Goal: Task Accomplishment & Management: Manage account settings

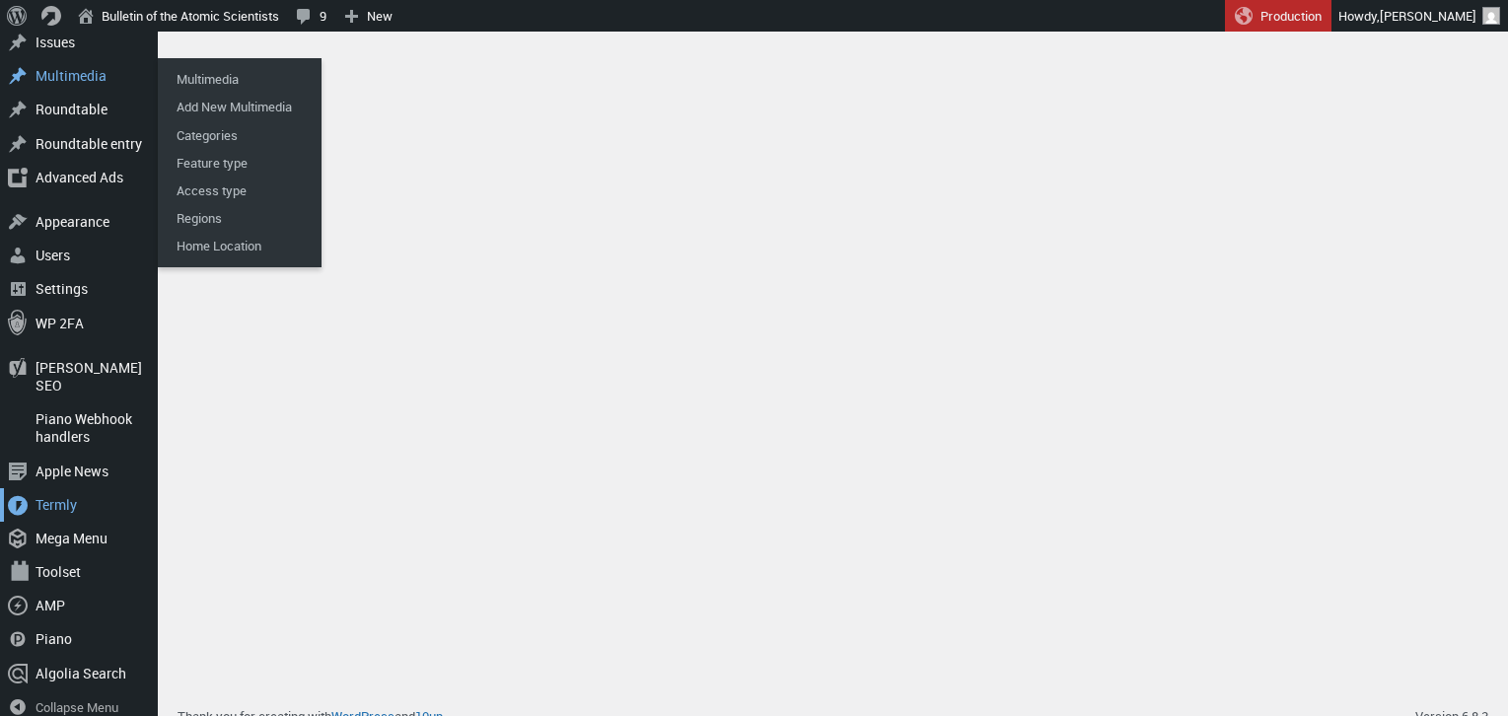
scroll to position [401, 0]
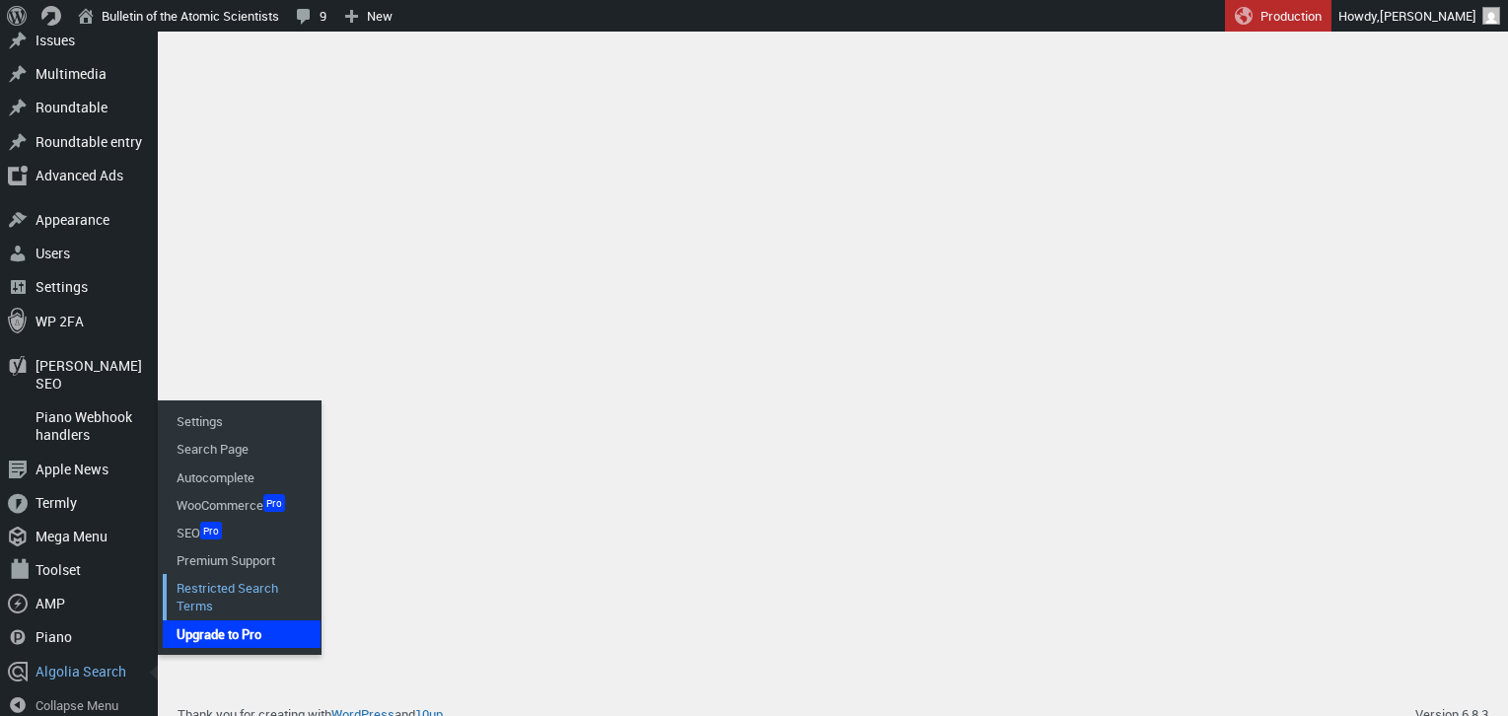
click at [225, 574] on link "Restricted Search Terms" at bounding box center [242, 596] width 158 height 45
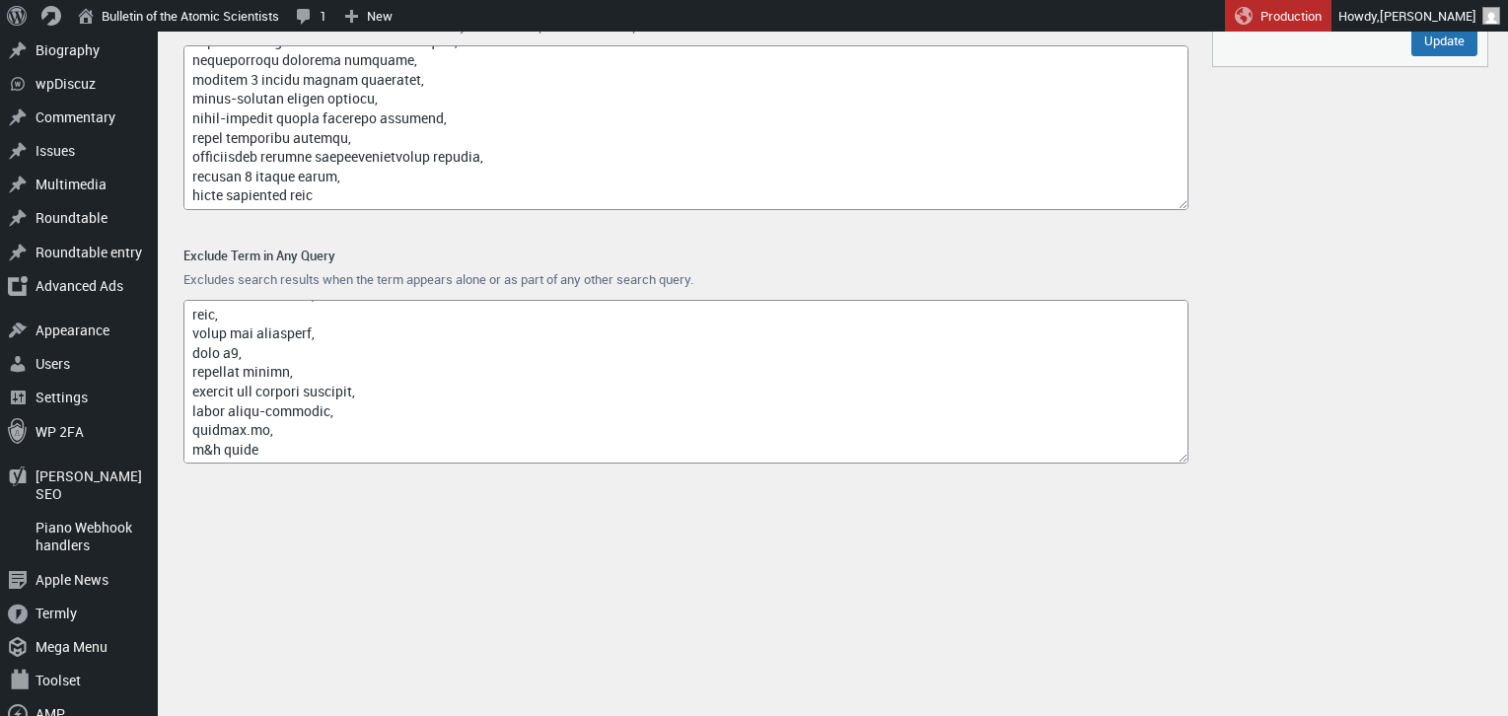
scroll to position [289, 0]
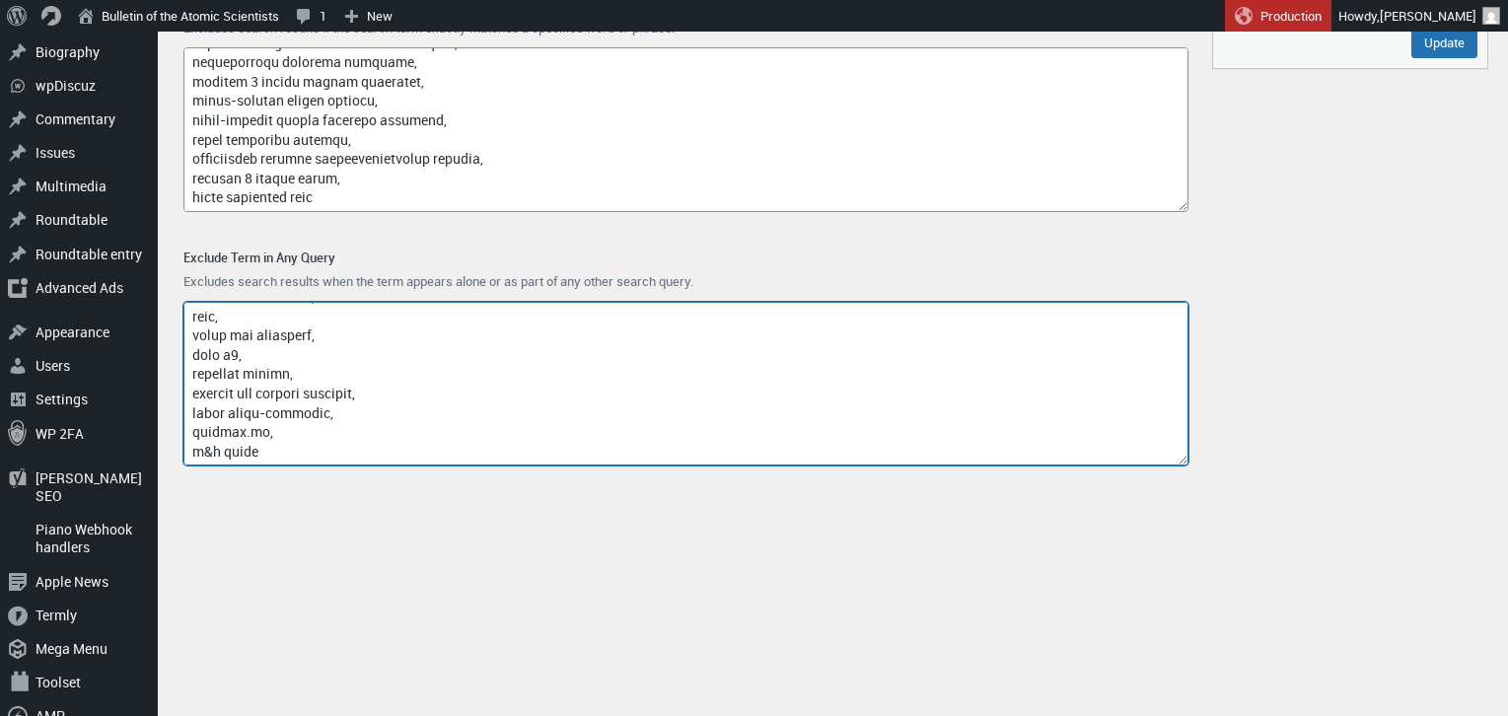
click at [292, 448] on textarea "Exclude Term in Any Query" at bounding box center [685, 384] width 1005 height 165
paste textarea "quantum computing component supply shortage"
drag, startPoint x: 324, startPoint y: 456, endPoint x: 183, endPoint y: 452, distance: 141.1
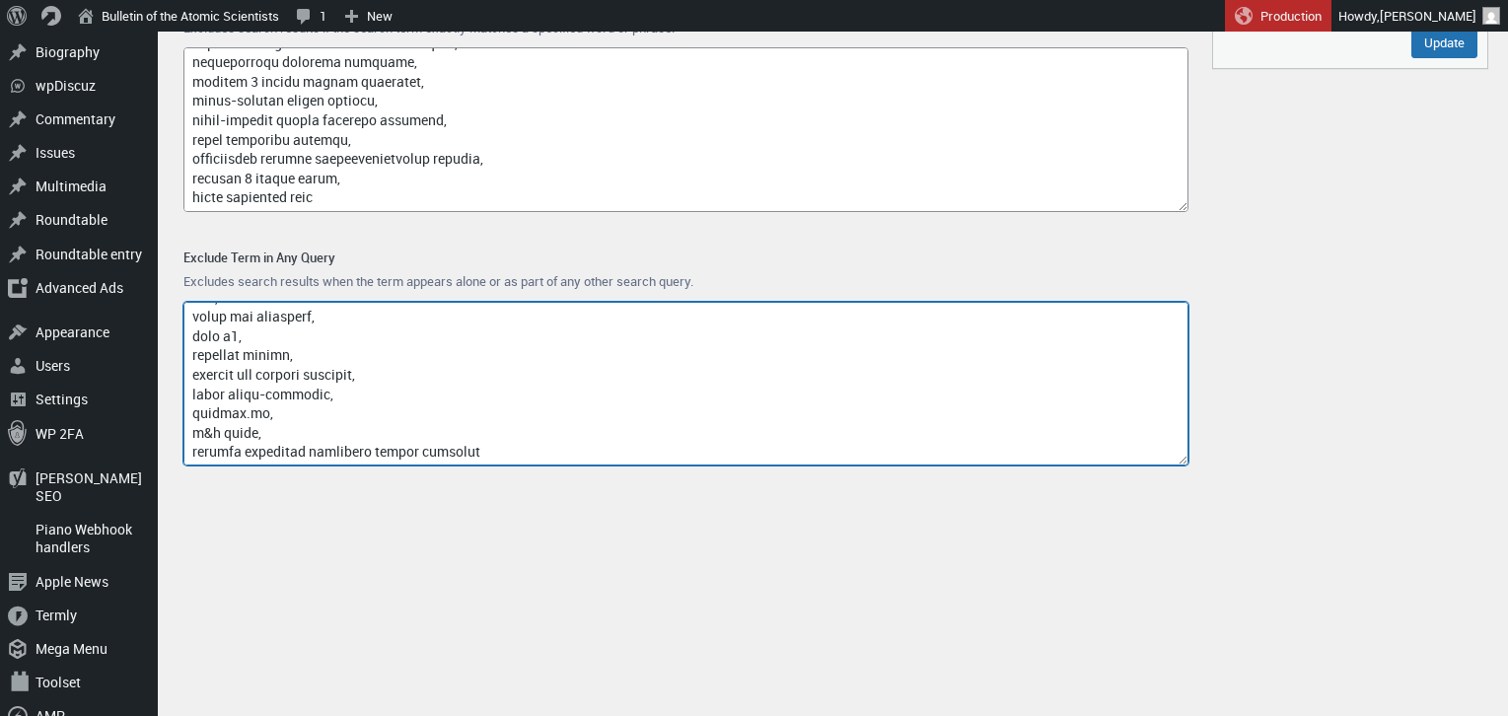
click at [183, 452] on textarea "Exclude Term in Any Query" at bounding box center [685, 384] width 1005 height 165
click at [462, 448] on textarea "Exclude Term in Any Query" at bounding box center [685, 384] width 1005 height 165
paste textarea "quantum computing component shortage"
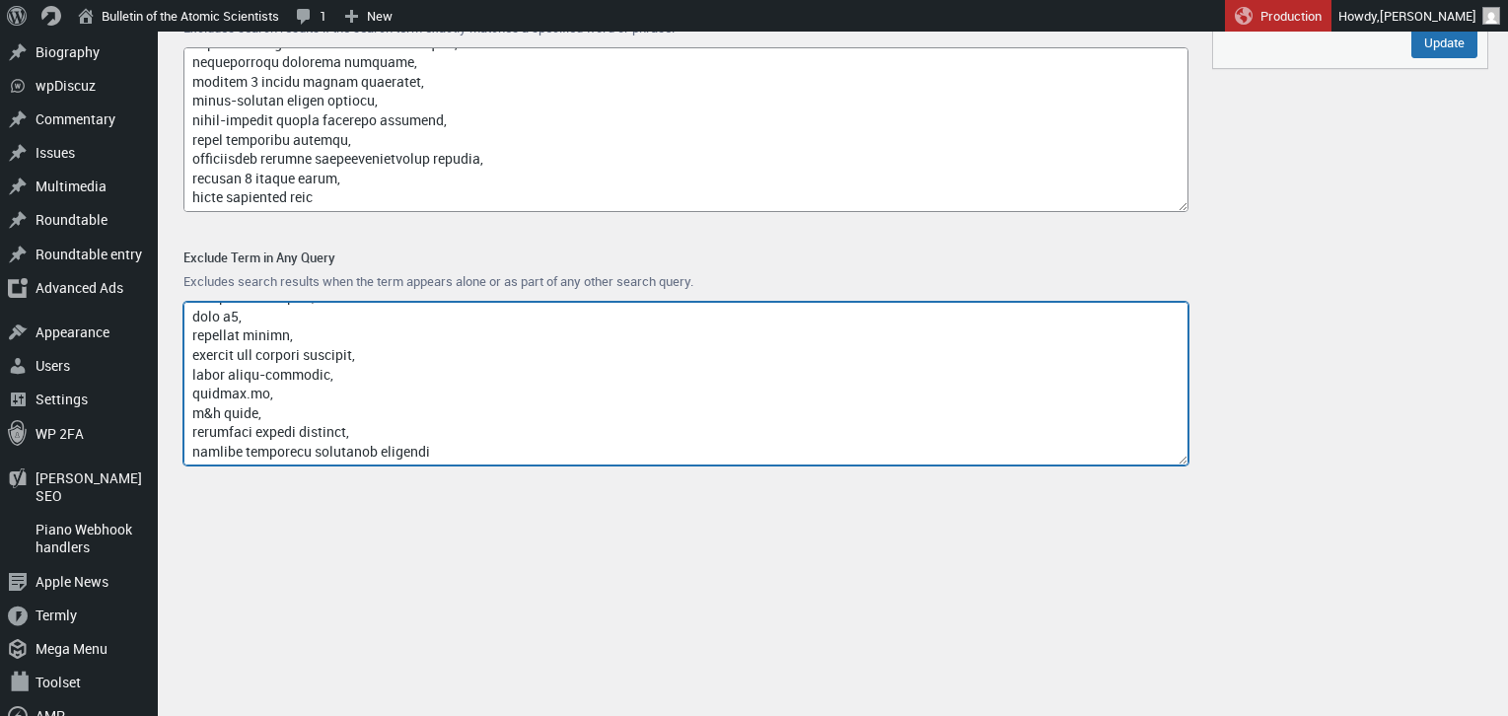
drag, startPoint x: 324, startPoint y: 456, endPoint x: 176, endPoint y: 457, distance: 148.9
click at [176, 457] on div "Exclude Term in Any Query Excludes search results when the term appears alone o…" at bounding box center [686, 359] width 1036 height 254
click at [404, 455] on textarea "Exclude Term in Any Query" at bounding box center [685, 384] width 1005 height 165
paste textarea "quantum computing material supply disruption"
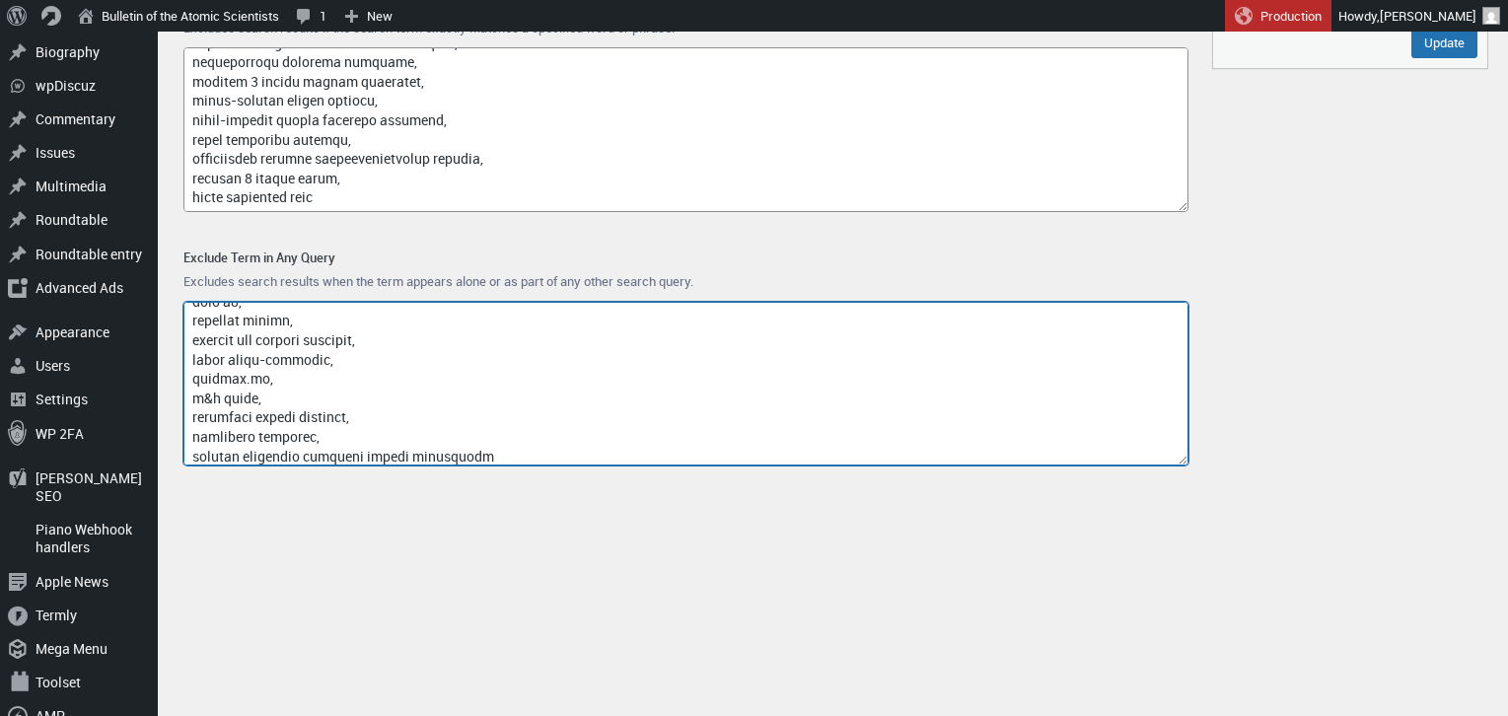
scroll to position [16944, 0]
drag, startPoint x: 324, startPoint y: 458, endPoint x: 186, endPoint y: 451, distance: 138.2
click at [186, 451] on textarea "Exclude Term in Any Query" at bounding box center [685, 384] width 1005 height 165
click at [287, 451] on textarea "Exclude Term in Any Query" at bounding box center [685, 384] width 1005 height 165
drag, startPoint x: 193, startPoint y: 453, endPoint x: 376, endPoint y: 454, distance: 182.4
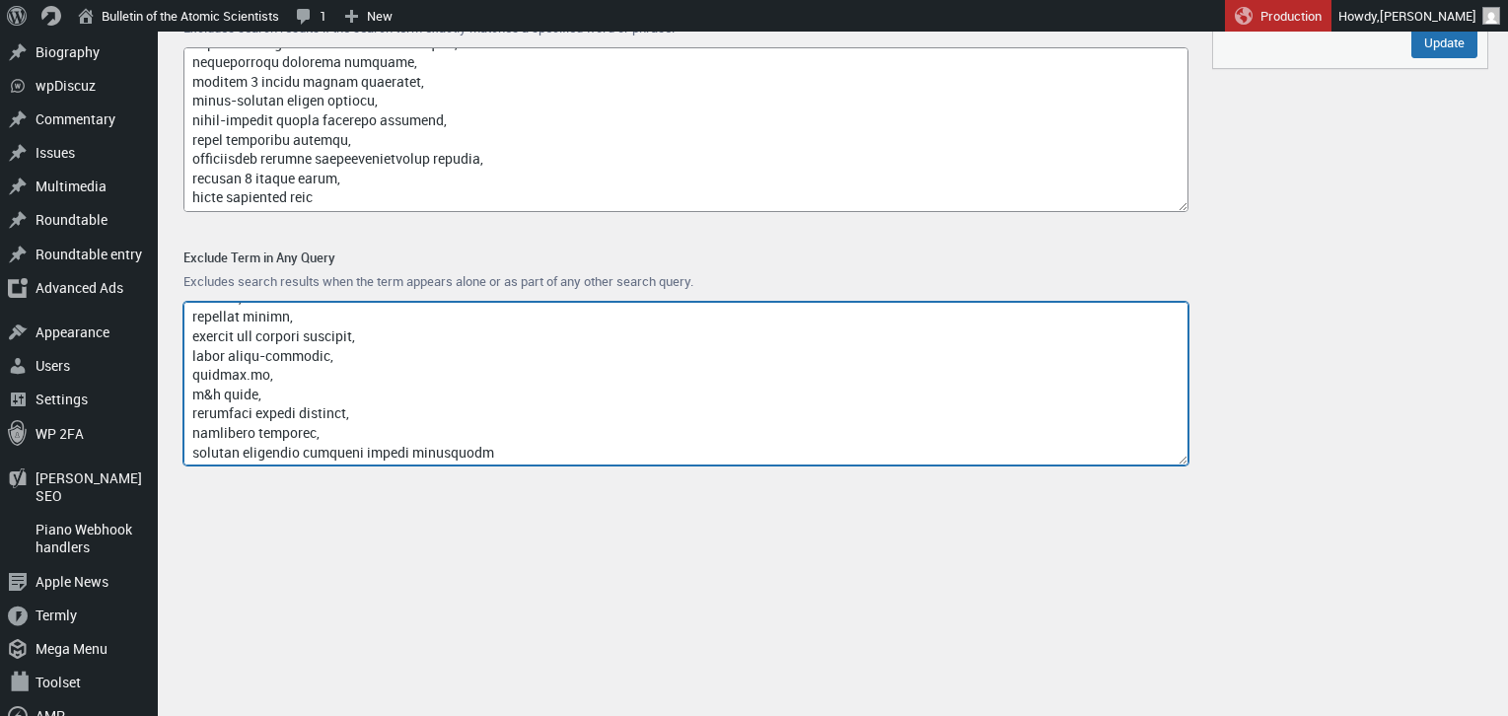
click at [376, 454] on textarea "Exclude Term in Any Query" at bounding box center [685, 384] width 1005 height 165
click at [364, 449] on textarea "Exclude Term in Any Query" at bounding box center [685, 384] width 1005 height 165
paste textarea "quantum computing material"
click at [194, 400] on textarea "Exclude Term in Any Query" at bounding box center [685, 384] width 1005 height 165
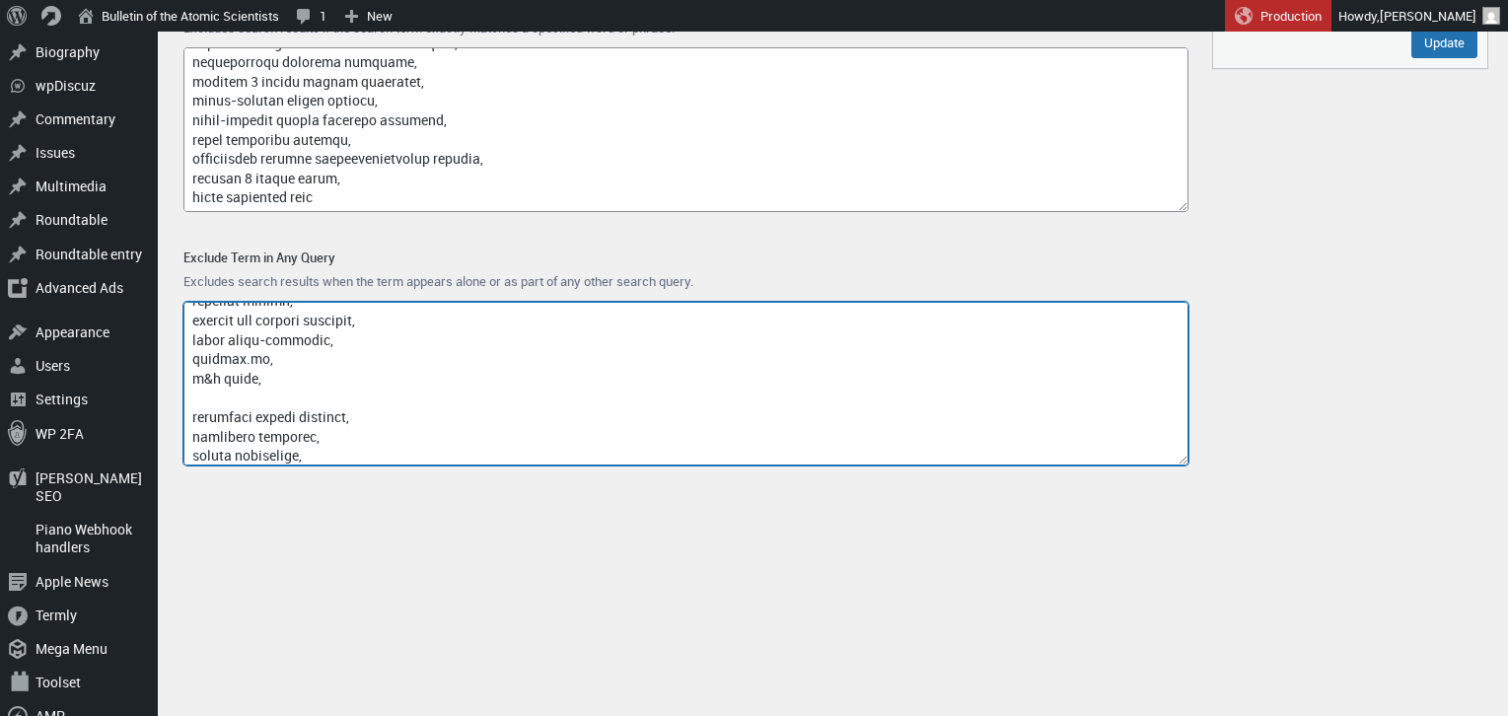
paste textarea "quantum computing material"
drag, startPoint x: 383, startPoint y: 397, endPoint x: 325, endPoint y: 393, distance: 57.3
click at [325, 393] on textarea "Exclude Term in Any Query" at bounding box center [685, 384] width 1005 height 165
click at [357, 457] on textarea "Exclude Term in Any Query" at bounding box center [685, 384] width 1005 height 165
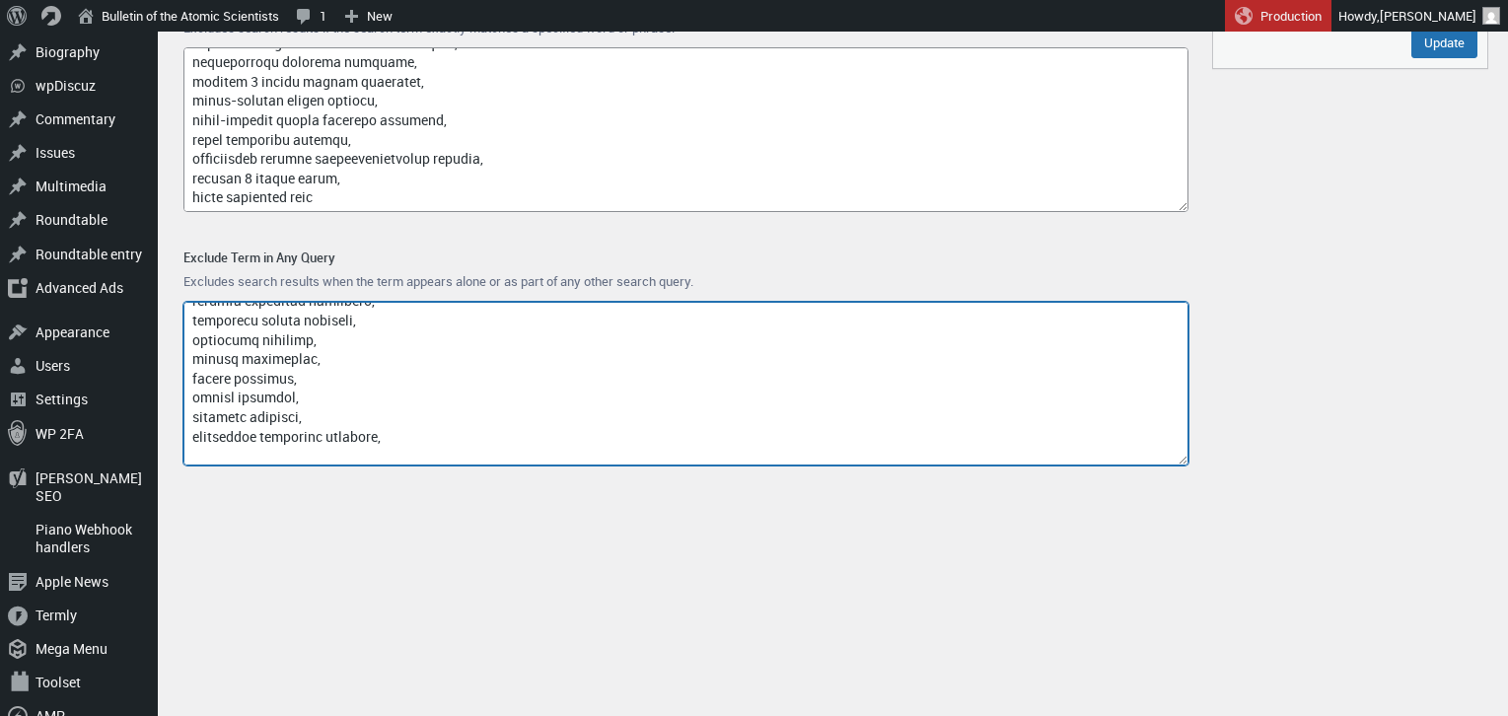
drag, startPoint x: 391, startPoint y: 438, endPoint x: 330, endPoint y: 439, distance: 61.1
click at [330, 439] on textarea "Exclude Term in Any Query" at bounding box center [685, 384] width 1005 height 165
click at [373, 436] on textarea "Exclude Term in Any Query" at bounding box center [685, 384] width 1005 height 165
paste textarea "quantum computing job vacancy rates"
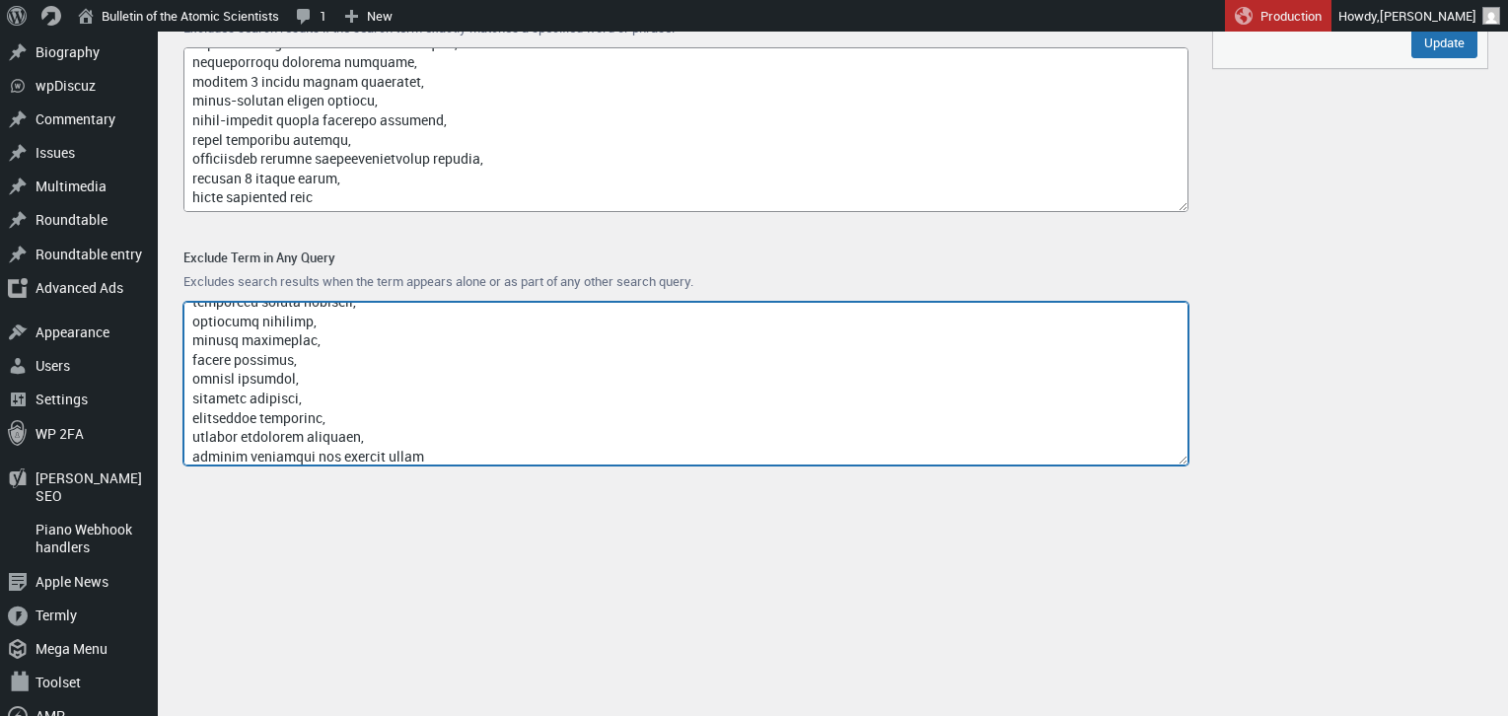
scroll to position [17080, 0]
drag, startPoint x: 324, startPoint y: 457, endPoint x: 192, endPoint y: 451, distance: 132.3
click at [192, 451] on textarea "Exclude Term in Any Query" at bounding box center [685, 384] width 1005 height 165
click at [346, 445] on textarea "Exclude Term in Any Query" at bounding box center [685, 384] width 1005 height 165
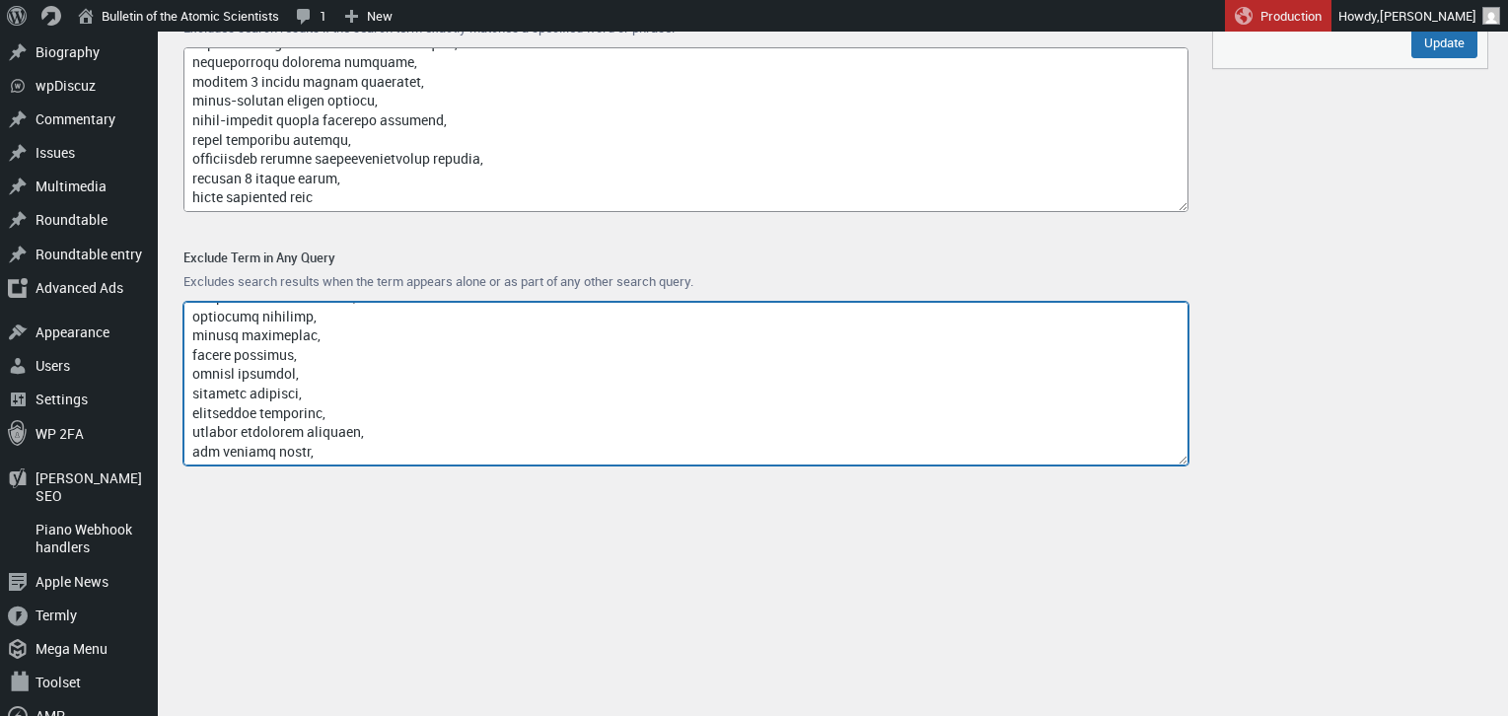
paste textarea "quantum computing materials conflict analyst"
drag, startPoint x: 324, startPoint y: 458, endPoint x: 191, endPoint y: 452, distance: 133.3
click at [191, 452] on textarea "Exclude Term in Any Query" at bounding box center [685, 384] width 1005 height 165
click at [391, 449] on textarea "Exclude Term in Any Query" at bounding box center [685, 384] width 1005 height 165
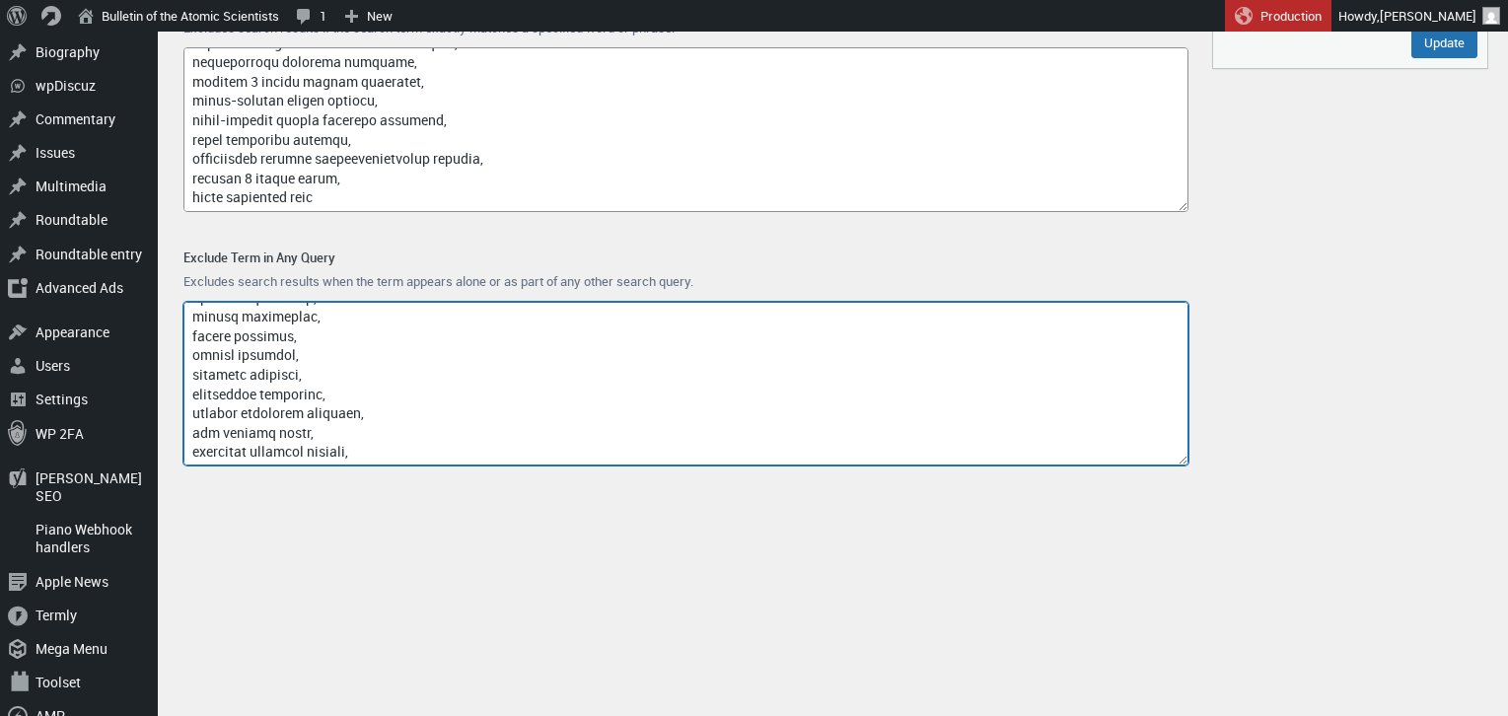
scroll to position [17113, 0]
paste textarea "quantum computing workforce analytics software"
drag, startPoint x: 325, startPoint y: 456, endPoint x: 177, endPoint y: 458, distance: 148.9
click at [177, 458] on div "Exclude Term in Any Query Excludes search results when the term appears alone o…" at bounding box center [686, 359] width 1036 height 254
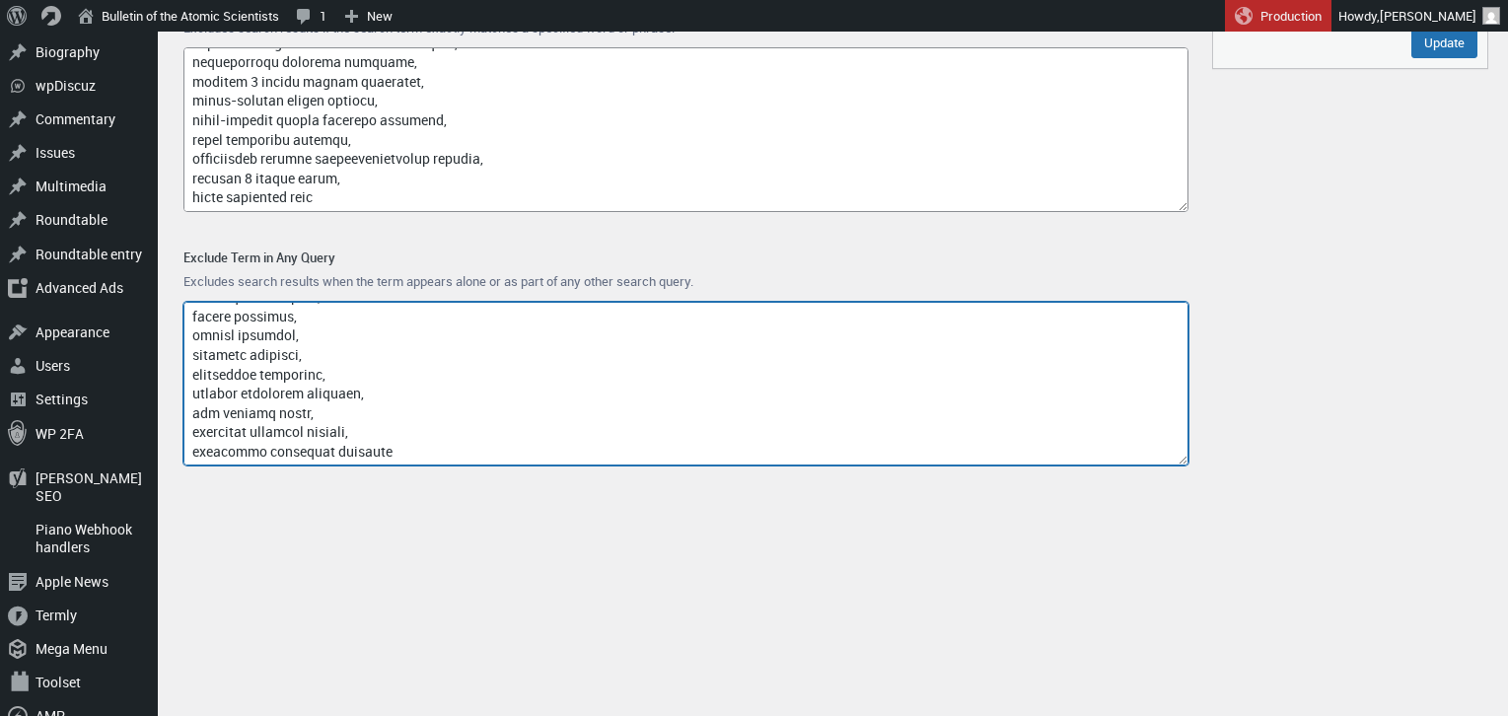
click at [458, 449] on textarea "Exclude Term in Any Query" at bounding box center [685, 384] width 1005 height 165
paste textarea "quantum computing international trade commission"
drag, startPoint x: 324, startPoint y: 458, endPoint x: 185, endPoint y: 451, distance: 139.2
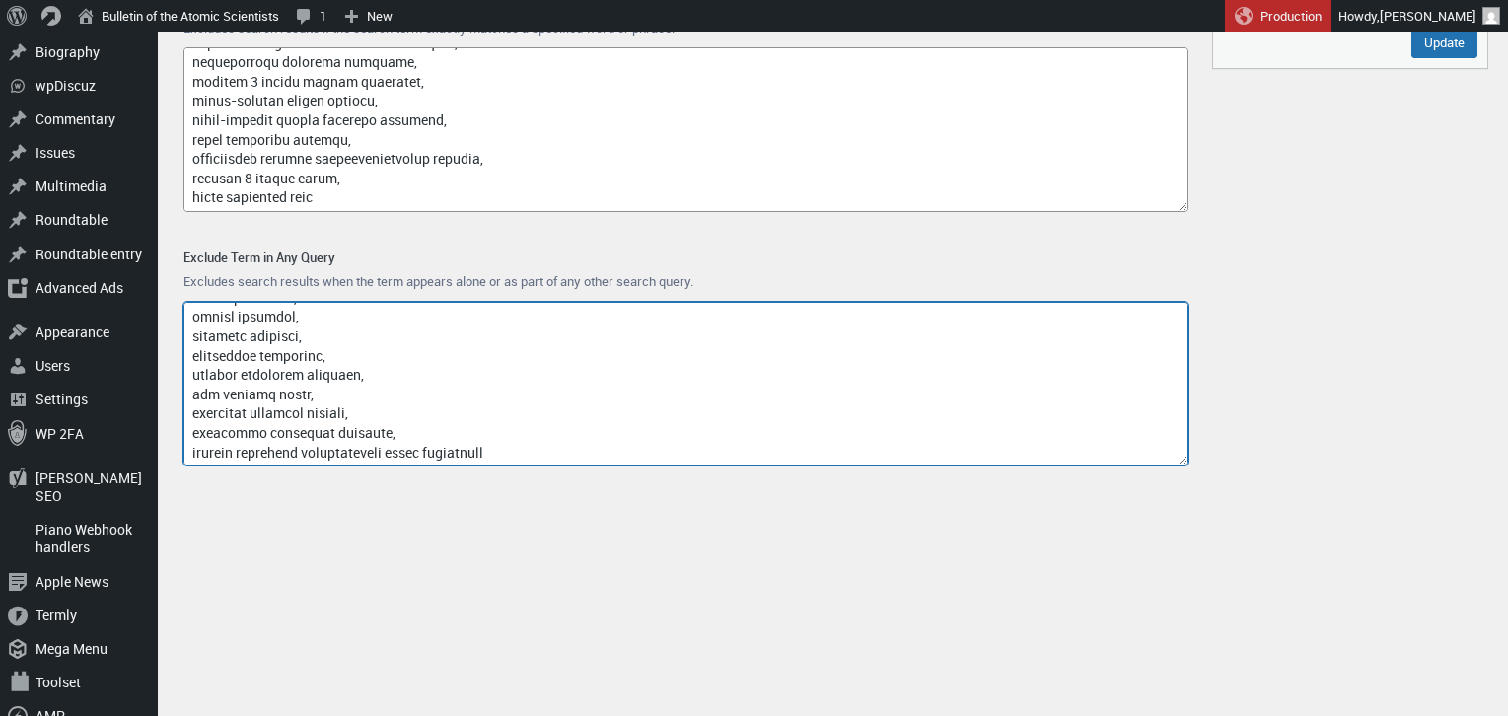
click at [185, 451] on textarea "Exclude Term in Any Query" at bounding box center [685, 384] width 1005 height 165
click at [479, 447] on textarea "Exclude Term in Any Query" at bounding box center [685, 384] width 1005 height 165
paste textarea "quantum computing conflict minerals tracking software"
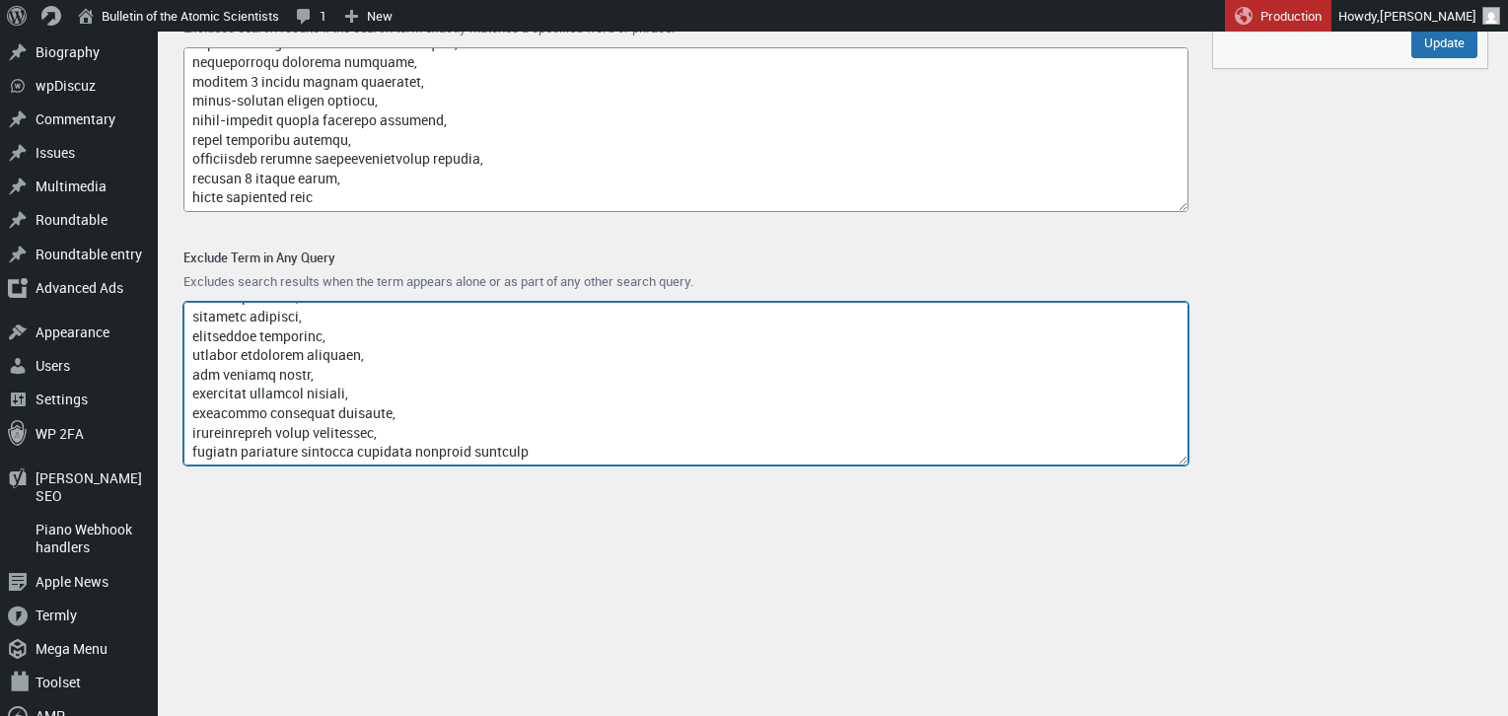
drag, startPoint x: 377, startPoint y: 457, endPoint x: 192, endPoint y: 457, distance: 184.4
click at [192, 457] on textarea "Exclude Term in Any Query" at bounding box center [685, 384] width 1005 height 165
click at [407, 445] on textarea "Exclude Term in Any Query" at bounding box center [685, 384] width 1005 height 165
paste textarea "2k22 armor plating"
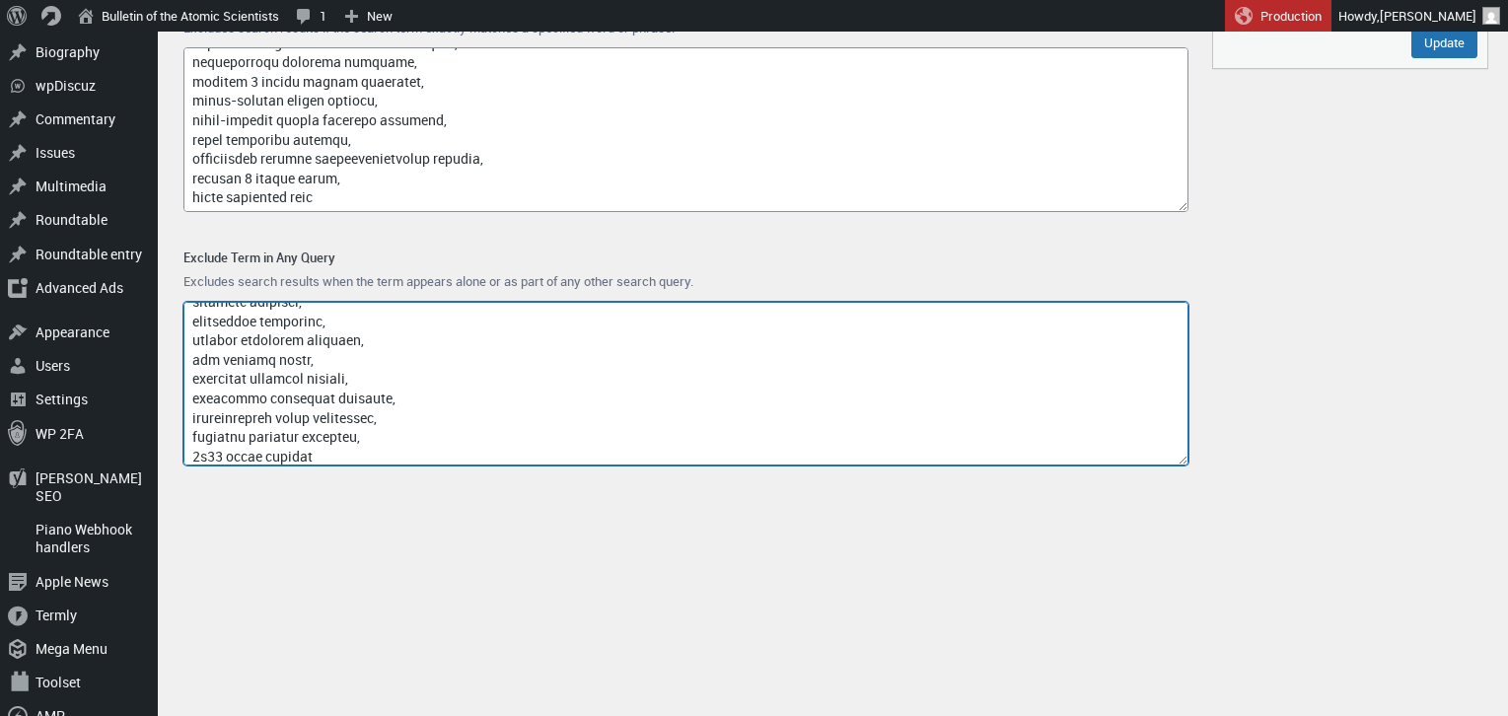
drag, startPoint x: 229, startPoint y: 456, endPoint x: 367, endPoint y: 407, distance: 146.3
click at [235, 455] on textarea "Exclude Term in Any Query" at bounding box center [685, 384] width 1005 height 165
click at [369, 450] on textarea "Exclude Term in Any Query" at bounding box center [685, 384] width 1005 height 165
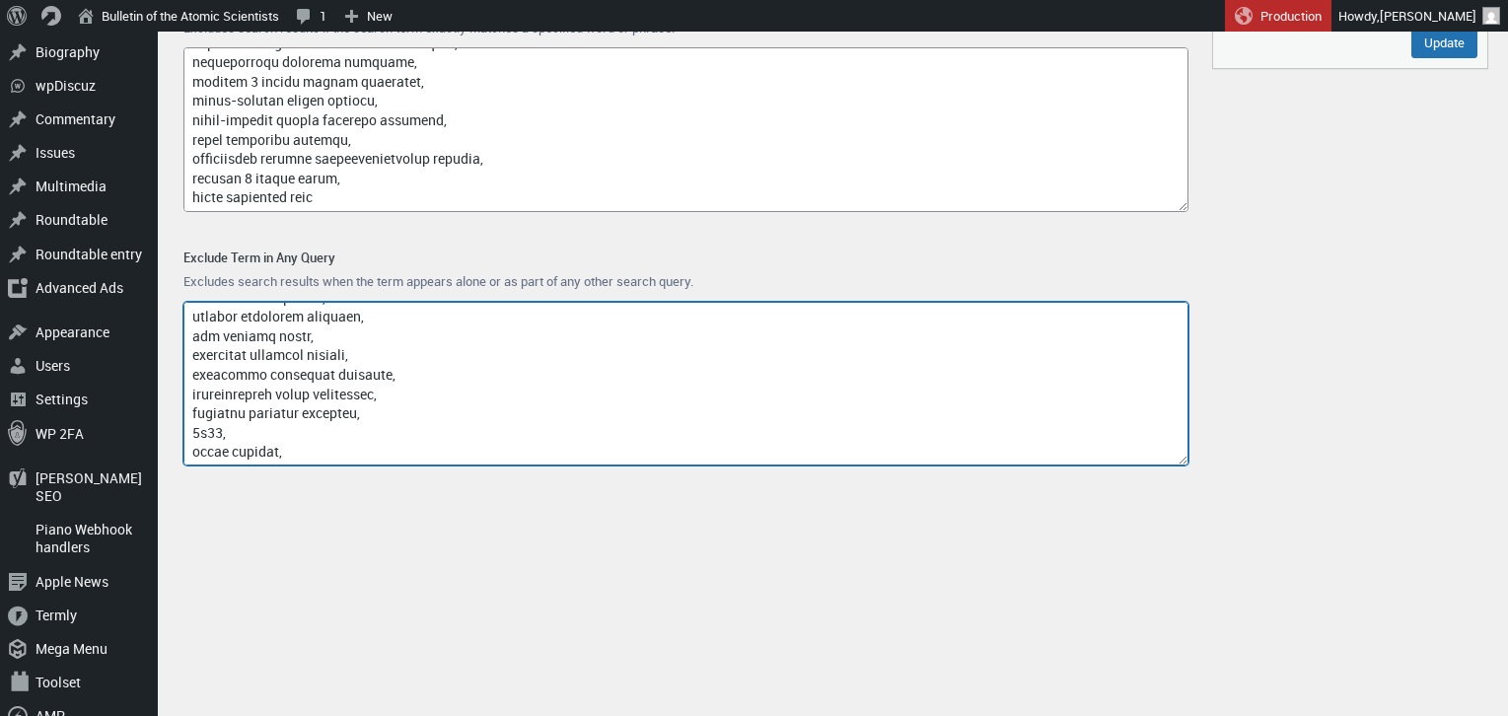
paste textarea "2s25 sprut sd armored vehicle manufacturer"
click at [230, 458] on textarea "Exclude Term in Any Query" at bounding box center [685, 384] width 1005 height 165
click at [249, 459] on textarea "Exclude Term in Any Query" at bounding box center [685, 384] width 1005 height 165
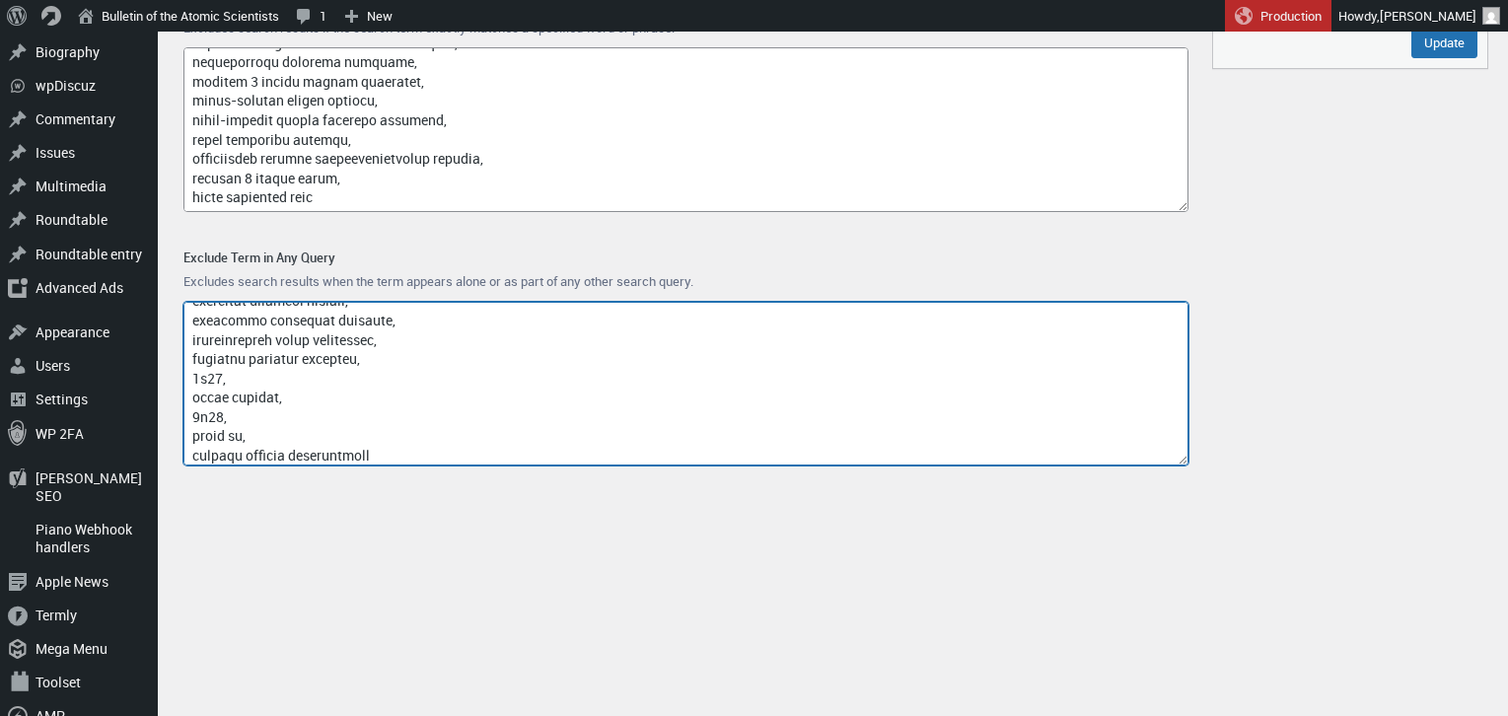
click at [412, 456] on textarea "Exclude Term in Any Query" at bounding box center [685, 384] width 1005 height 165
paste textarea "armoured vehicle producer tornado-s"
click at [368, 455] on textarea "Exclude Term in Any Query" at bounding box center [685, 384] width 1005 height 165
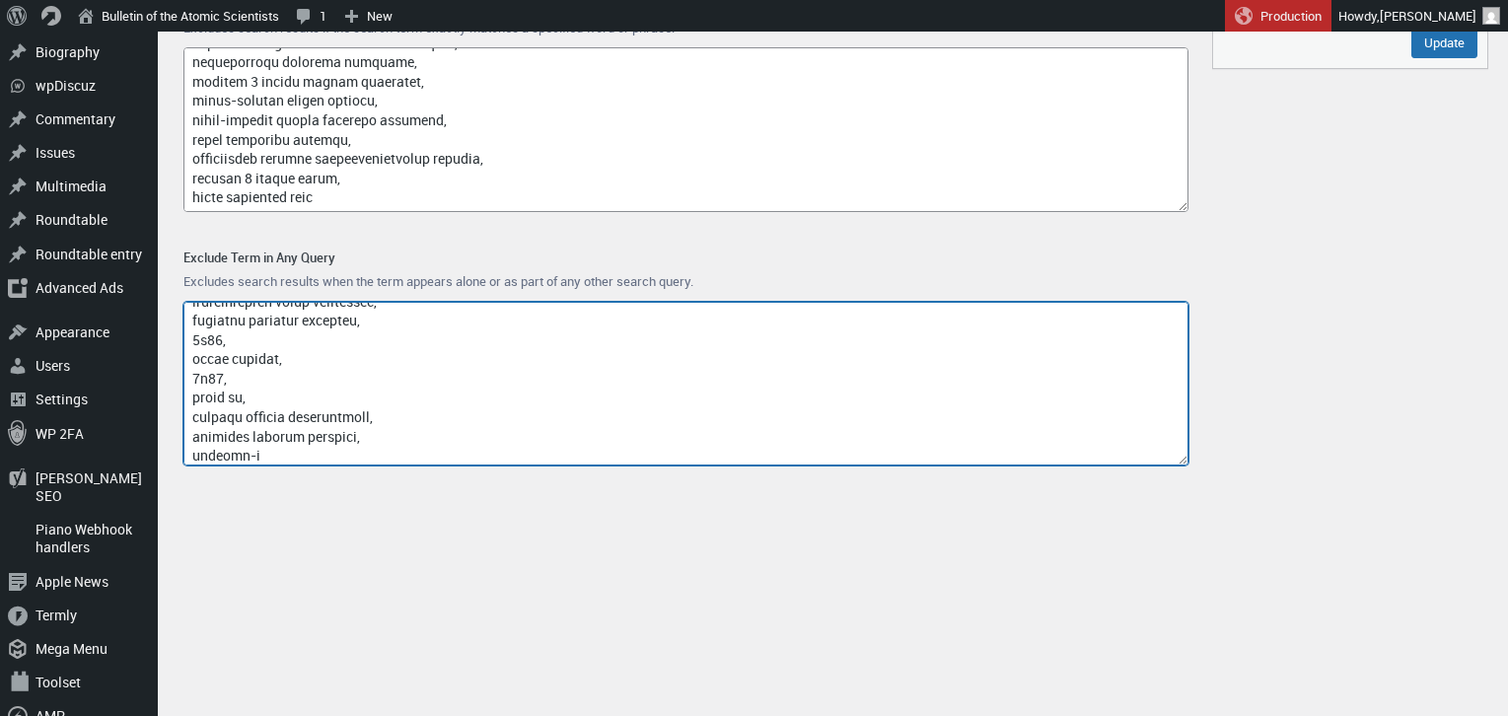
click at [276, 455] on textarea "Exclude Term in Any Query" at bounding box center [685, 384] width 1005 height 165
paste textarea "self-propelled artillery tos-1"
click at [336, 459] on textarea "Exclude Term in Any Query" at bounding box center [685, 384] width 1005 height 165
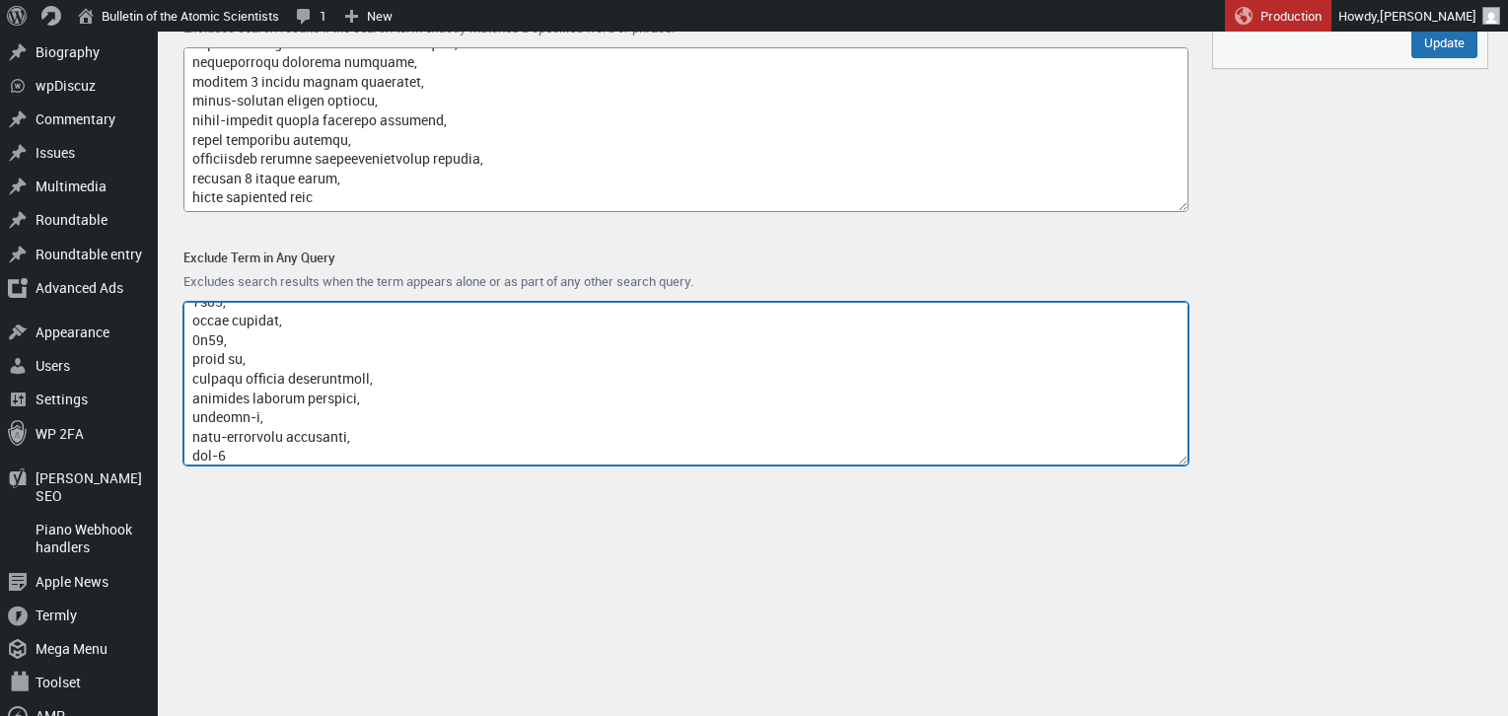
click at [311, 446] on textarea "Exclude Term in Any Query" at bounding box center [685, 384] width 1005 height 165
paste textarea "zsu-23-4 armoured vehicle producer"
drag, startPoint x: 434, startPoint y: 453, endPoint x: 255, endPoint y: 450, distance: 178.5
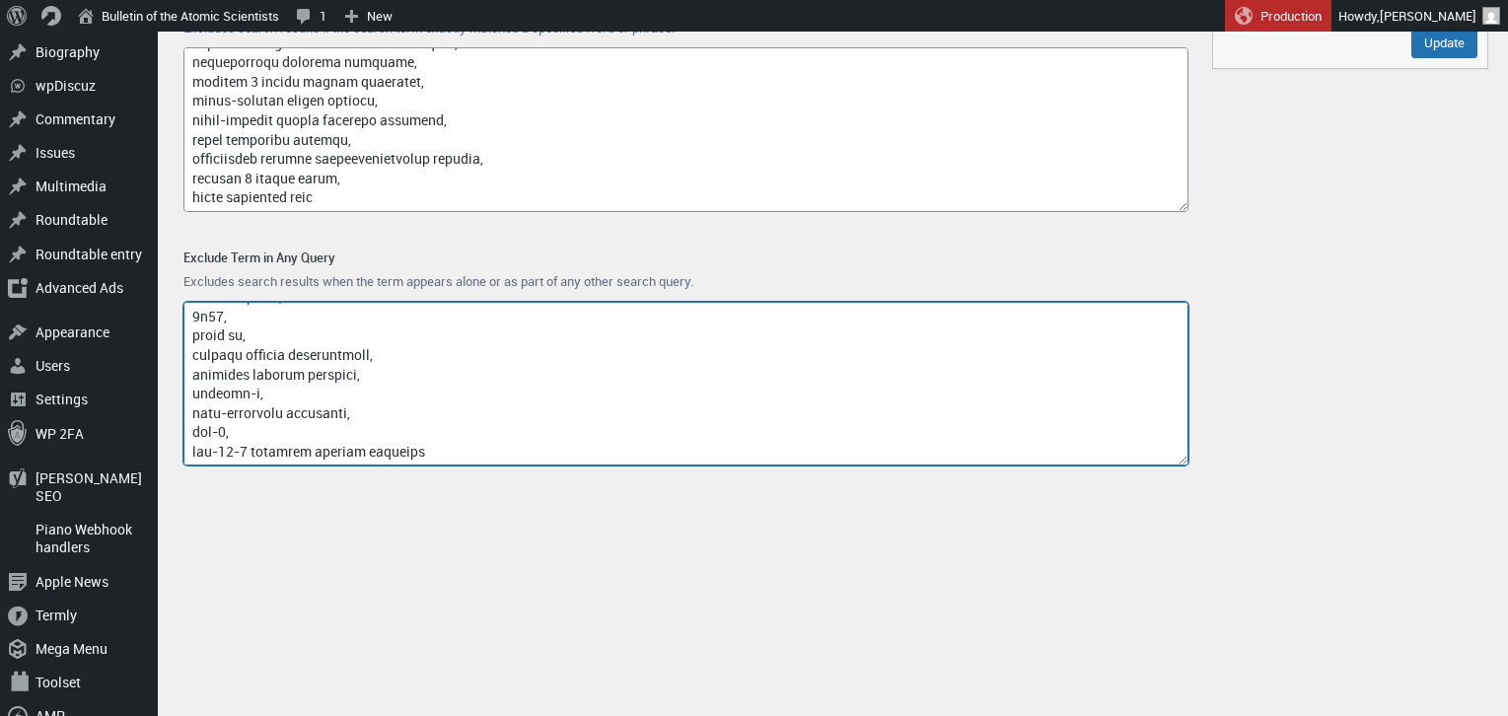
click at [253, 450] on textarea "Exclude Term in Any Query" at bounding box center [685, 384] width 1005 height 165
paste textarea "shilka self-propelled gun"
click at [232, 459] on textarea "Exclude Term in Any Query" at bounding box center [685, 384] width 1005 height 165
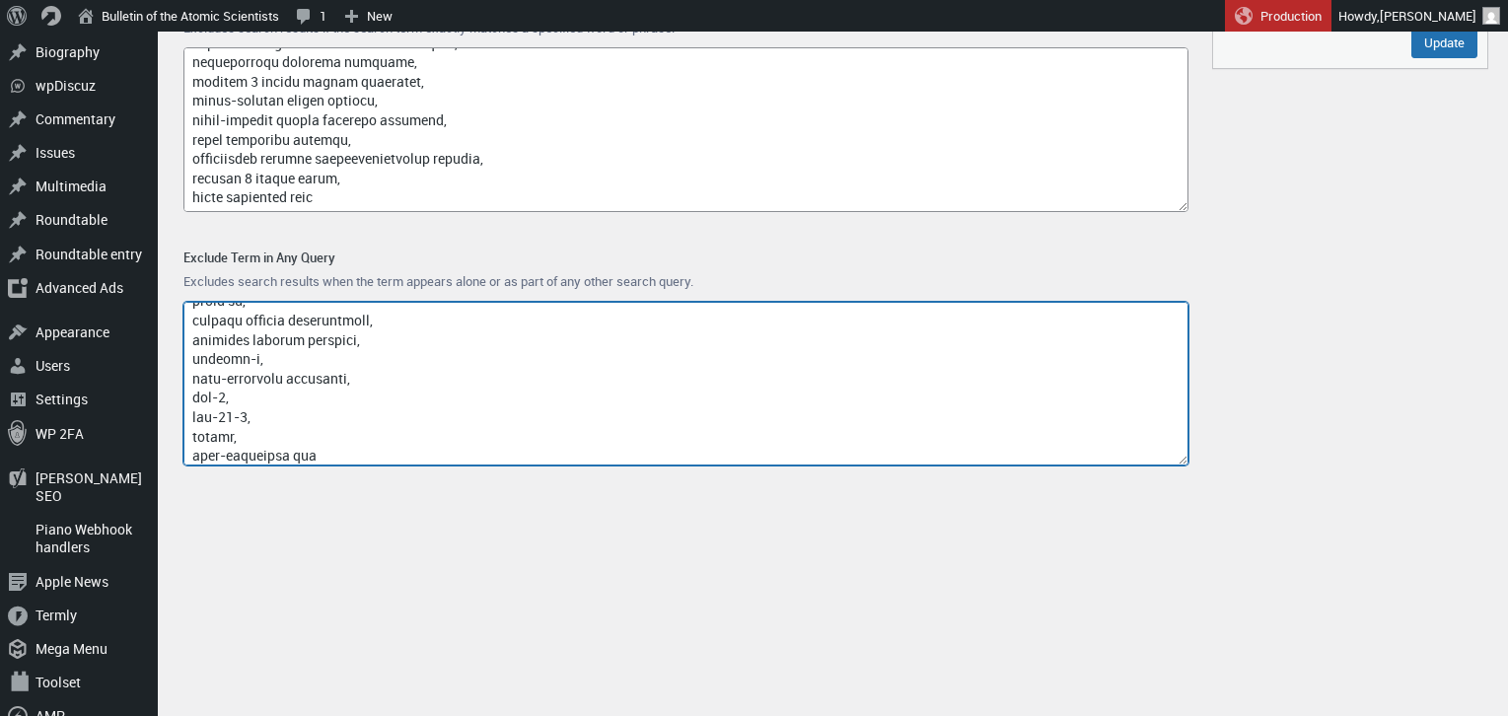
click at [391, 455] on textarea "Exclude Term in Any Query" at bounding box center [685, 384] width 1005 height 165
paste textarea "bmot self-propelled gun"
drag, startPoint x: 230, startPoint y: 447, endPoint x: 430, endPoint y: 446, distance: 200.2
click at [413, 450] on textarea "Exclude Term in Any Query" at bounding box center [685, 384] width 1005 height 165
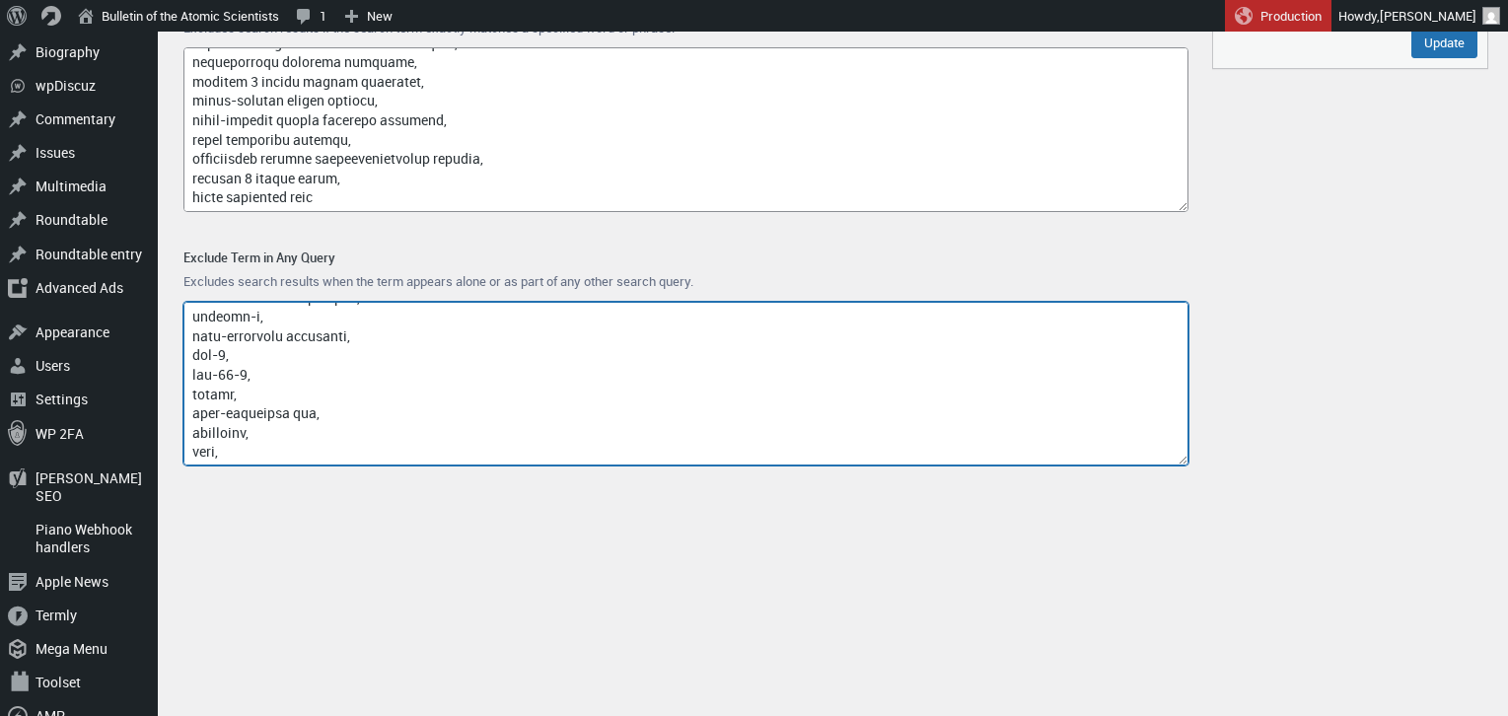
scroll to position [17443, 0]
paste textarea "bmot self-propelled gun"
drag, startPoint x: 368, startPoint y: 458, endPoint x: 220, endPoint y: 446, distance: 148.4
click at [220, 446] on textarea "Exclude Term in Any Query" at bounding box center [685, 384] width 1005 height 165
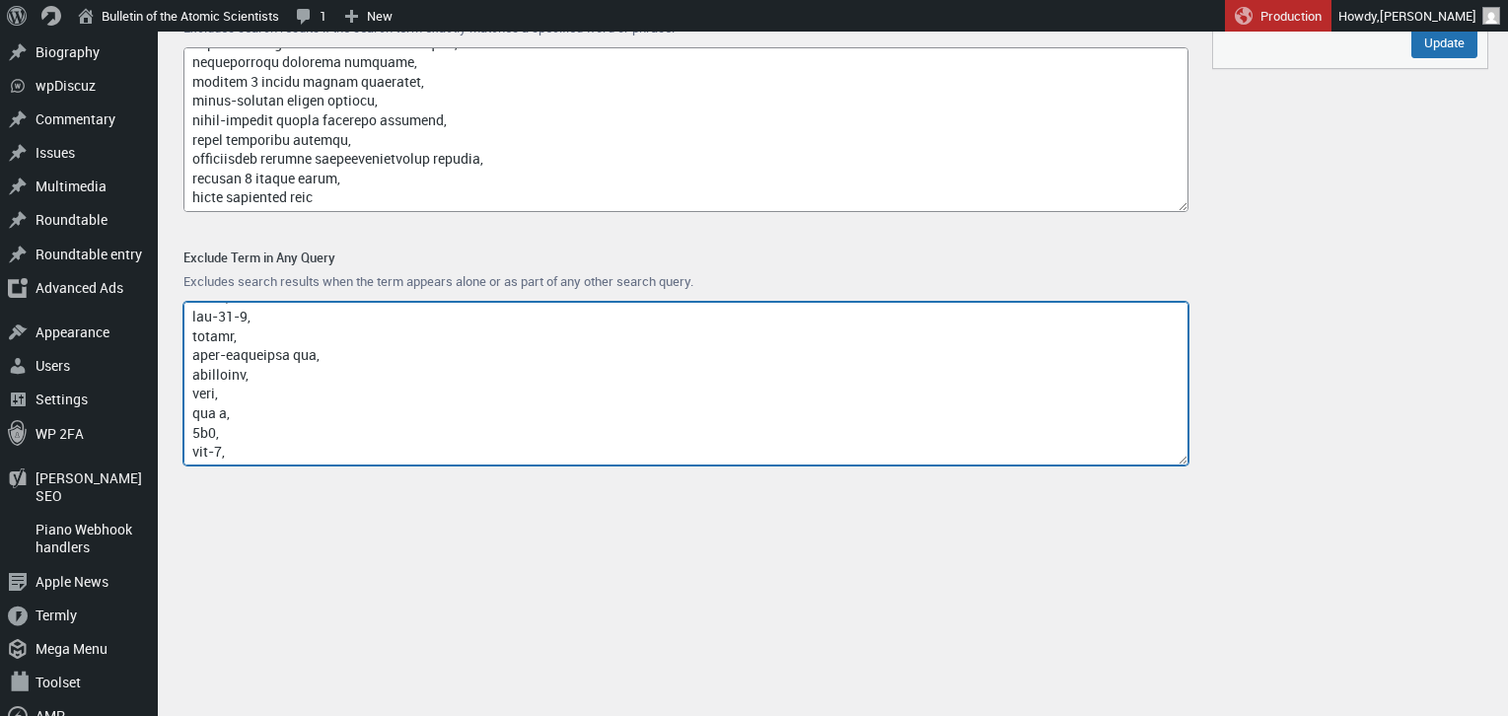
scroll to position [17500, 0]
paste textarea "self-propelled gun tornado-g"
drag, startPoint x: 313, startPoint y: 456, endPoint x: 193, endPoint y: 449, distance: 119.5
click at [193, 449] on textarea "Exclude Term in Any Query" at bounding box center [685, 384] width 1005 height 165
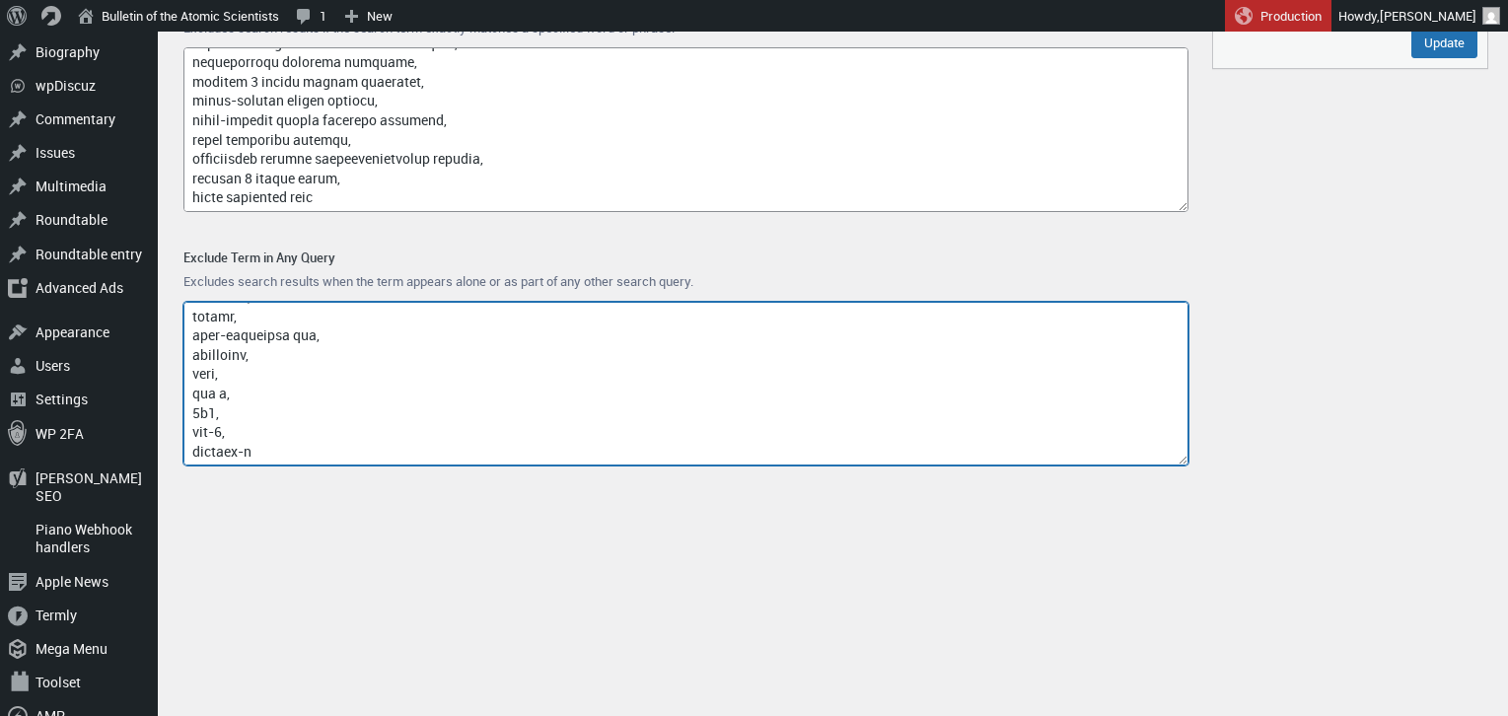
click at [262, 452] on textarea "Exclude Term in Any Query" at bounding box center [685, 384] width 1005 height 165
paste textarea "2s25 omsktransmash"
drag, startPoint x: 229, startPoint y: 459, endPoint x: 192, endPoint y: 458, distance: 36.5
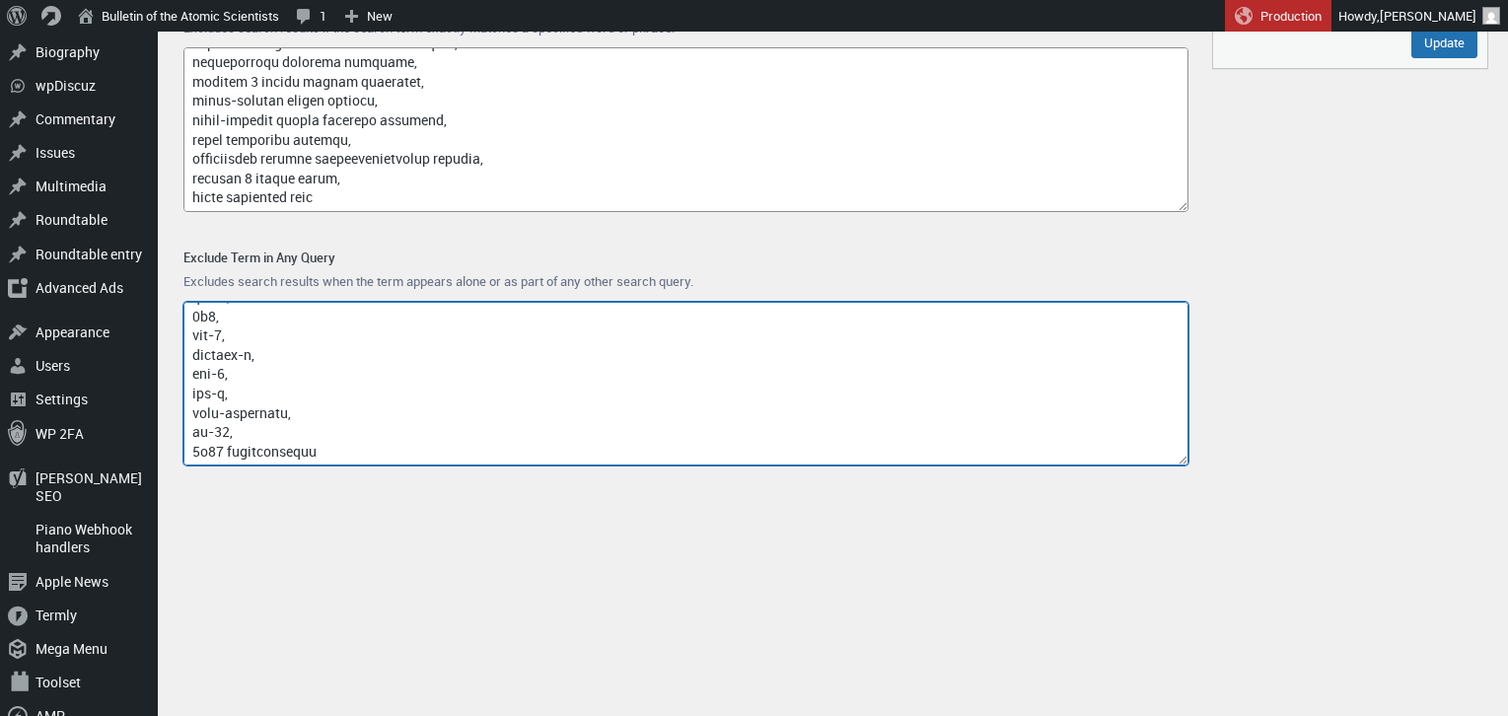
click at [192, 458] on textarea "Exclude Term in Any Query" at bounding box center [685, 384] width 1005 height 165
click at [301, 447] on textarea "Exclude Term in Any Query" at bounding box center [685, 384] width 1005 height 165
paste textarea "103rd armor repair plant 9k33"
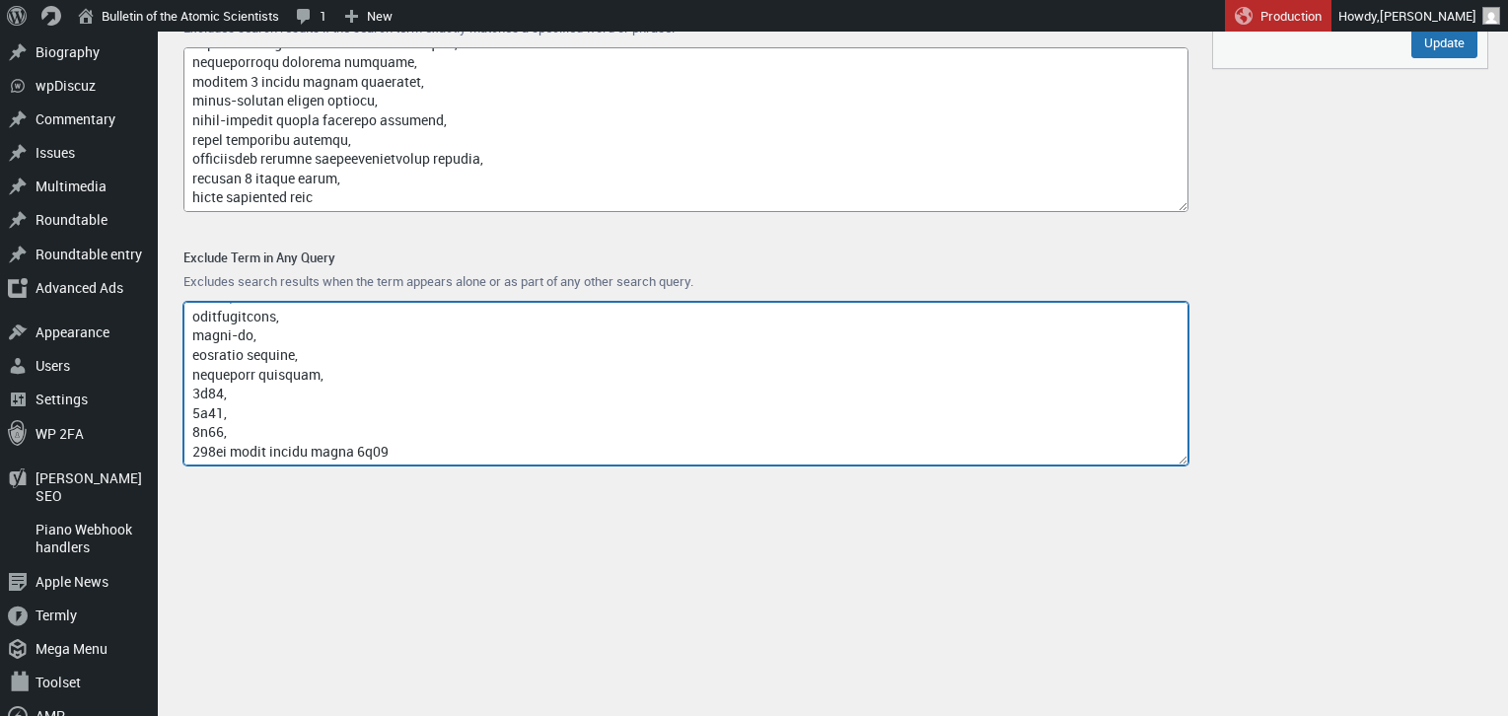
drag, startPoint x: 407, startPoint y: 457, endPoint x: 344, endPoint y: 459, distance: 63.1
click at [344, 459] on textarea "Exclude Term in Any Query" at bounding box center [685, 384] width 1005 height 165
click at [233, 440] on textarea "Exclude Term in Any Query" at bounding box center [685, 384] width 1005 height 165
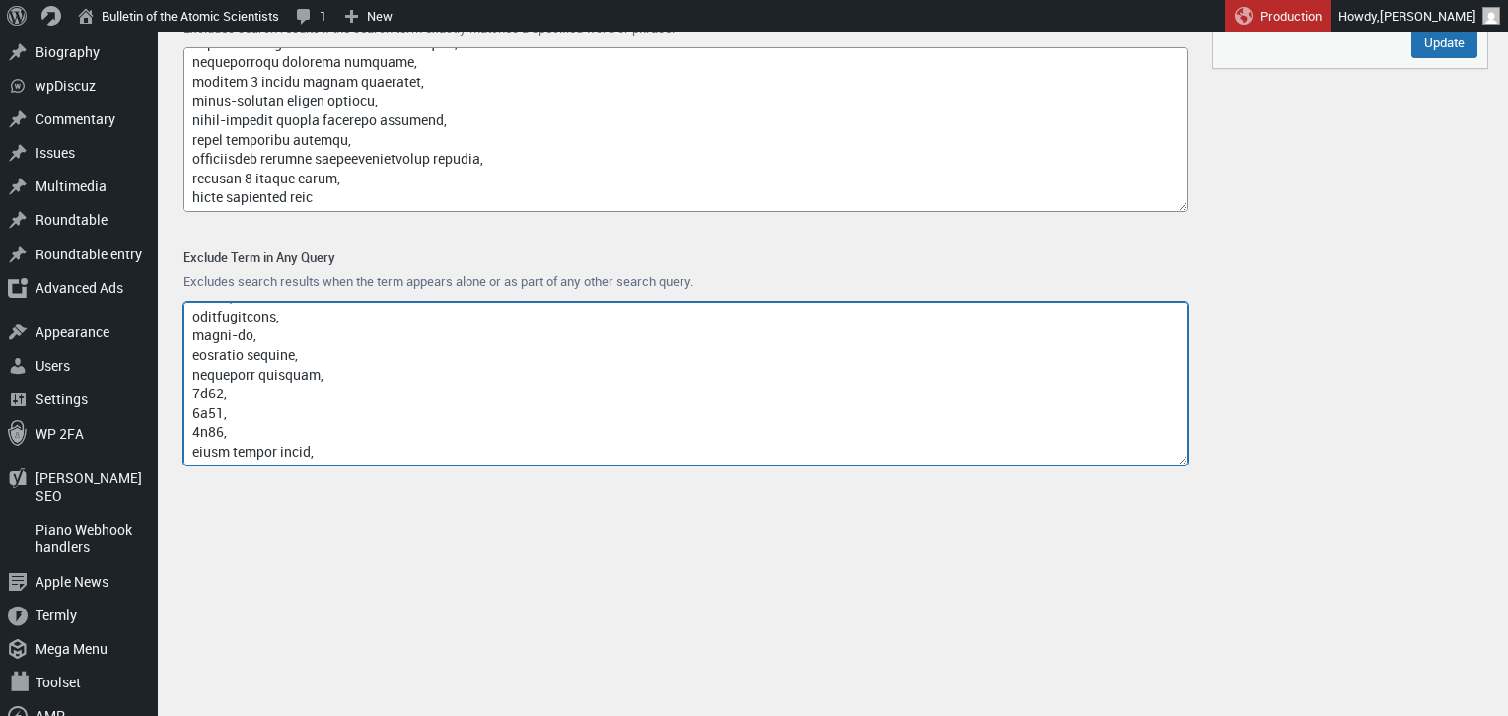
click at [278, 451] on textarea "Exclude Term in Any Query" at bounding box center [685, 384] width 1005 height 165
paste textarea "r&d expenditure fashion and apparel industry"
click at [299, 455] on textarea "Exclude Term in Any Query" at bounding box center [685, 384] width 1005 height 165
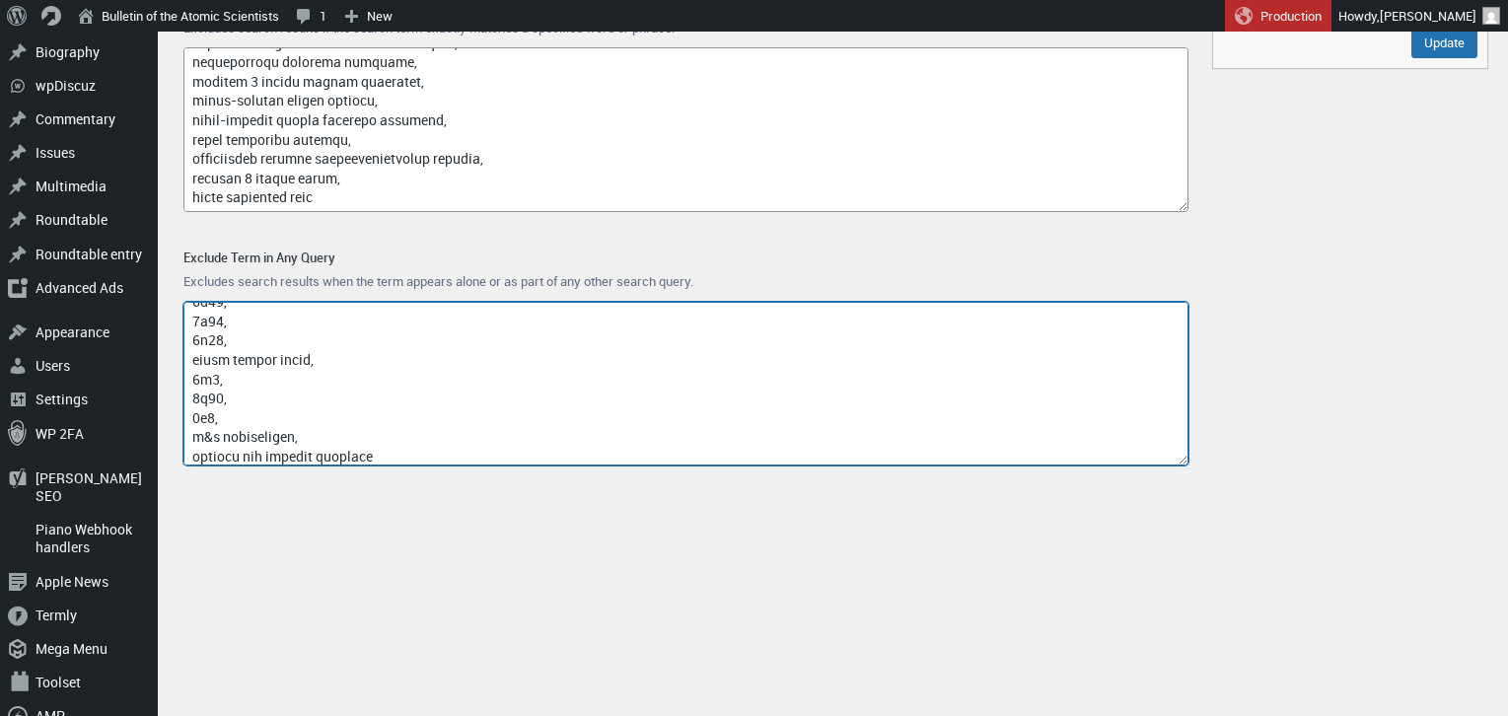
click at [410, 452] on textarea "Exclude Term in Any Query" at bounding box center [685, 384] width 1005 height 165
paste textarea "quantum detector investment shortfall"
click at [313, 456] on textarea "Exclude Term in Any Query" at bounding box center [685, 384] width 1005 height 165
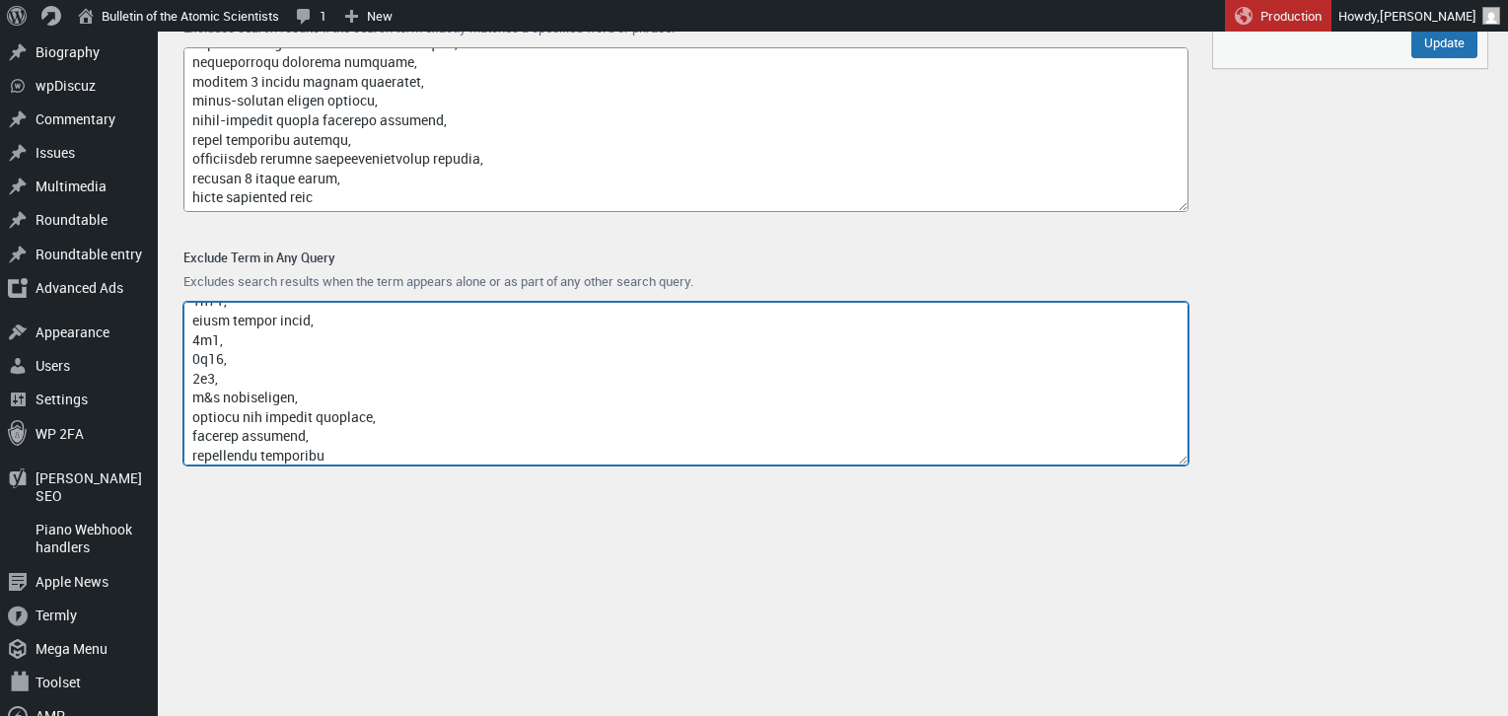
click at [338, 450] on textarea "Exclude Term in Any Query" at bounding box center [685, 384] width 1005 height 165
paste textarea "quantum equipment procurement manager"
drag, startPoint x: 325, startPoint y: 456, endPoint x: 192, endPoint y: 450, distance: 133.3
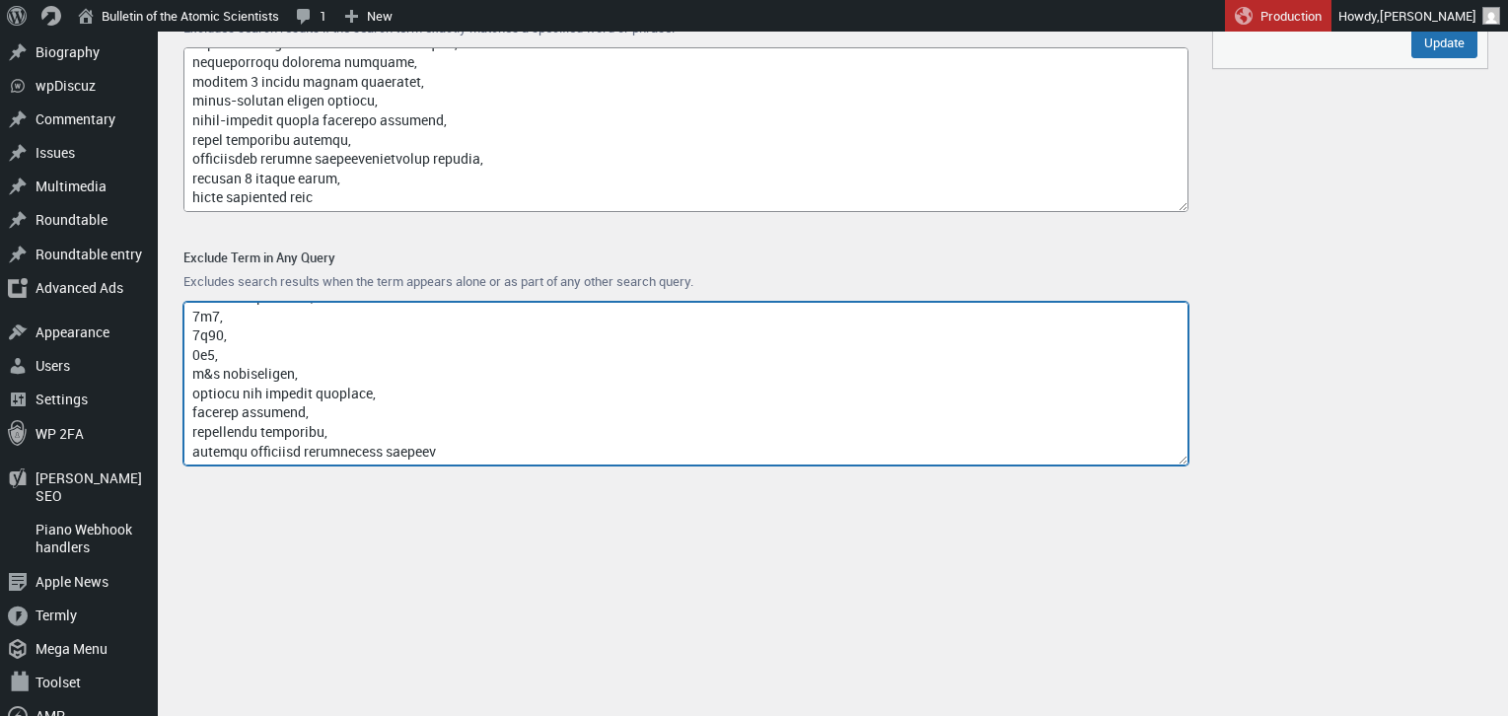
click at [192, 450] on textarea "Exclude Term in Any Query" at bounding box center [685, 384] width 1005 height 165
click at [363, 443] on textarea "Exclude Term in Any Query" at bounding box center [685, 384] width 1005 height 165
paste textarea "cloud-based quantum computing equipment procurement manager"
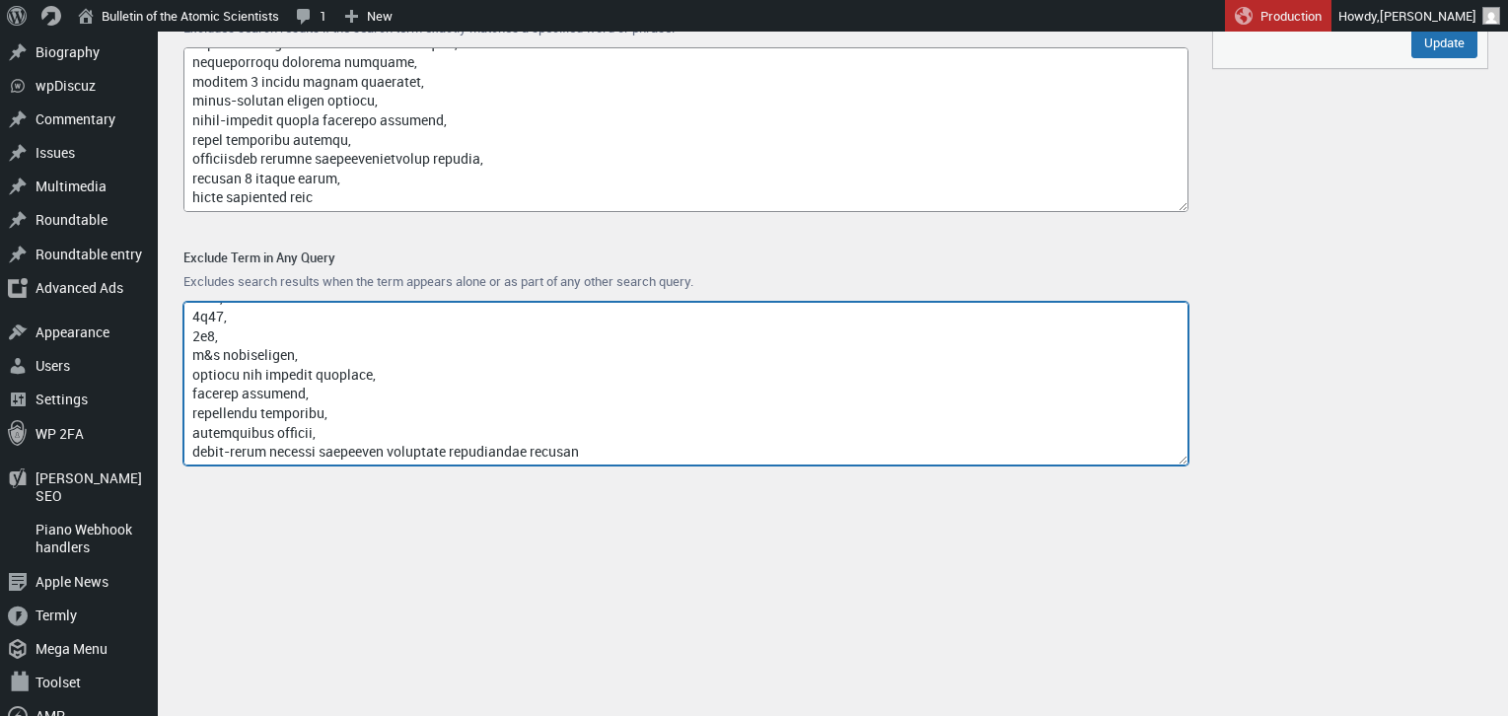
drag, startPoint x: 641, startPoint y: 454, endPoint x: 413, endPoint y: 454, distance: 227.8
click at [413, 454] on textarea "Exclude Term in Any Query" at bounding box center [685, 384] width 1005 height 165
click at [405, 452] on textarea "Exclude Term in Any Query" at bounding box center [685, 384] width 1005 height 165
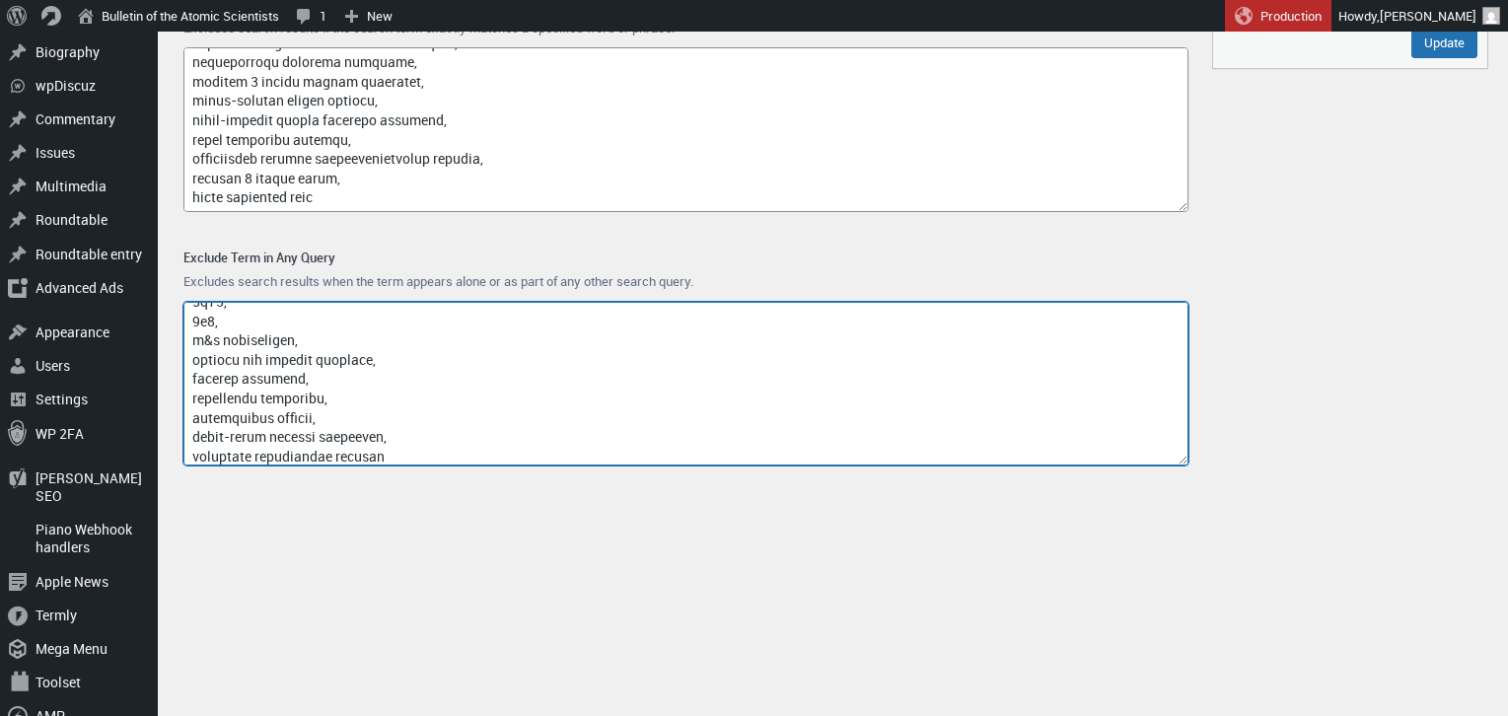
click at [474, 454] on textarea "Exclude Term in Any Query" at bounding box center [685, 384] width 1005 height 165
paste textarea "tracked ground drone uran-6"
click at [335, 453] on textarea "Exclude Term in Any Query" at bounding box center [685, 384] width 1005 height 165
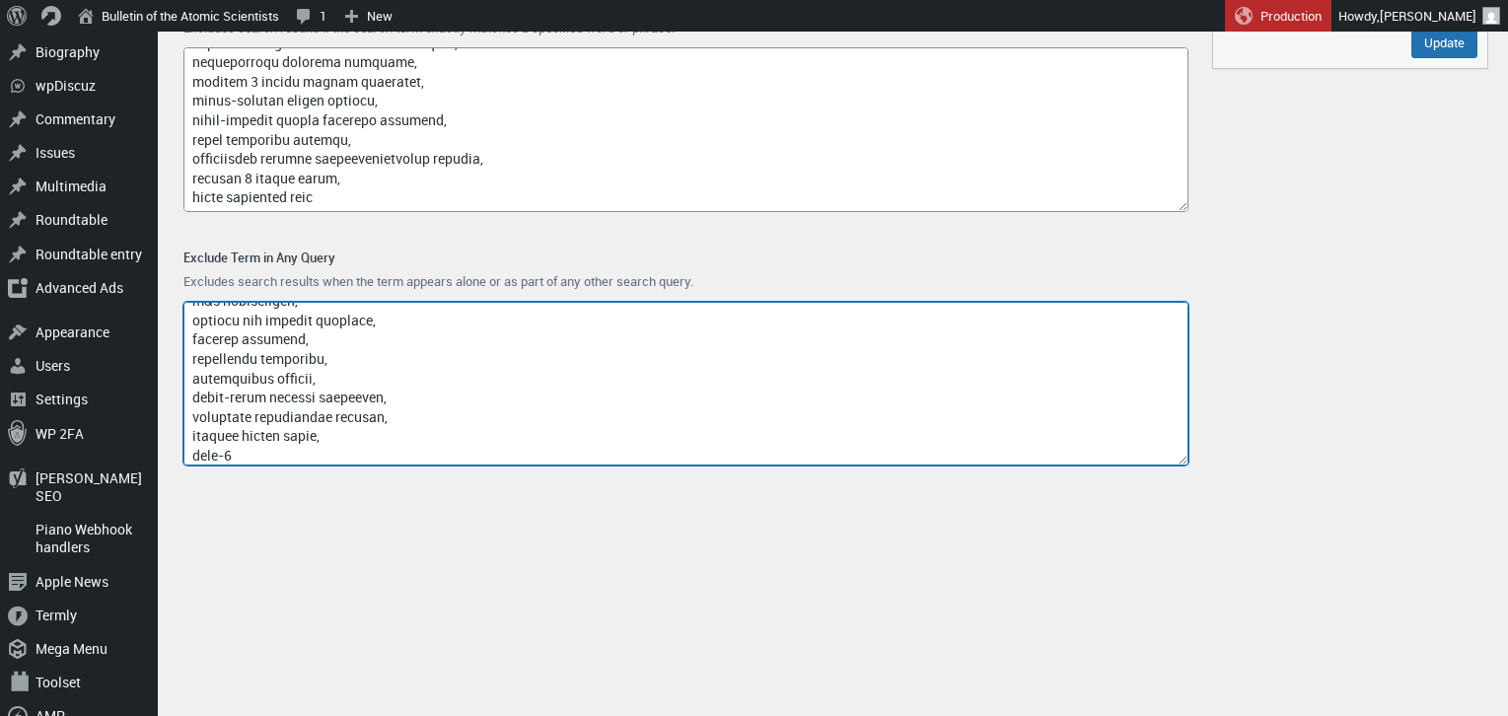
click at [289, 453] on textarea "Exclude Term in Any Query" at bounding box center [685, 384] width 1005 height 165
paste textarea "guodun quantum funding issues"
click at [305, 454] on textarea "Exclude Term in Any Query" at bounding box center [685, 384] width 1005 height 165
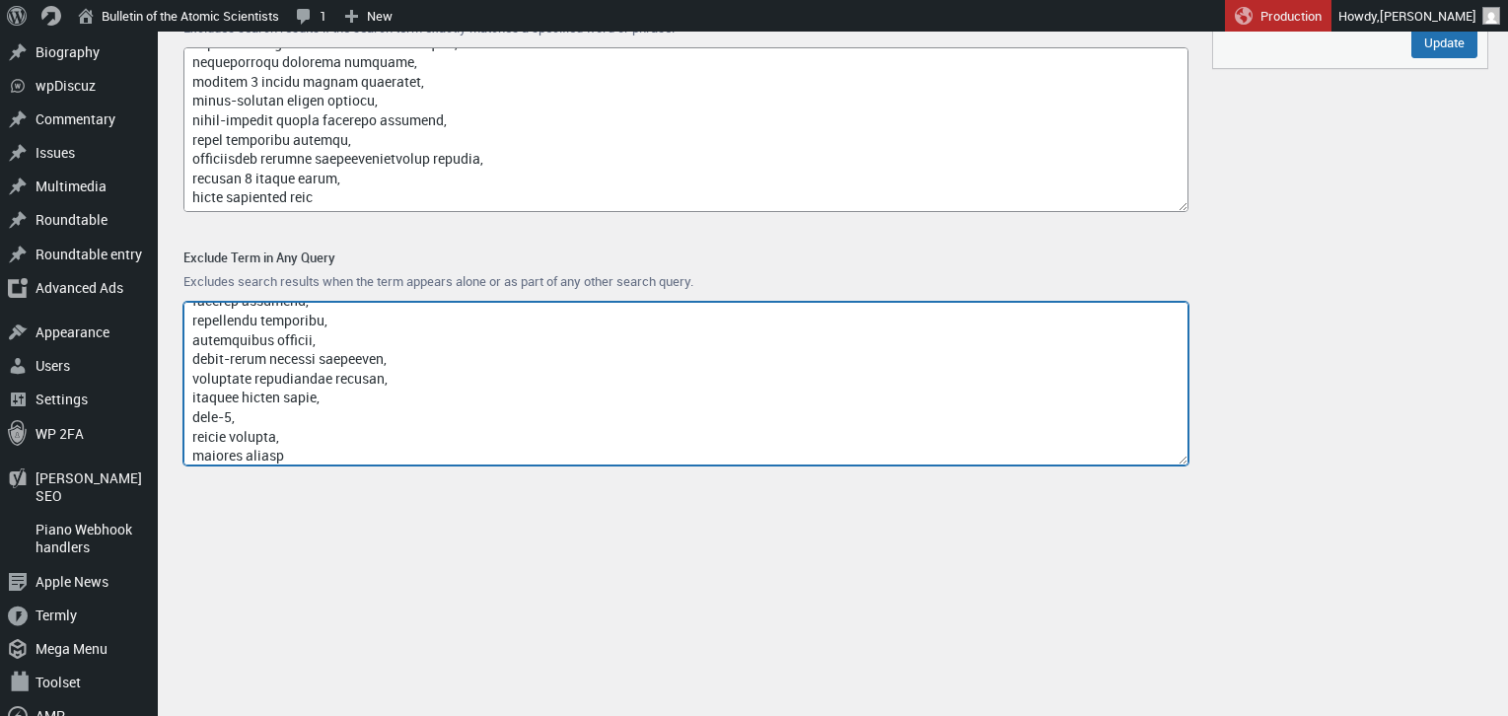
click at [338, 458] on textarea "Exclude Term in Any Query" at bounding box center [685, 384] width 1005 height 165
paste textarea "quantum equipment competition"
drag, startPoint x: 254, startPoint y: 457, endPoint x: 191, endPoint y: 457, distance: 63.1
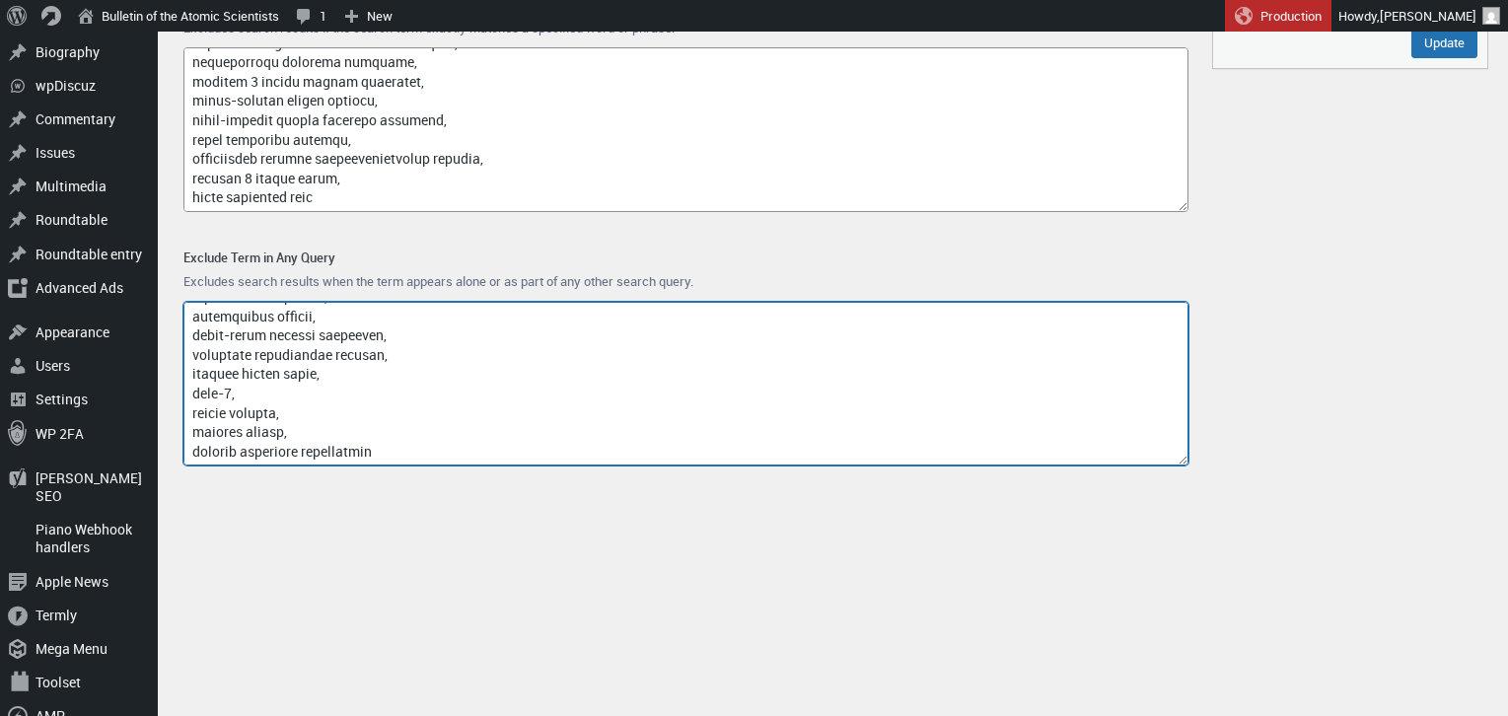
click at [191, 457] on textarea "Exclude Term in Any Query" at bounding box center [685, 384] width 1005 height 165
click at [432, 448] on textarea "Exclude Term in Any Query" at bounding box center [685, 384] width 1005 height 165
paste textarea "9k330"
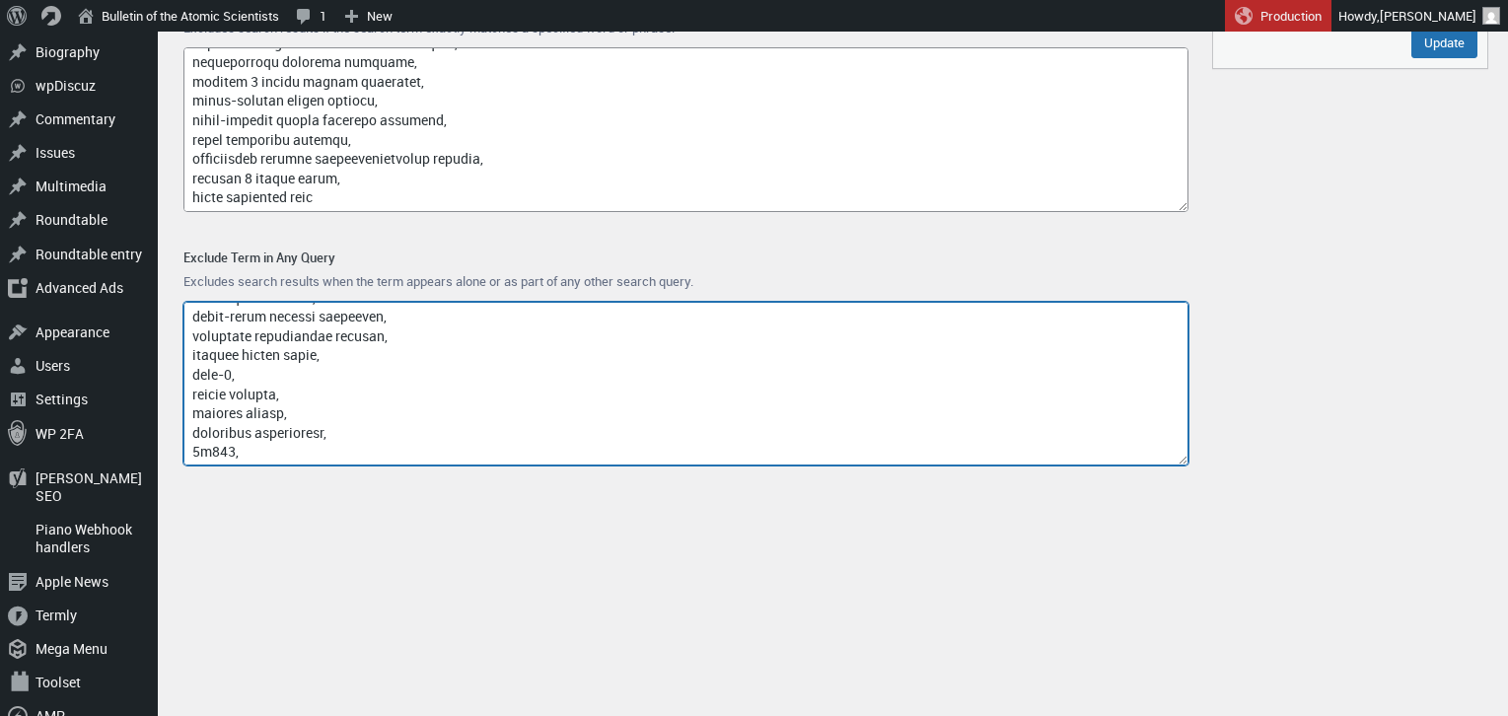
paste textarea "turingq equipment procurement manager"
drag, startPoint x: 239, startPoint y: 451, endPoint x: 497, endPoint y: 460, distance: 258.5
click at [497, 460] on textarea "Exclude Term in Any Query" at bounding box center [685, 384] width 1005 height 165
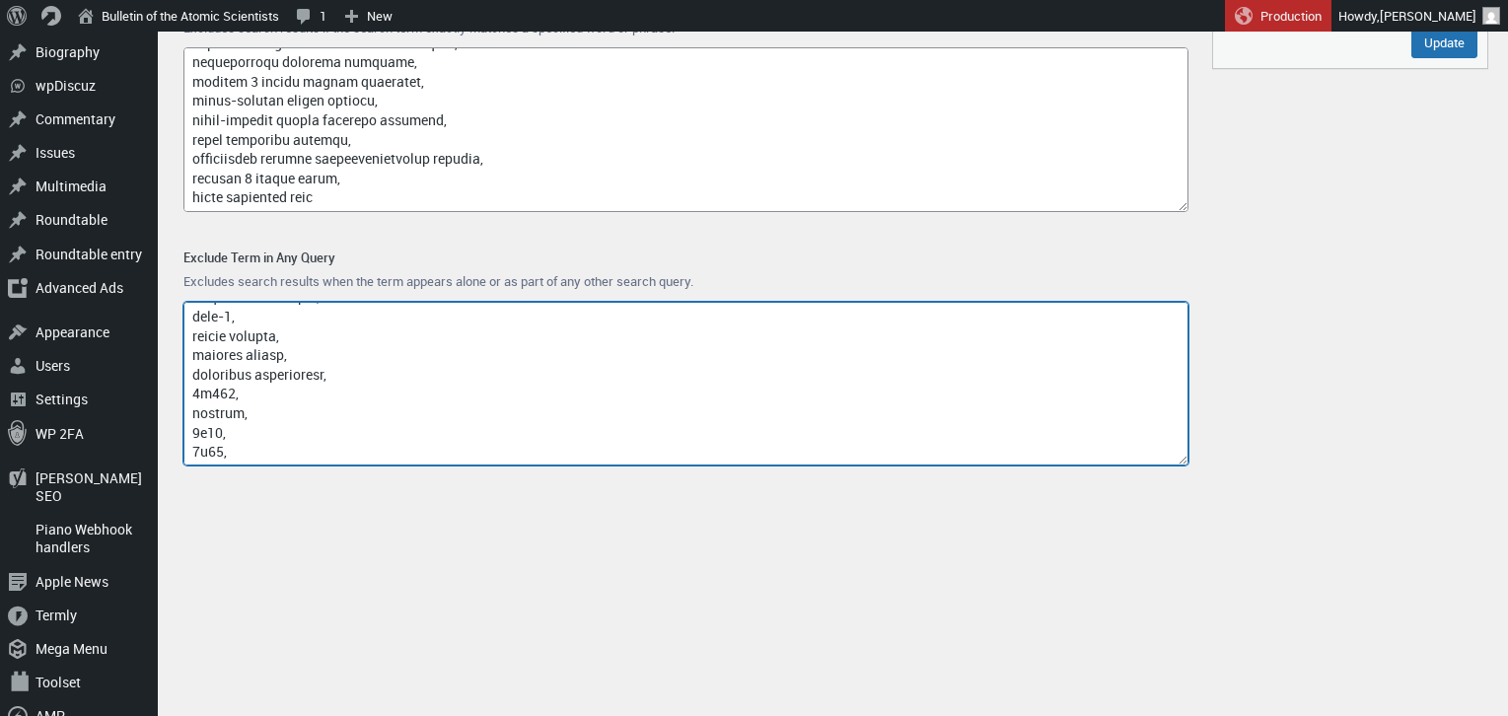
paste textarea "jianwei pan electronic component shortage"
drag, startPoint x: 465, startPoint y: 453, endPoint x: 260, endPoint y: 444, distance: 205.3
click at [260, 444] on textarea "Exclude Term in Any Query" at bounding box center [685, 384] width 1005 height 165
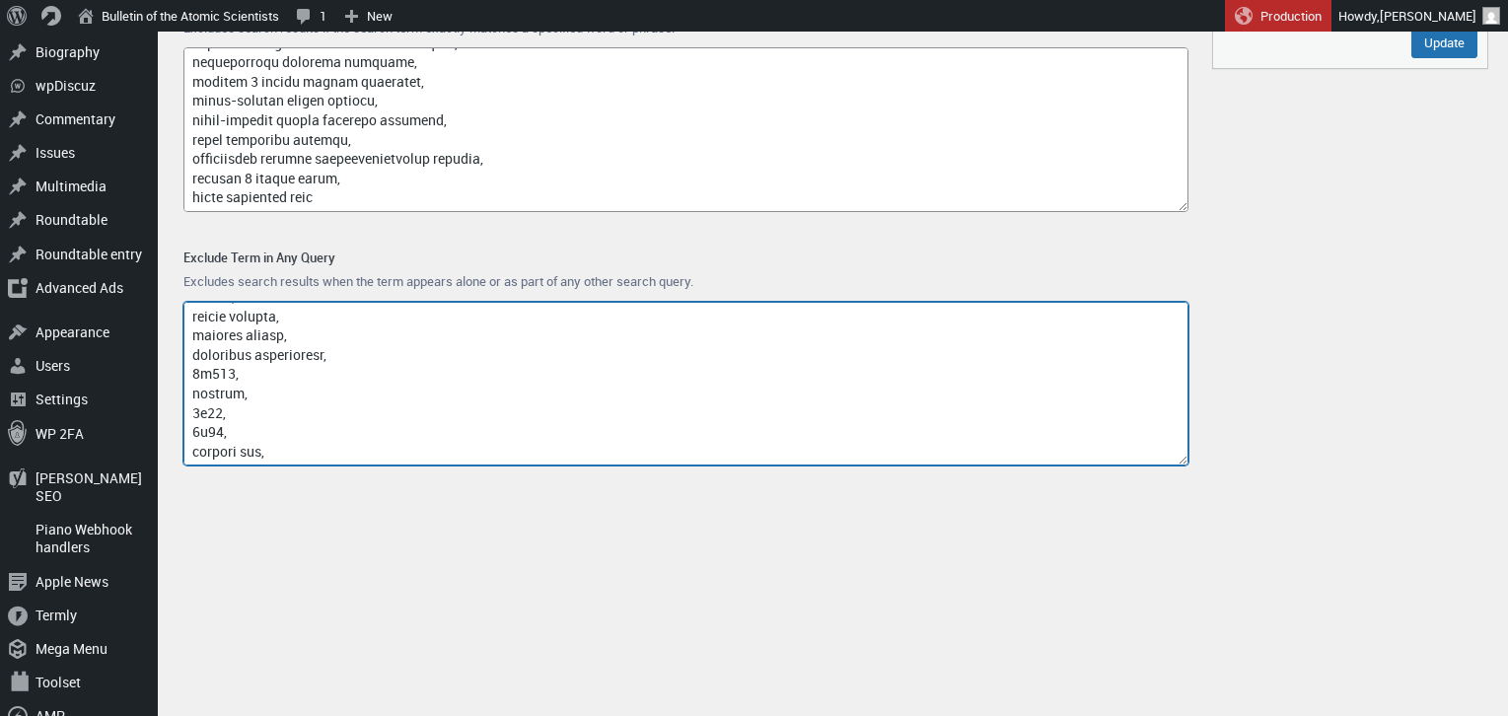
paste textarea "armored vehicle manufacturer pantsir"
drag, startPoint x: 389, startPoint y: 460, endPoint x: 191, endPoint y: 446, distance: 198.7
click at [191, 446] on textarea "Exclude Term in Any Query" at bounding box center [685, 384] width 1005 height 165
click at [426, 449] on textarea "Exclude Term in Any Query" at bounding box center [685, 384] width 1005 height 165
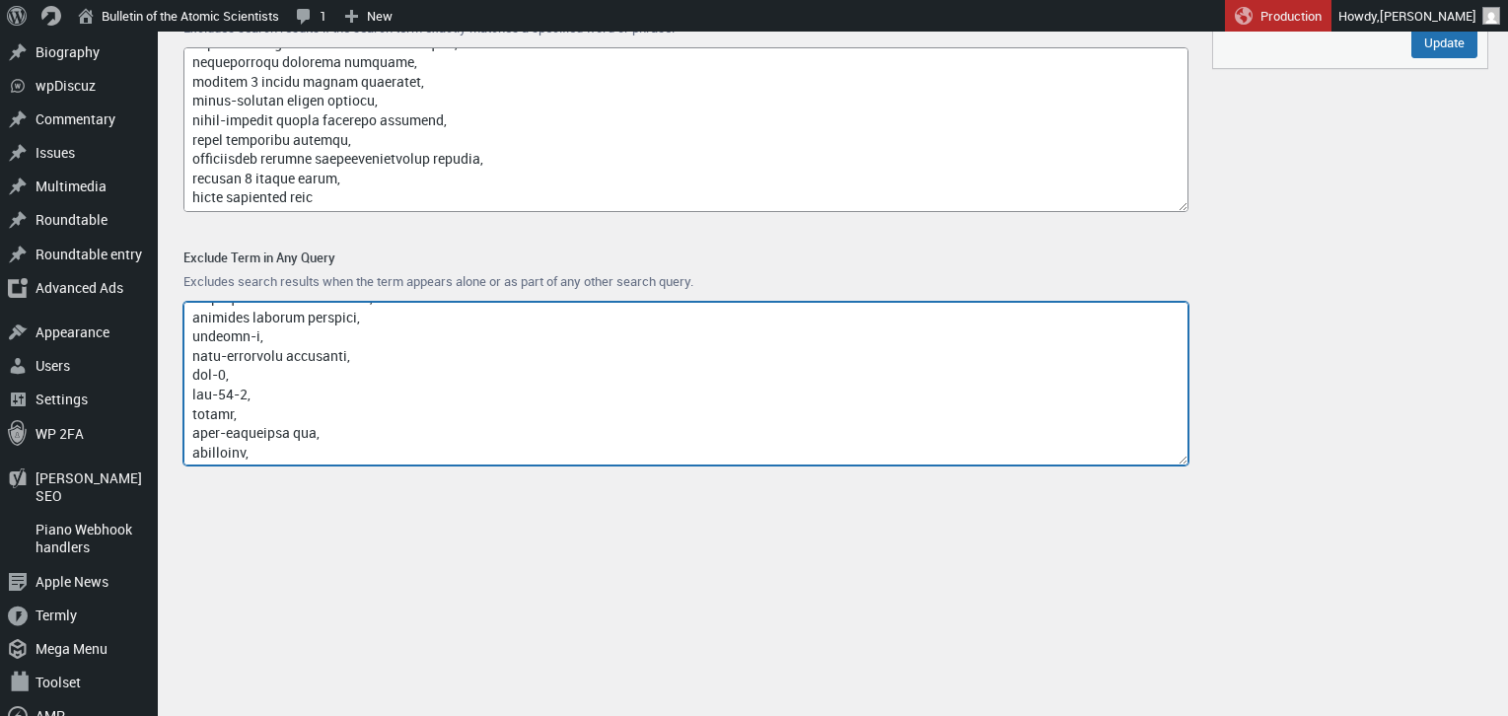
scroll to position [17431, 0]
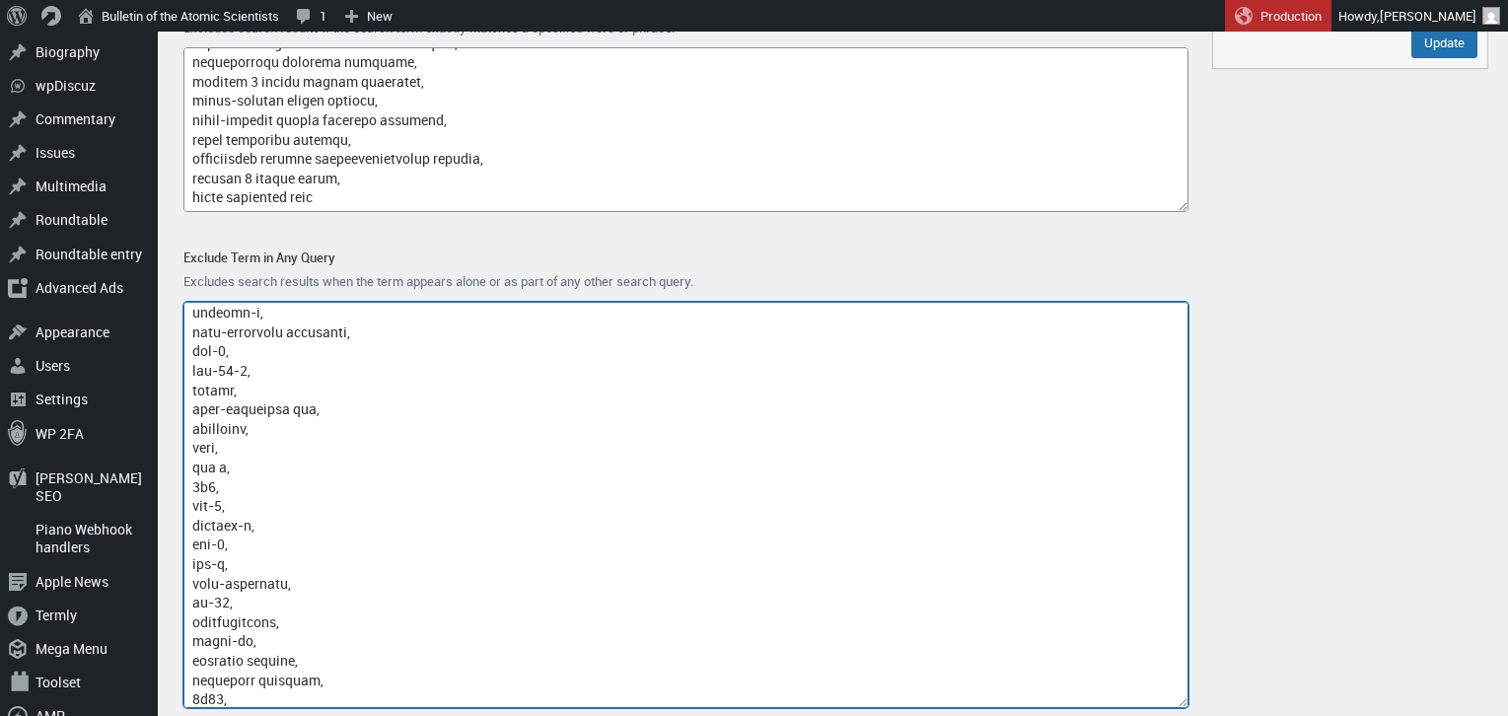
drag, startPoint x: 1184, startPoint y: 463, endPoint x: 1197, endPoint y: 705, distance: 241.9
click at [1197, 705] on div "Exclude Term in Any Query Excludes search results when the term appears alone o…" at bounding box center [686, 480] width 1036 height 496
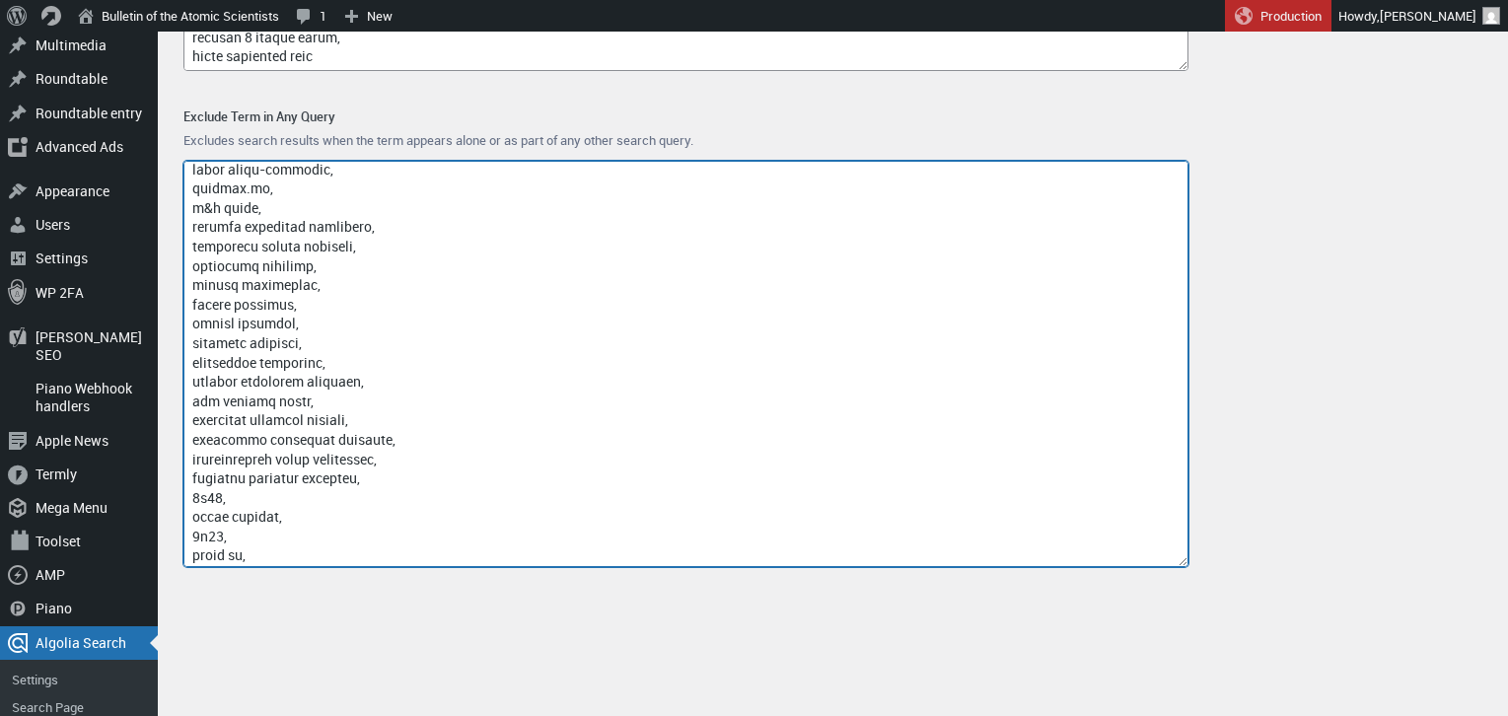
scroll to position [17939, 0]
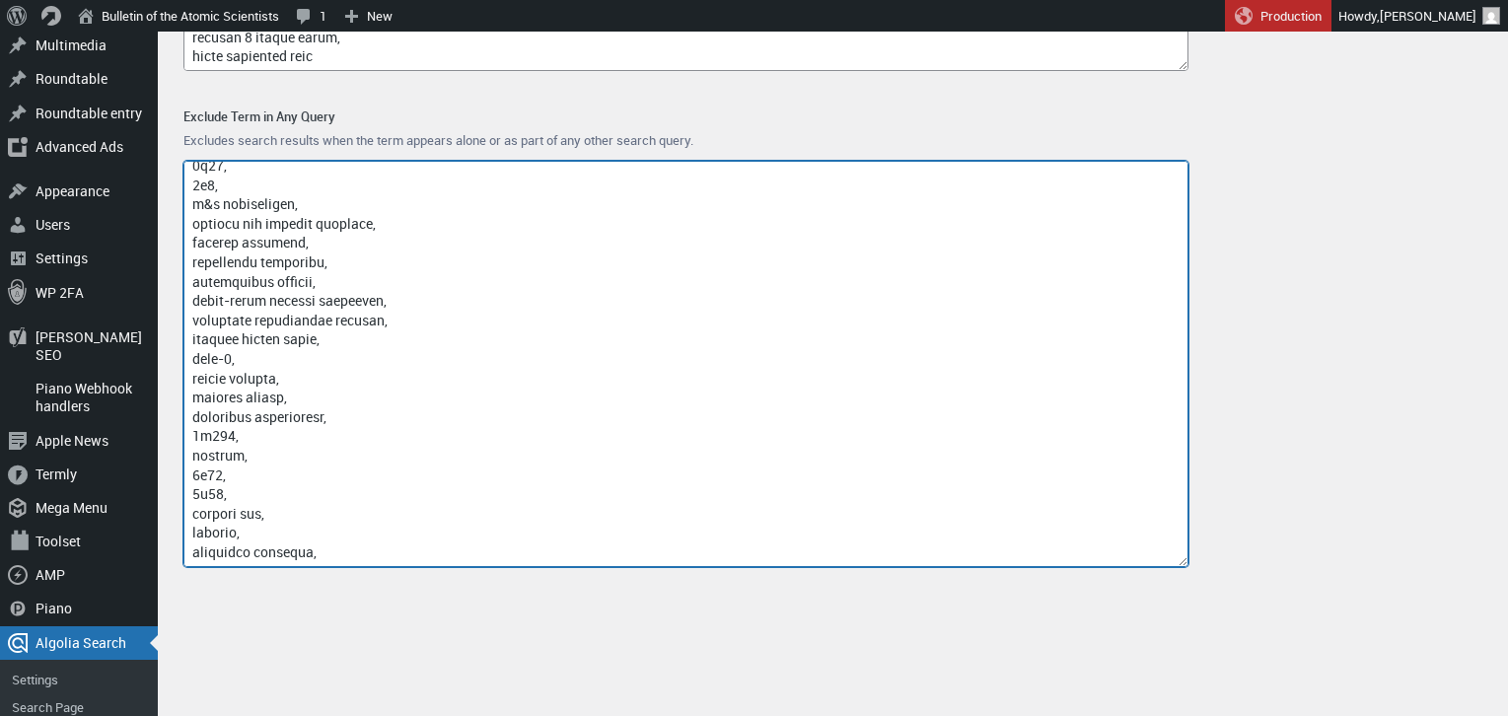
paste textarea "milrem robotics uran-6"
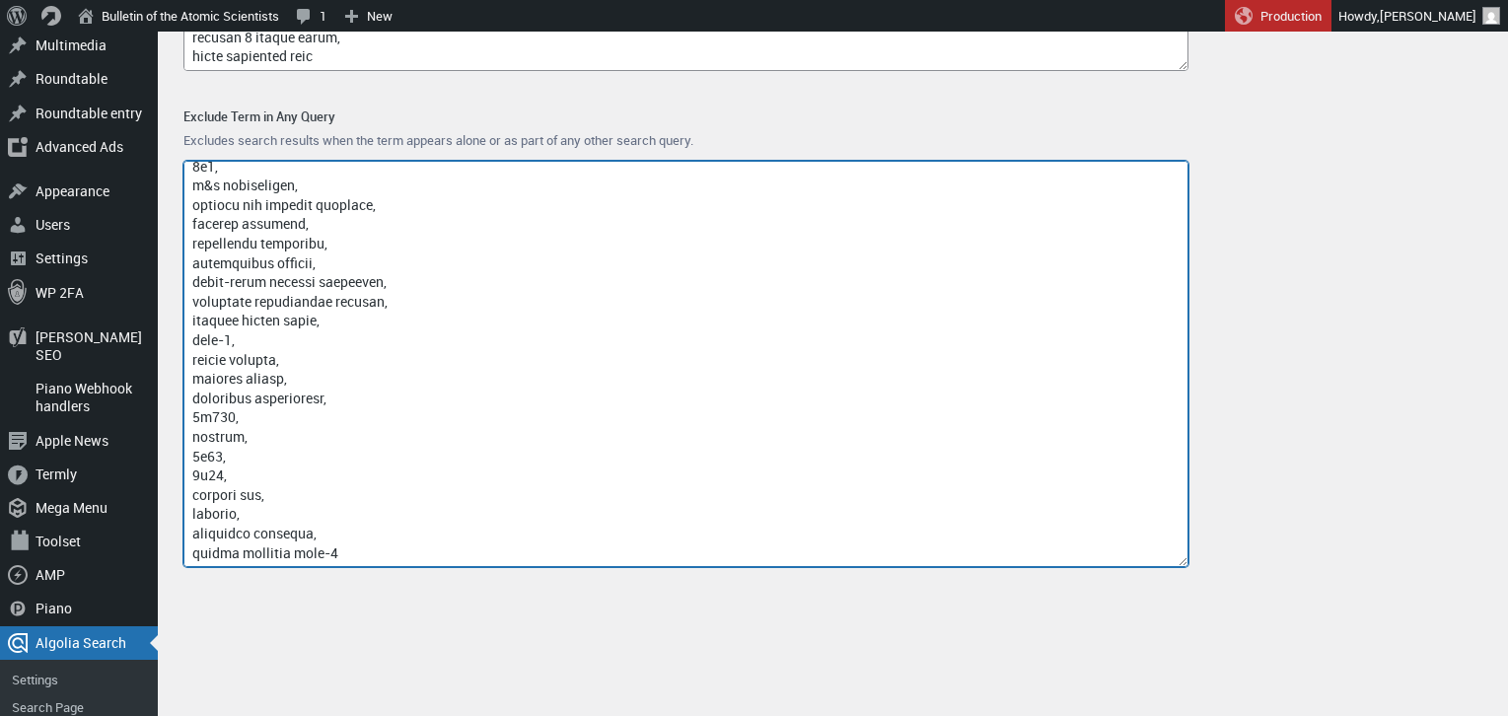
drag, startPoint x: 341, startPoint y: 550, endPoint x: 293, endPoint y: 554, distance: 48.5
click at [293, 554] on textarea "Exclude Term in Any Query" at bounding box center [685, 364] width 1005 height 406
type textarea "access-type/, article-subject/, invokefunction, to66.asia, binance.com, index/,…"
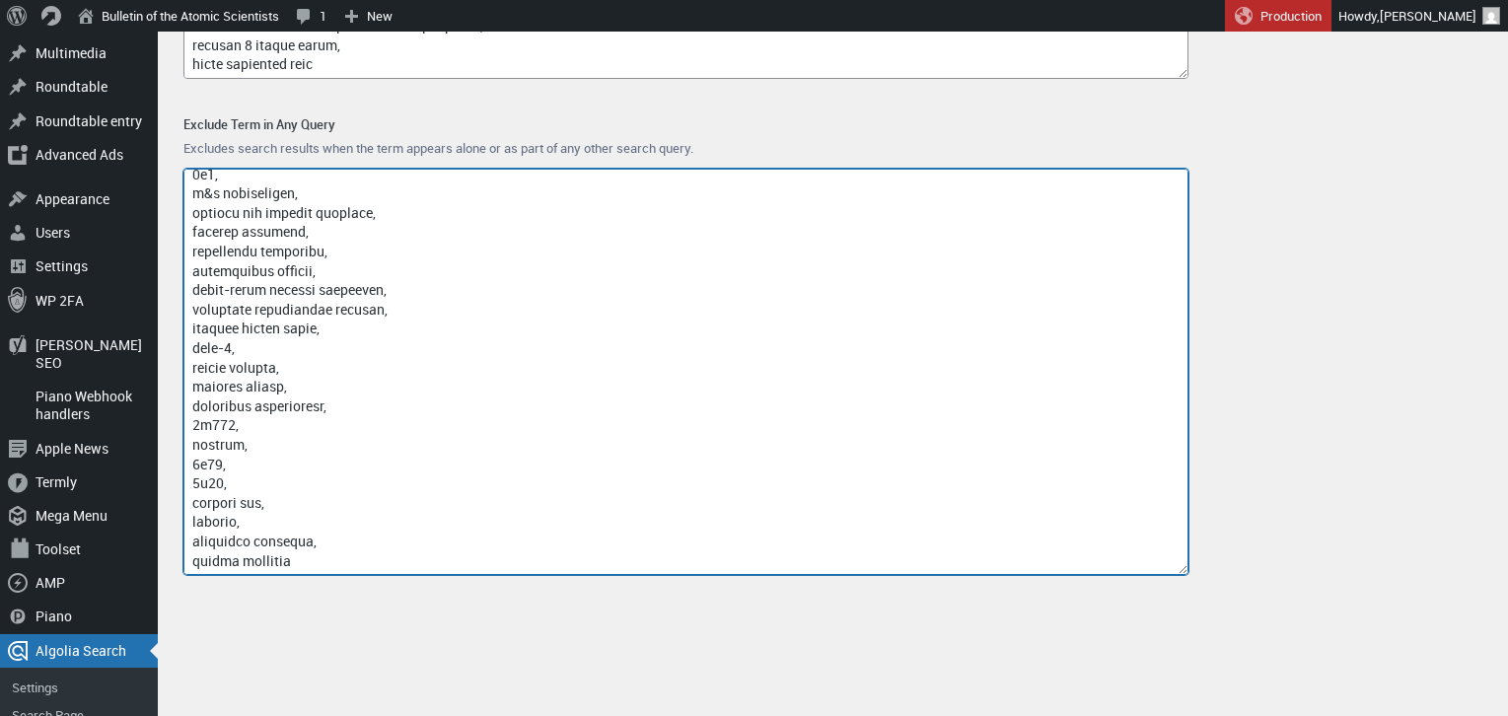
scroll to position [302, 0]
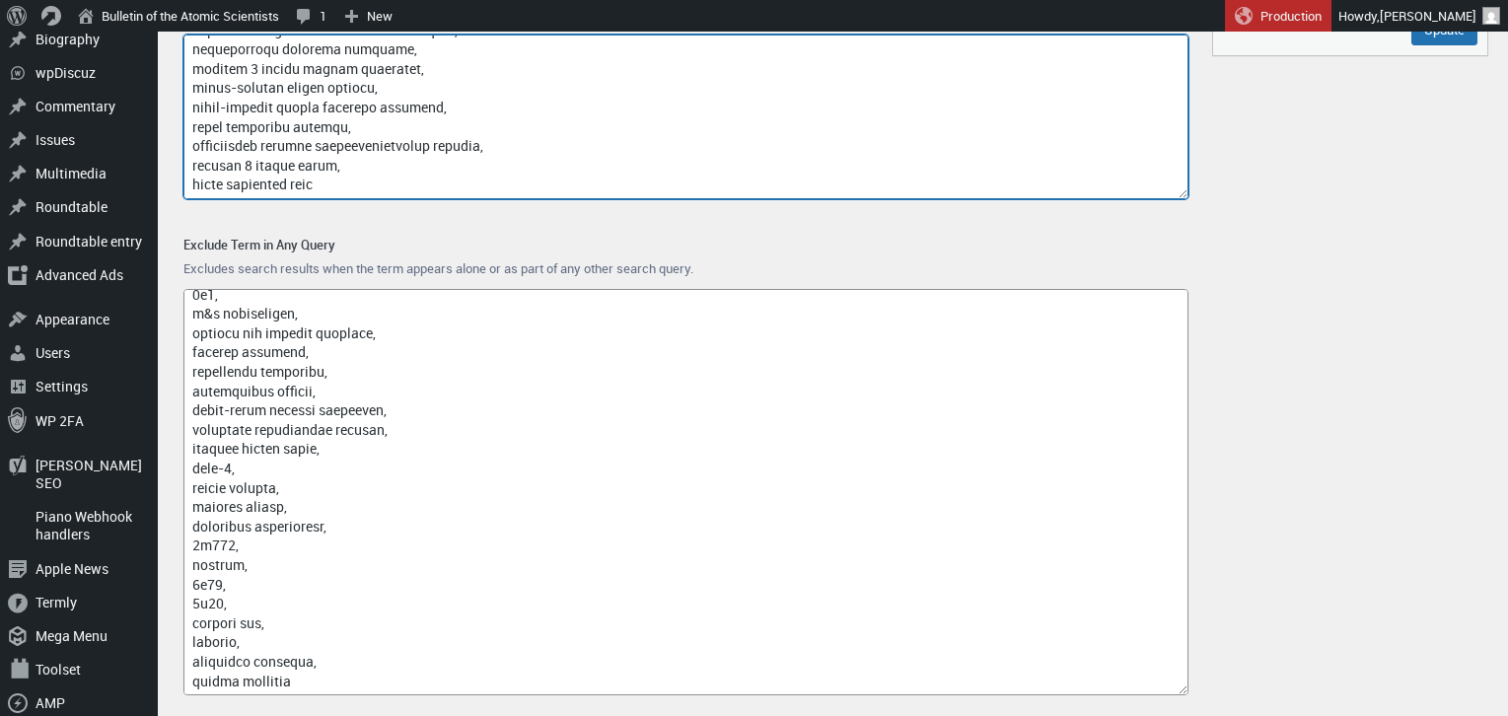
click at [400, 180] on textarea "Exclude on Exact Match" at bounding box center [685, 117] width 1005 height 165
paste textarea "quantum evaluation method"
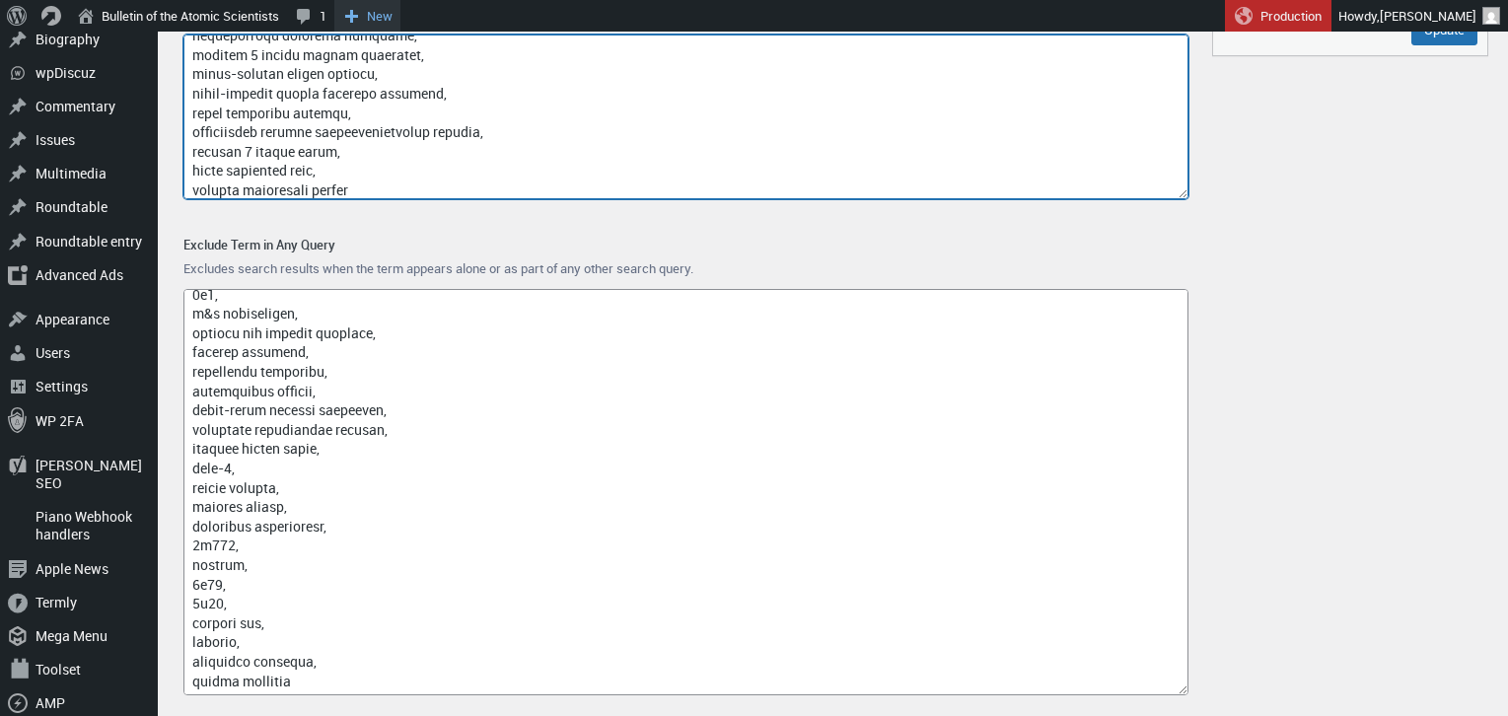
type textarea "google, captcha, www.nubobeauty.com, amp, feed, {search_term_string}, say what,…"
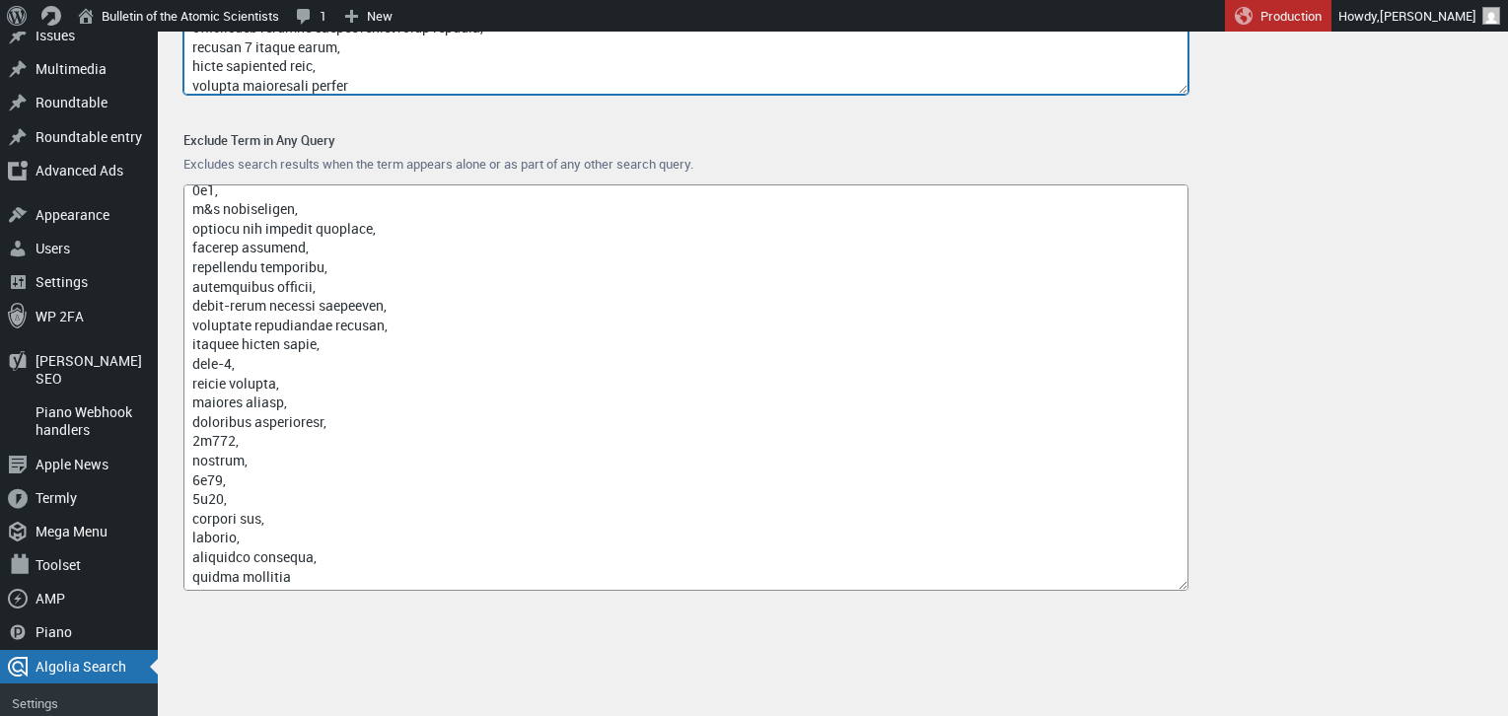
scroll to position [408, 0]
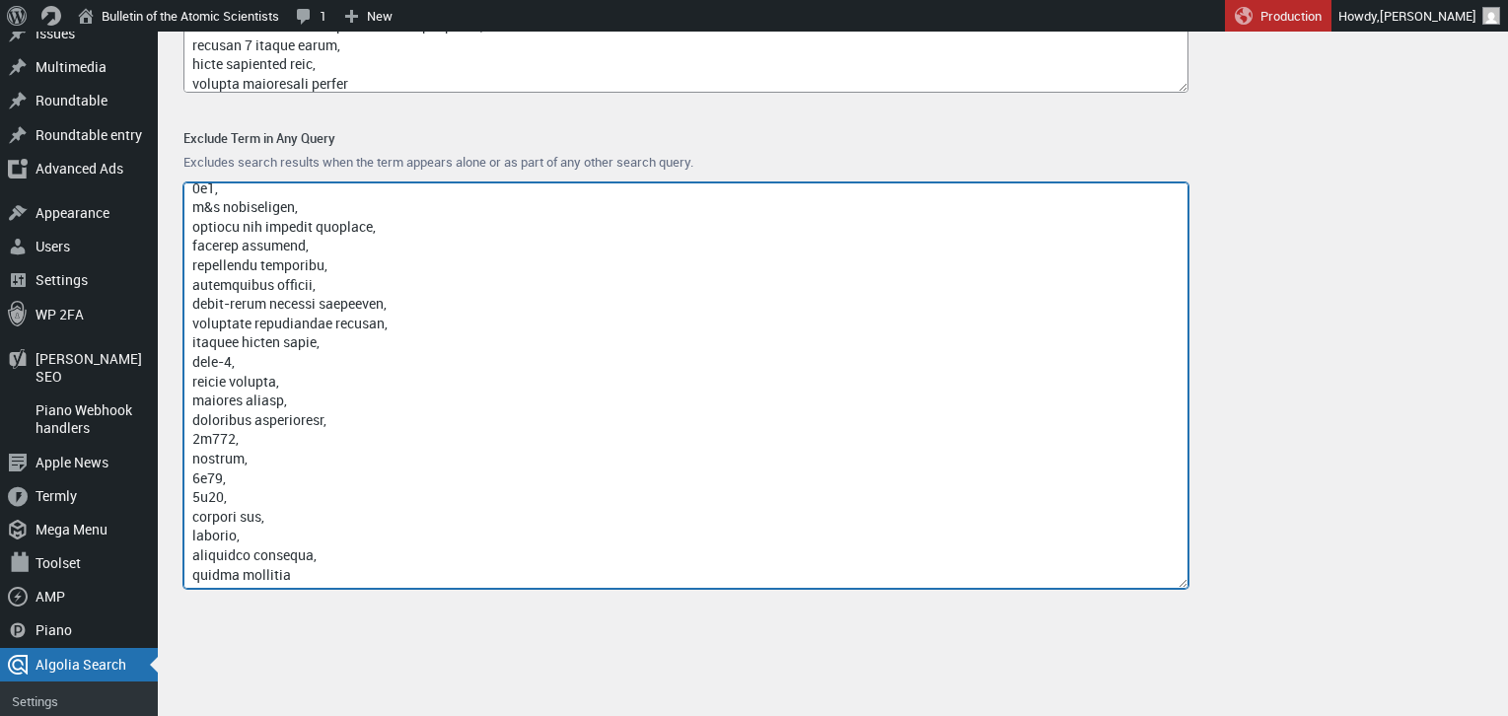
click at [306, 575] on textarea "Exclude Term in Any Query" at bounding box center [685, 385] width 1005 height 406
paste textarea "entanglement-as-a-service quantum computer"
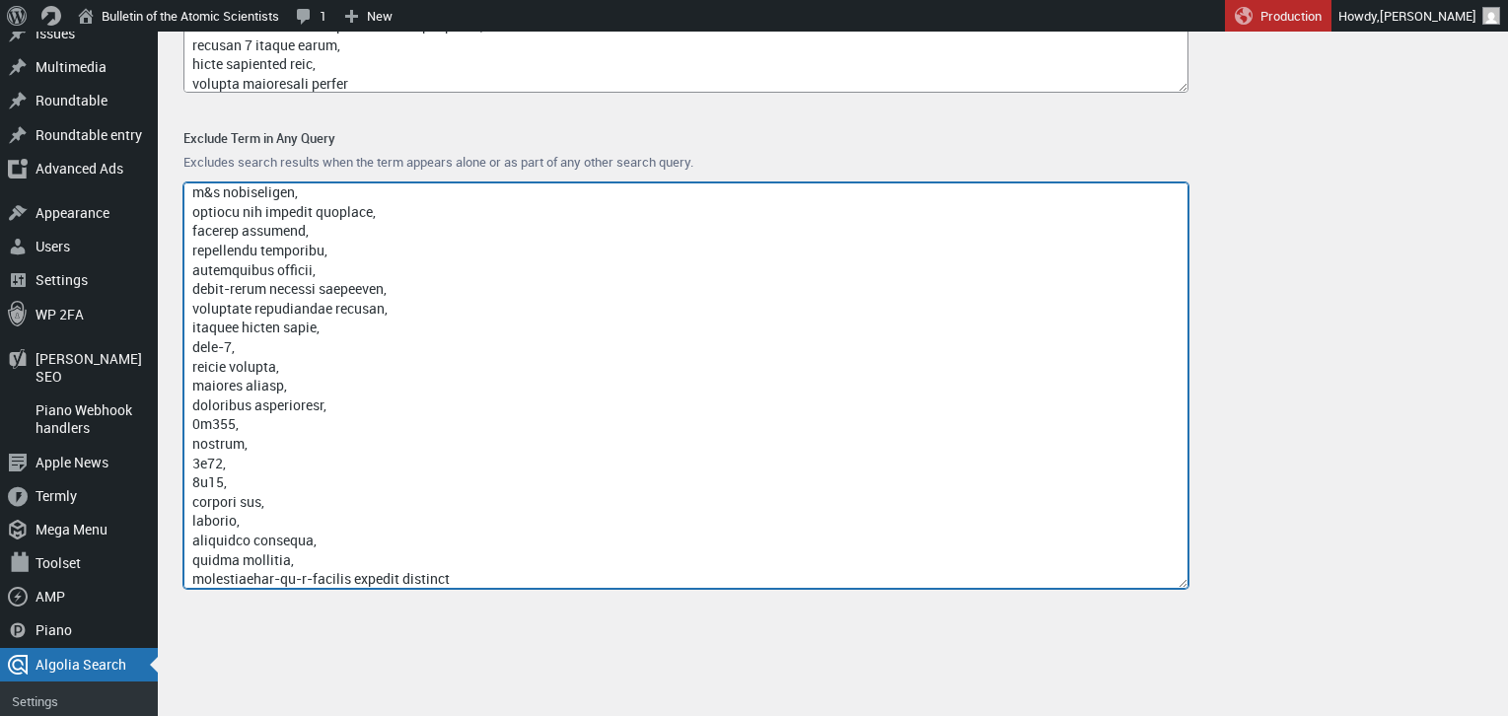
scroll to position [17958, 0]
drag, startPoint x: 513, startPoint y: 577, endPoint x: 366, endPoint y: 572, distance: 147.0
click at [366, 572] on textarea "Exclude Term in Any Query" at bounding box center [685, 385] width 1005 height 406
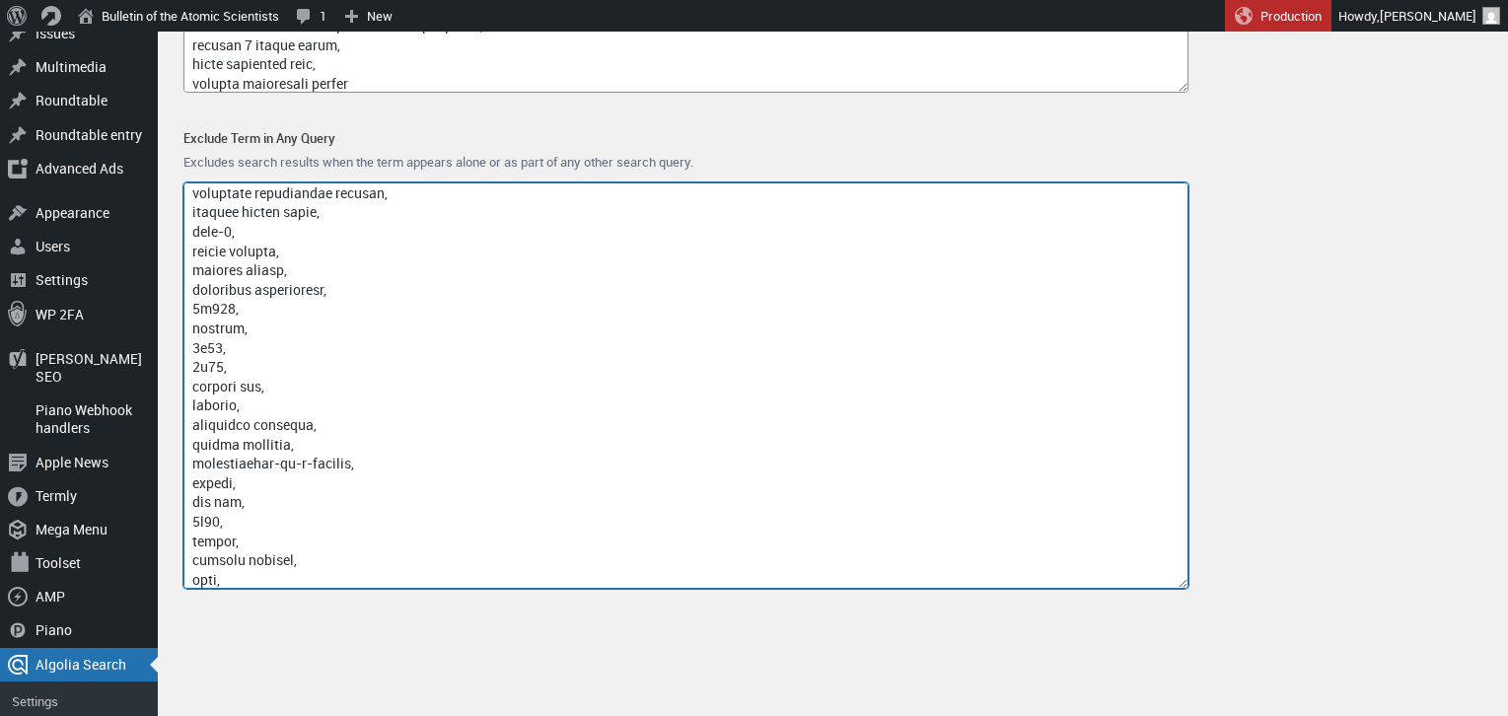
scroll to position [18089, 0]
paste textarea "zsu 23 4 armoured vehicle producer"
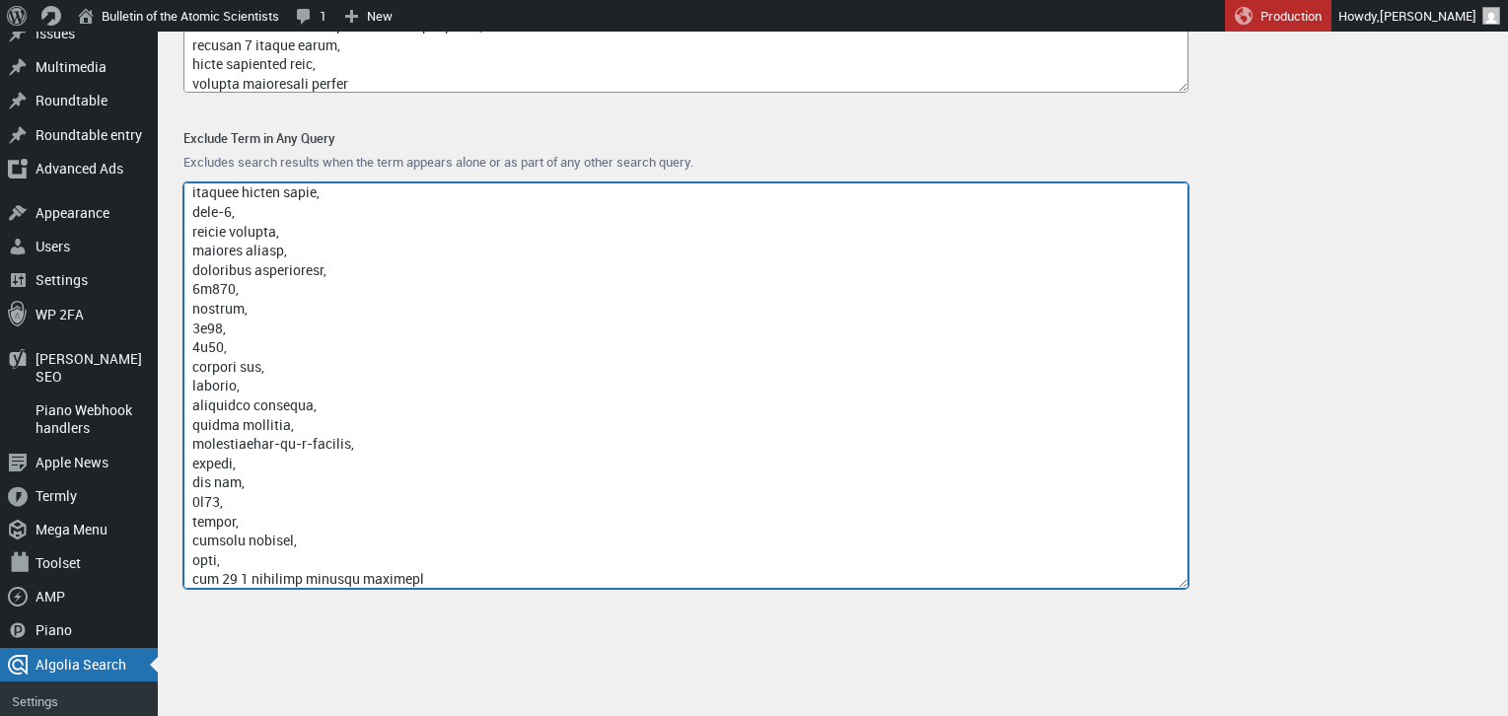
scroll to position [18093, 0]
drag, startPoint x: 234, startPoint y: 579, endPoint x: 475, endPoint y: 570, distance: 241.8
click at [475, 570] on textarea "Exclude Term in Any Query" at bounding box center [685, 385] width 1005 height 406
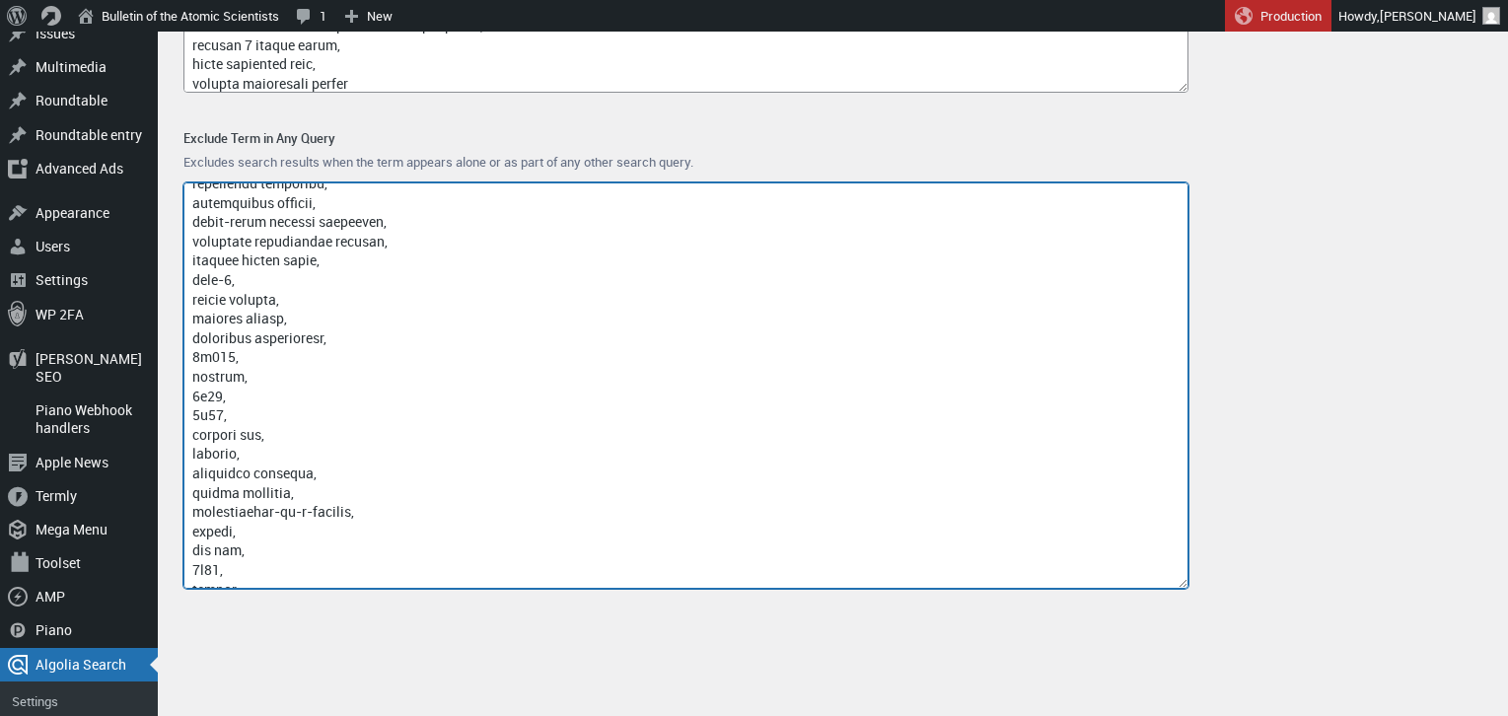
scroll to position [18152, 0]
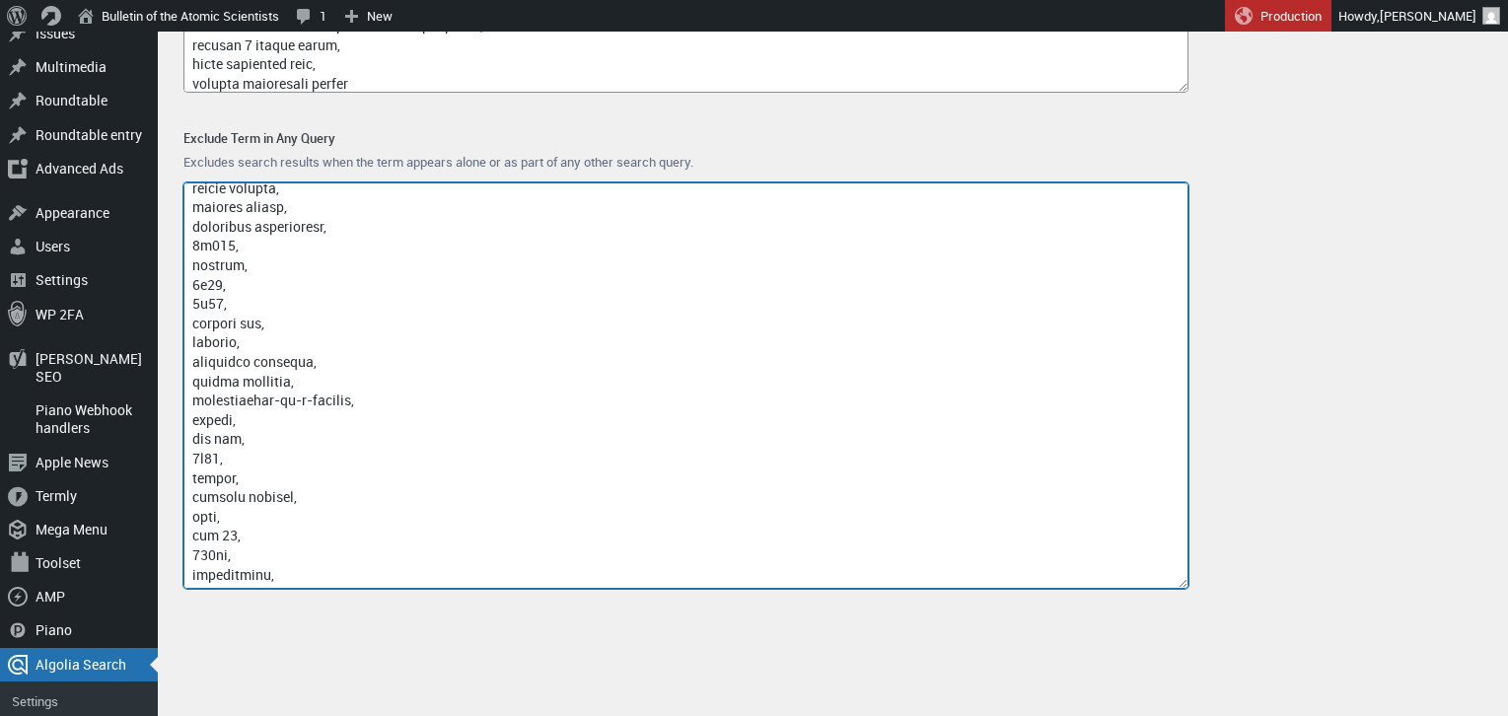
paste textarea "demining ugv uran-6"
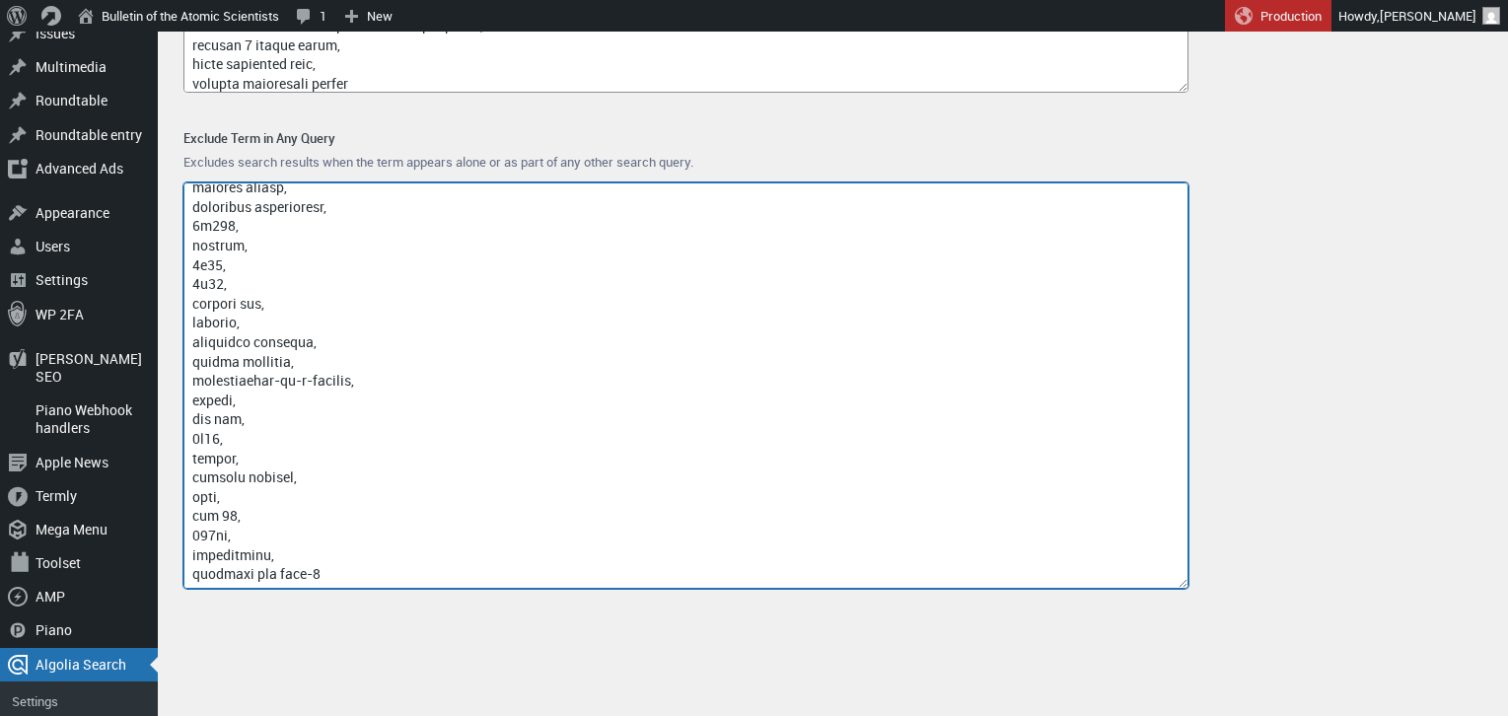
drag, startPoint x: 277, startPoint y: 574, endPoint x: 400, endPoint y: 575, distance: 123.3
click at [400, 575] on textarea "Exclude Term in Any Query" at bounding box center [685, 385] width 1005 height 406
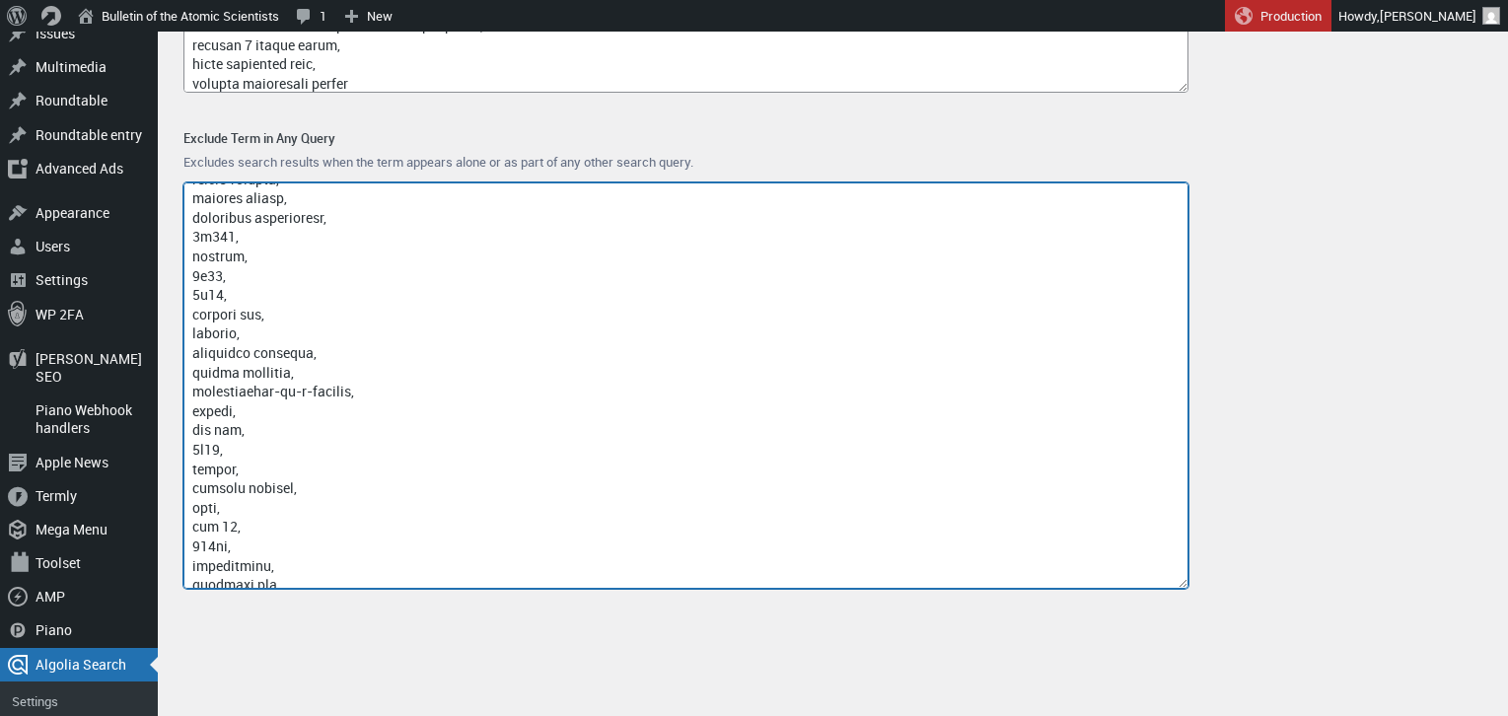
scroll to position [18170, 0]
paste textarea "man-portable ugv uran"
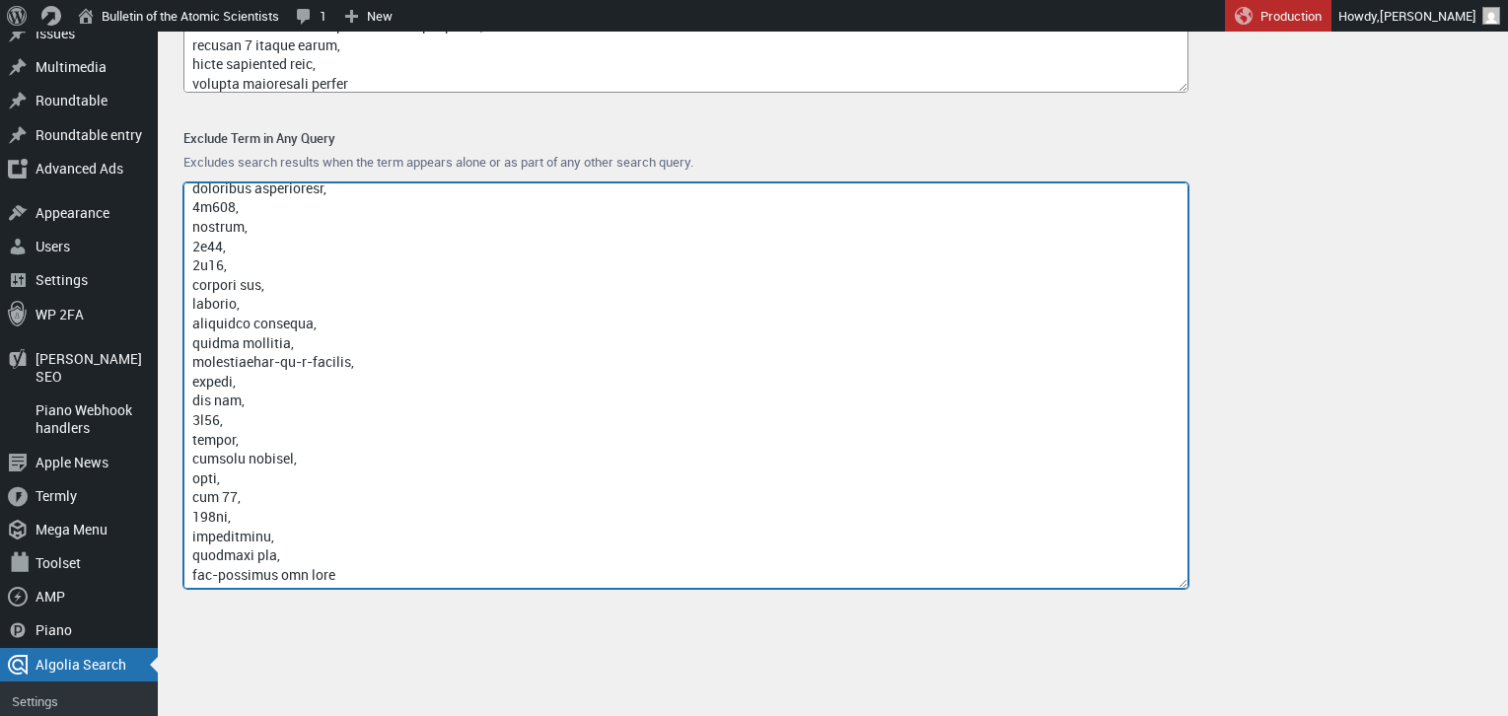
click at [277, 573] on textarea "Exclude Term in Any Query" at bounding box center [685, 385] width 1005 height 406
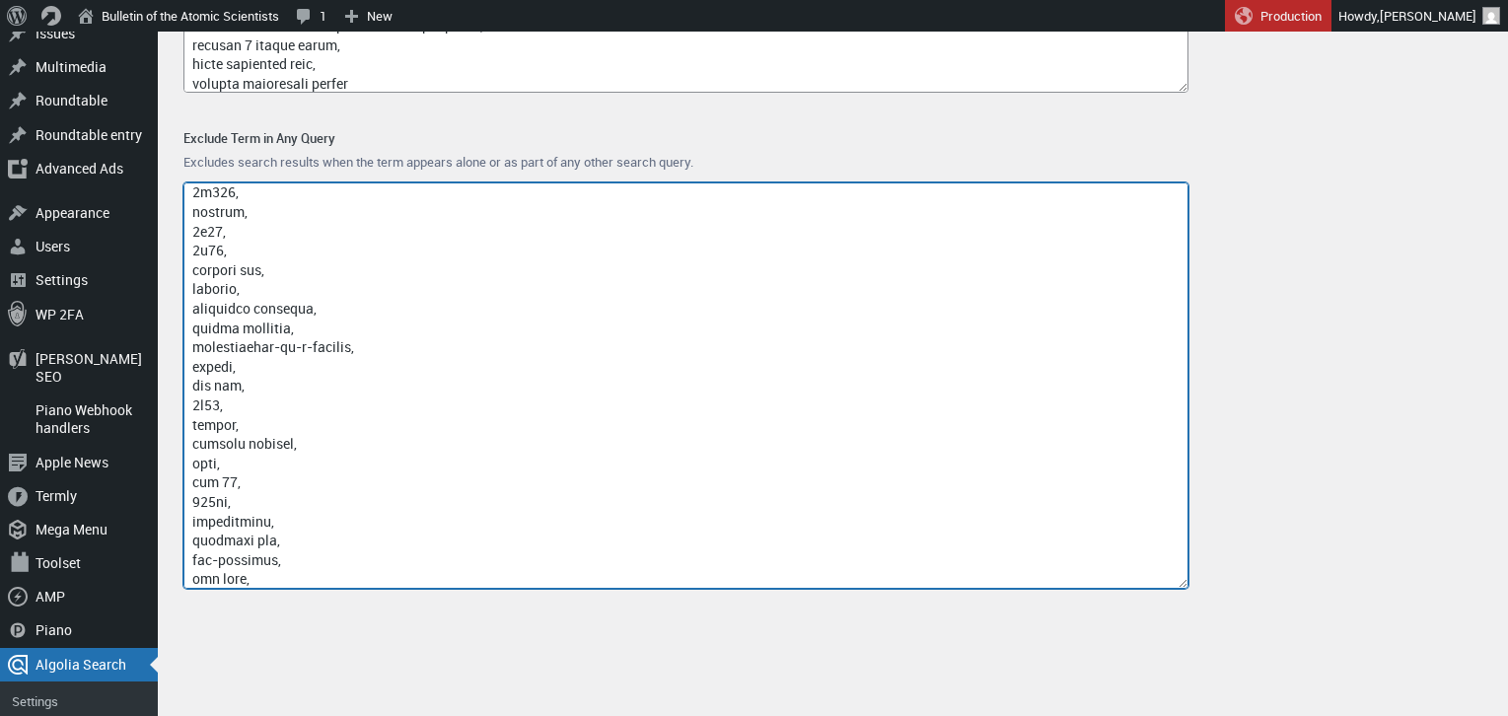
scroll to position [18204, 0]
paste textarea "anti-aircraft vehicle 2s4"
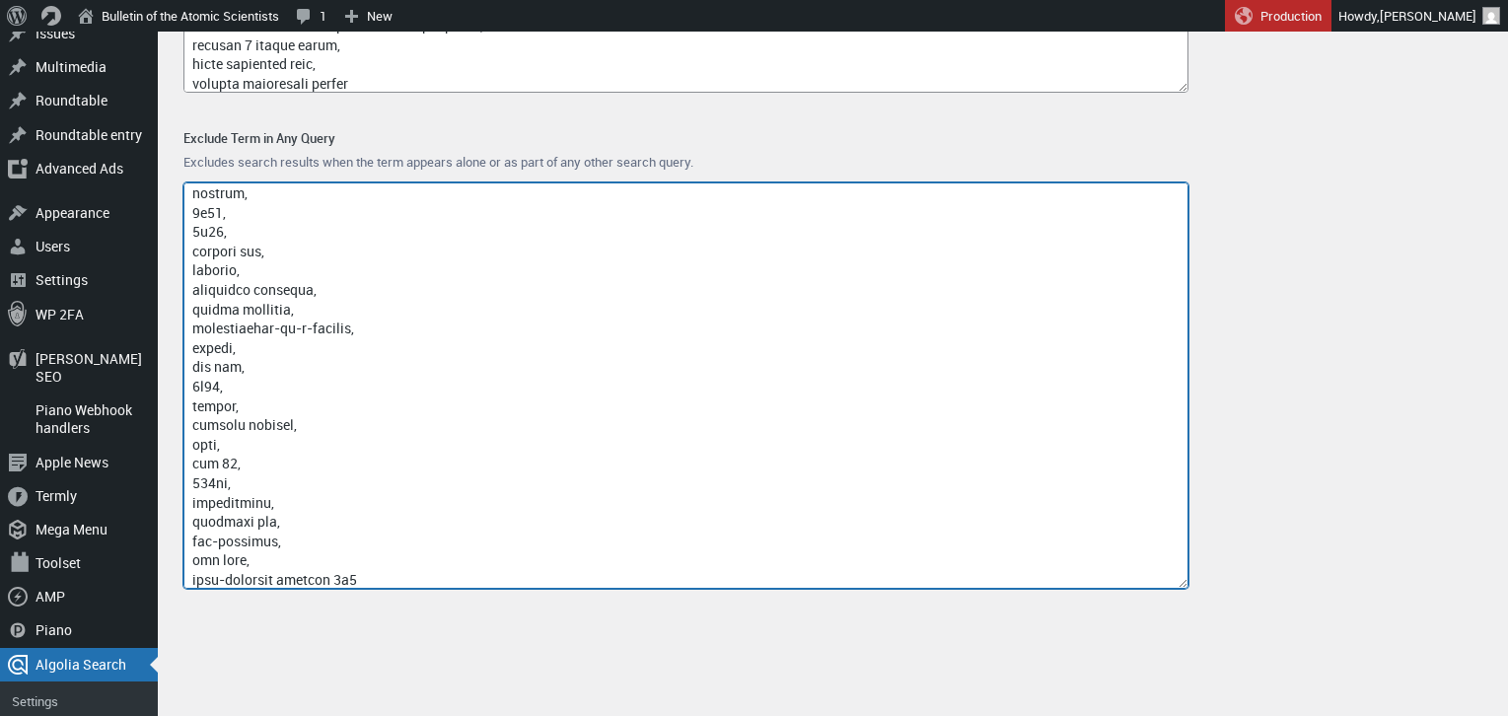
scroll to position [18210, 0]
drag, startPoint x: 316, startPoint y: 582, endPoint x: 401, endPoint y: 582, distance: 85.8
click at [401, 582] on textarea "Exclude Term in Any Query" at bounding box center [685, 385] width 1005 height 406
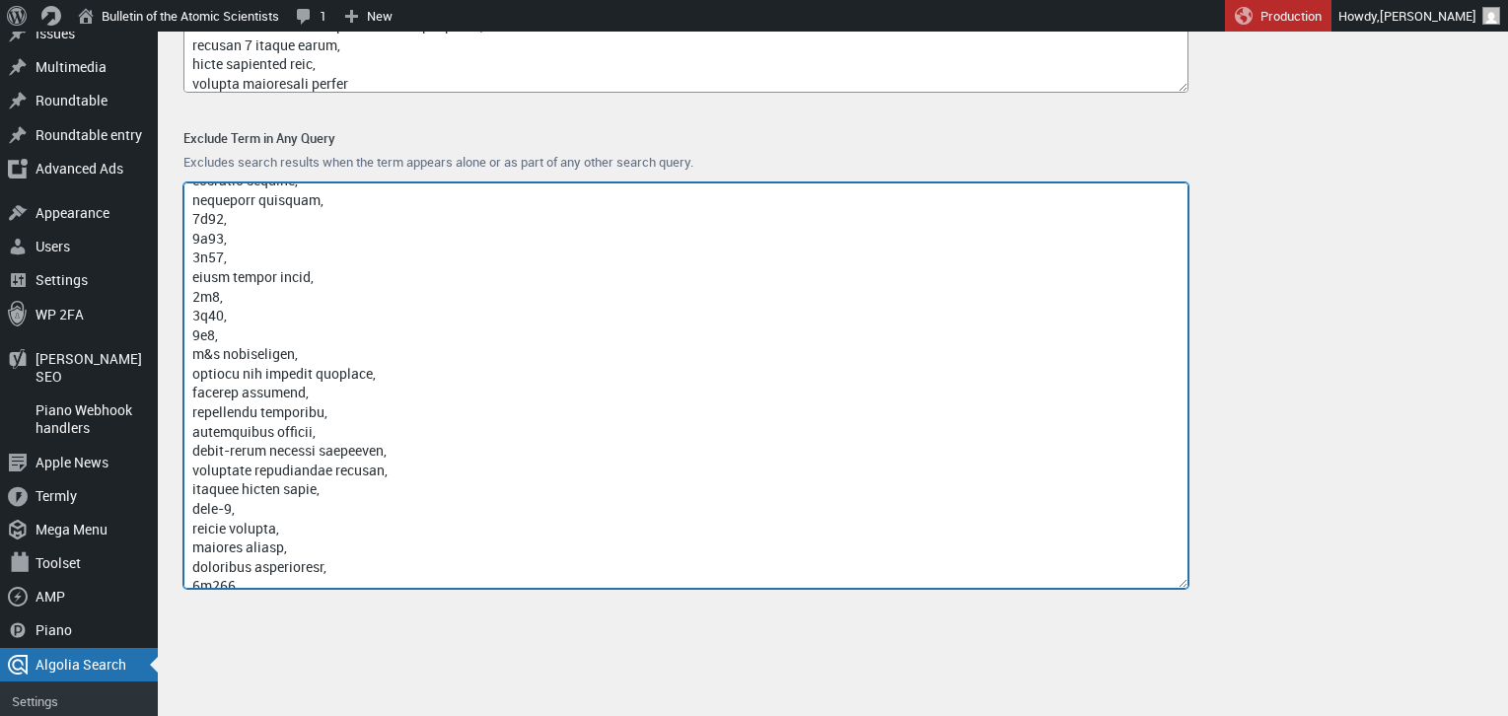
scroll to position [18229, 0]
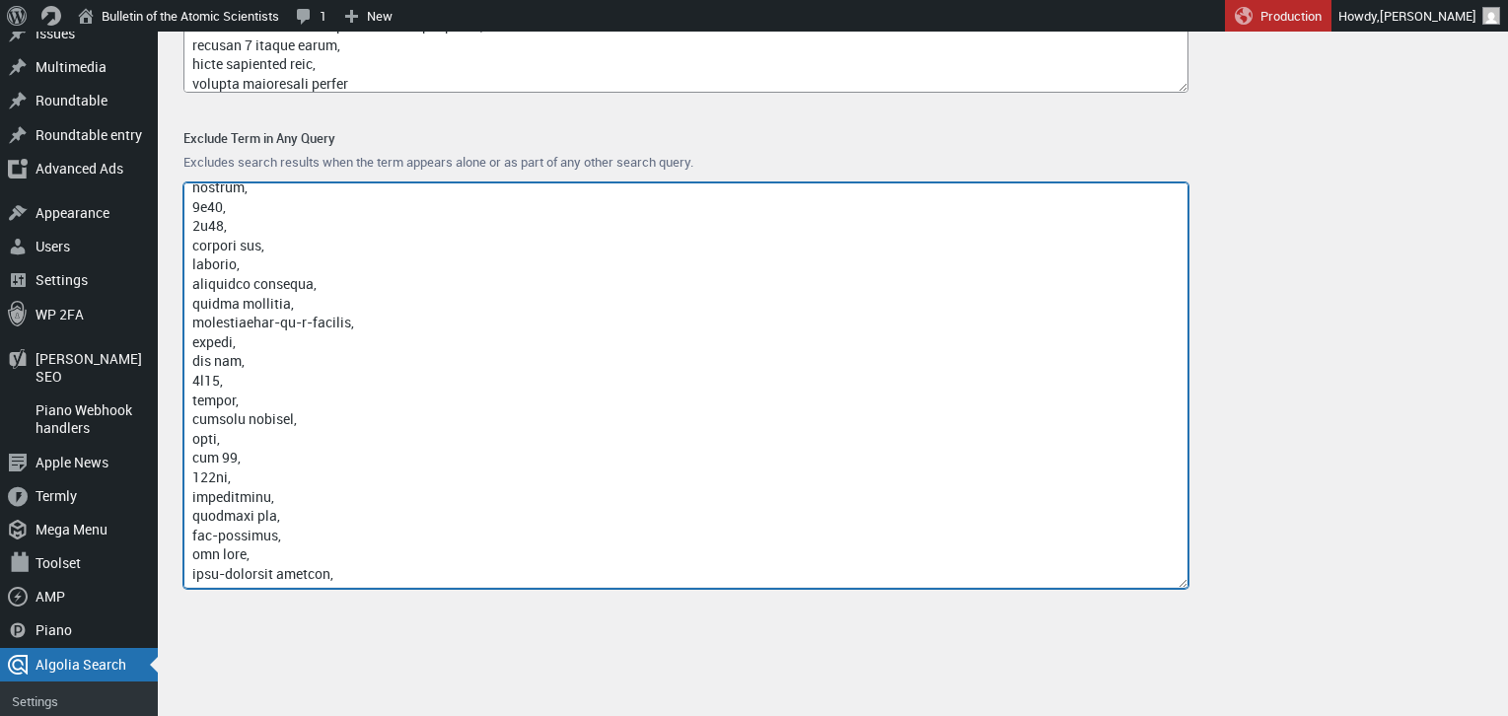
paste textarea "prone to error quantum computation"
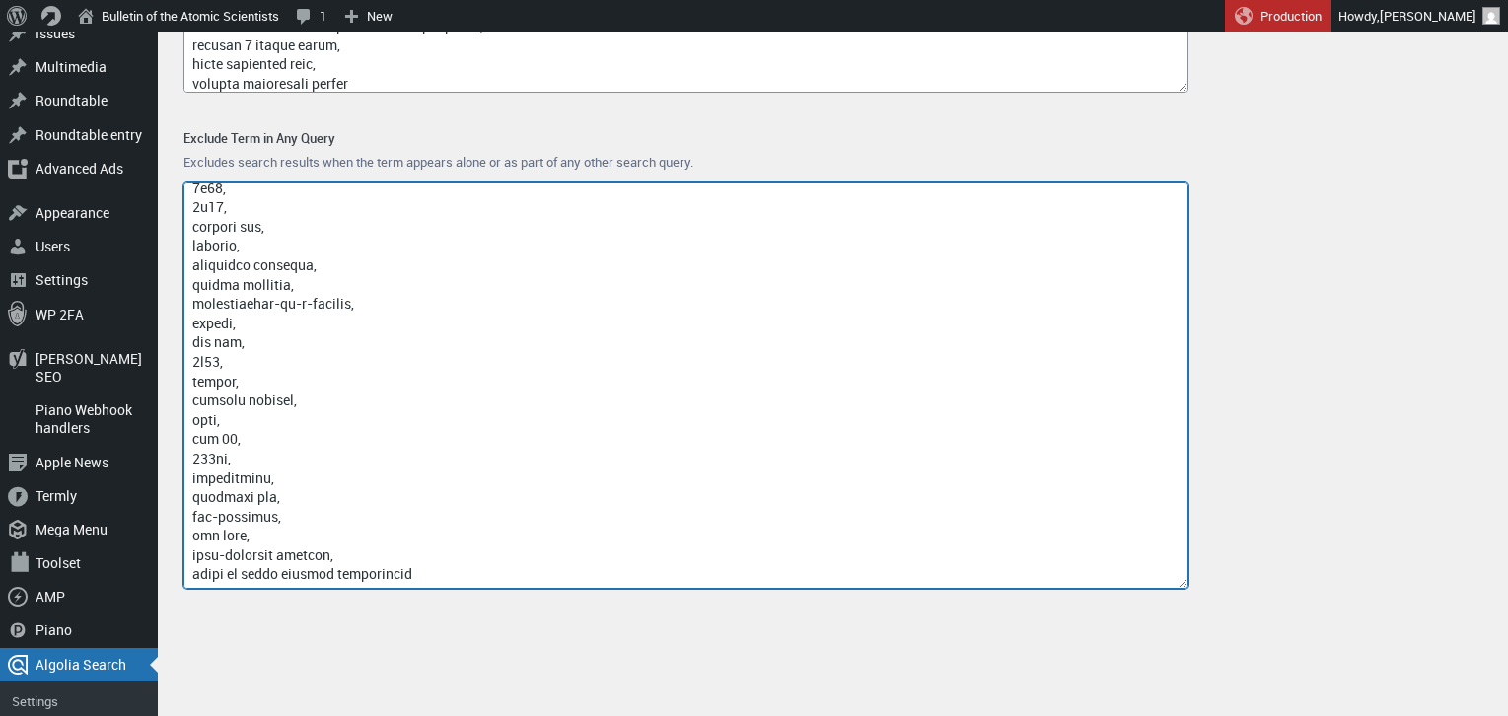
drag, startPoint x: 459, startPoint y: 572, endPoint x: 278, endPoint y: 571, distance: 180.5
click at [278, 571] on textarea "Exclude Term in Any Query" at bounding box center [685, 385] width 1005 height 406
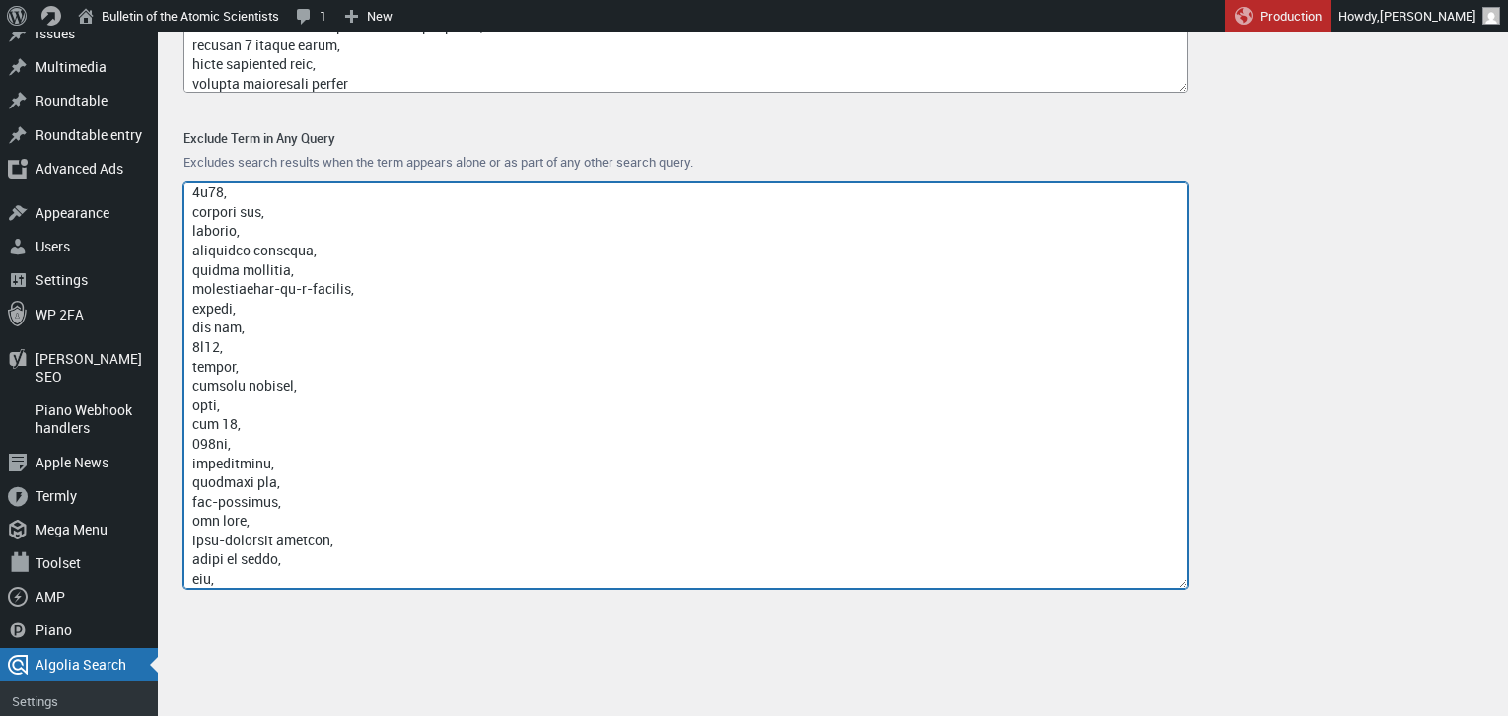
scroll to position [18262, 0]
type textarea "access-type/, article-subject/, invokefunction, to66.asia, binance.com, index/,…"
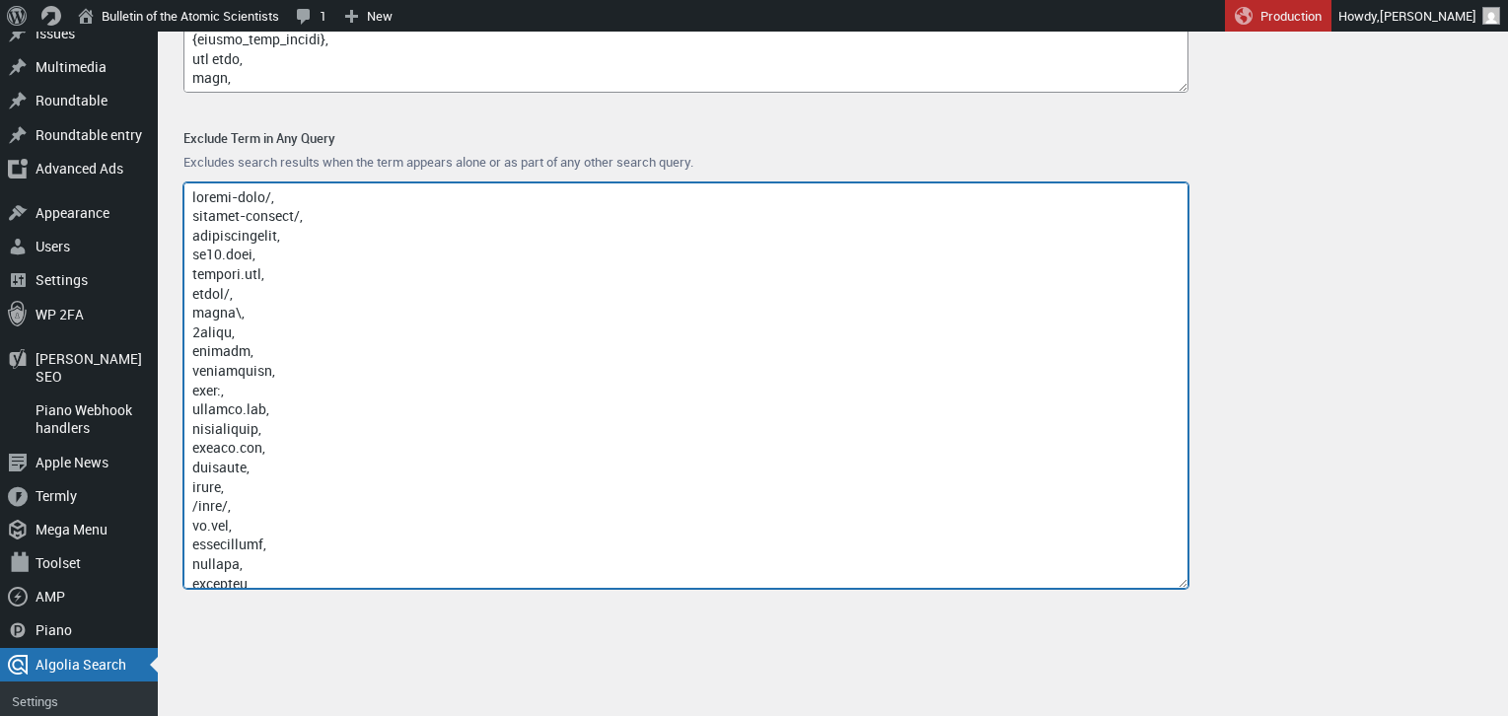
scroll to position [18262, 0]
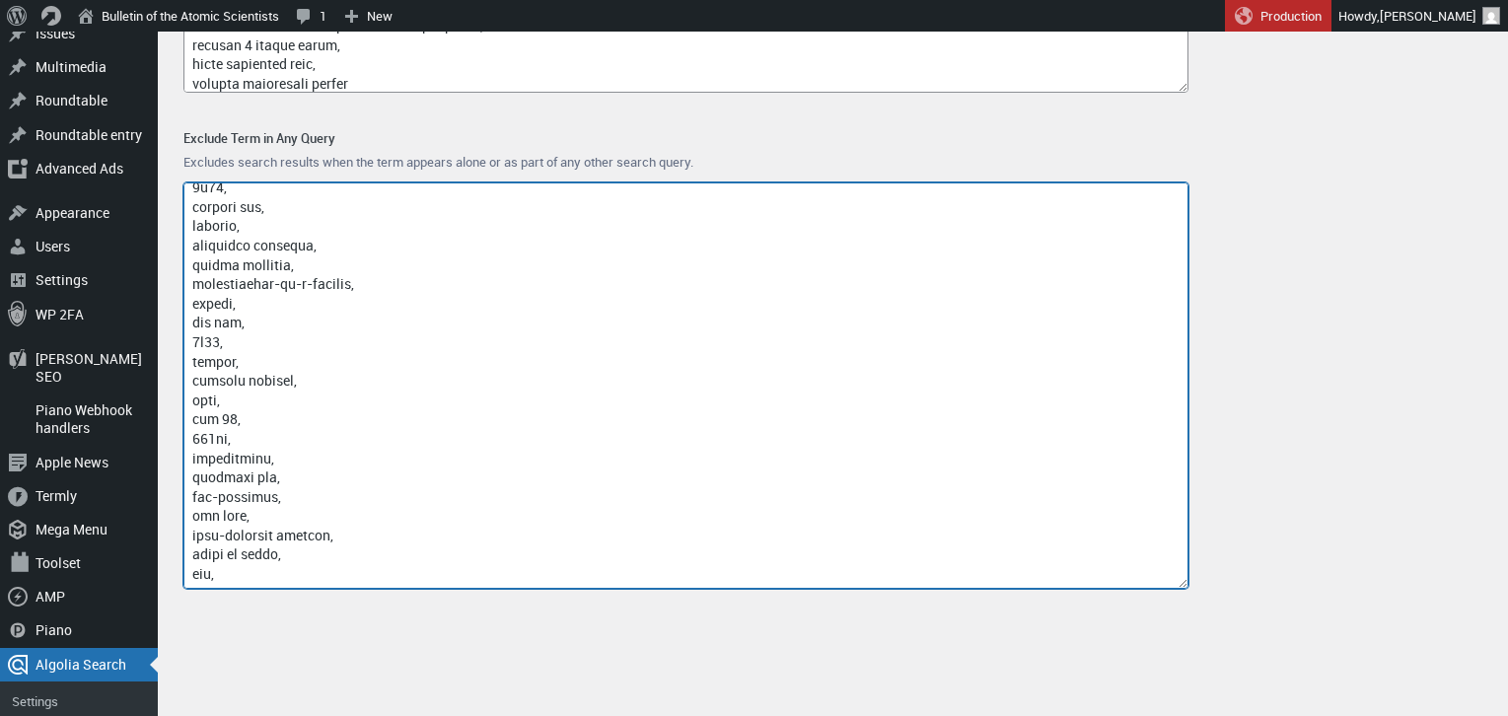
paste textarea "clearpath robotics uran"
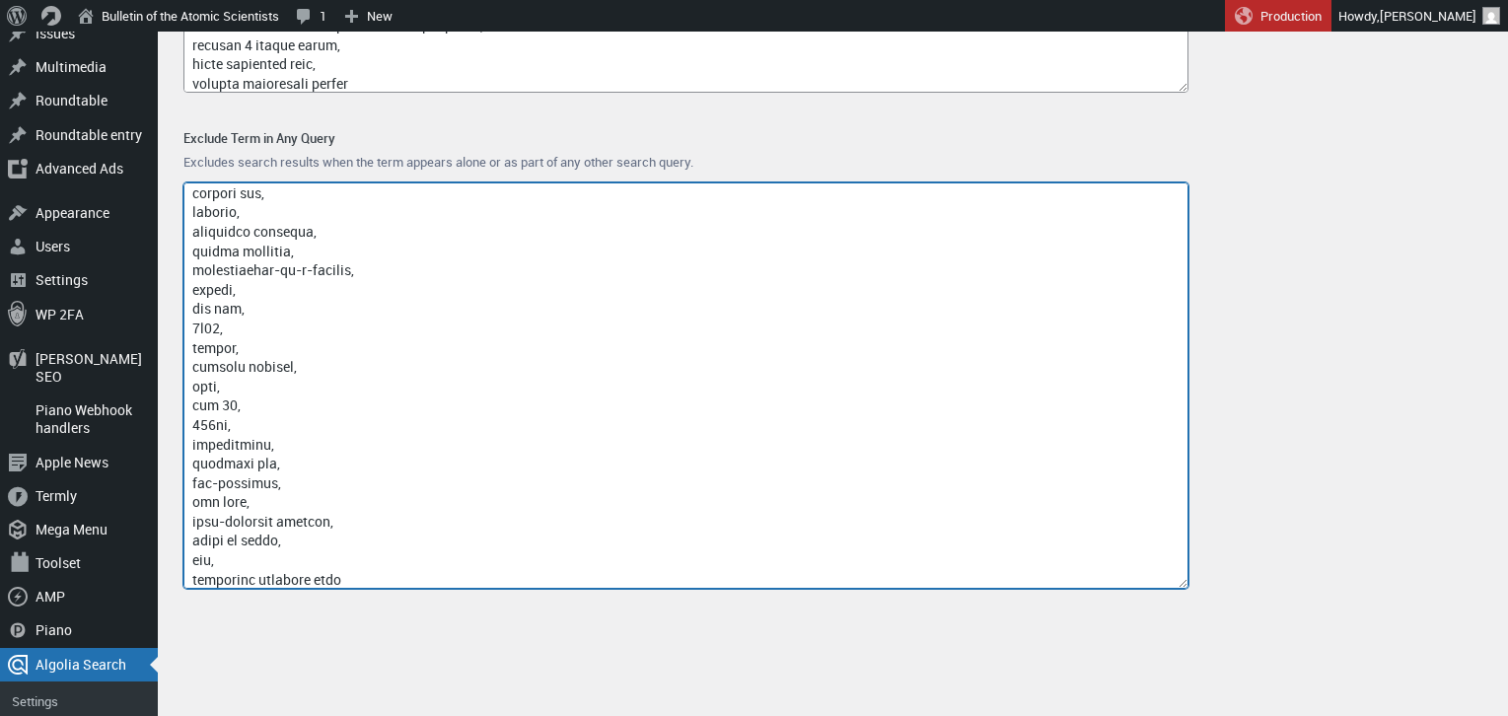
scroll to position [18268, 0]
drag, startPoint x: 364, startPoint y: 573, endPoint x: 307, endPoint y: 573, distance: 57.2
click at [307, 573] on textarea "Exclude Term in Any Query" at bounding box center [685, 385] width 1005 height 406
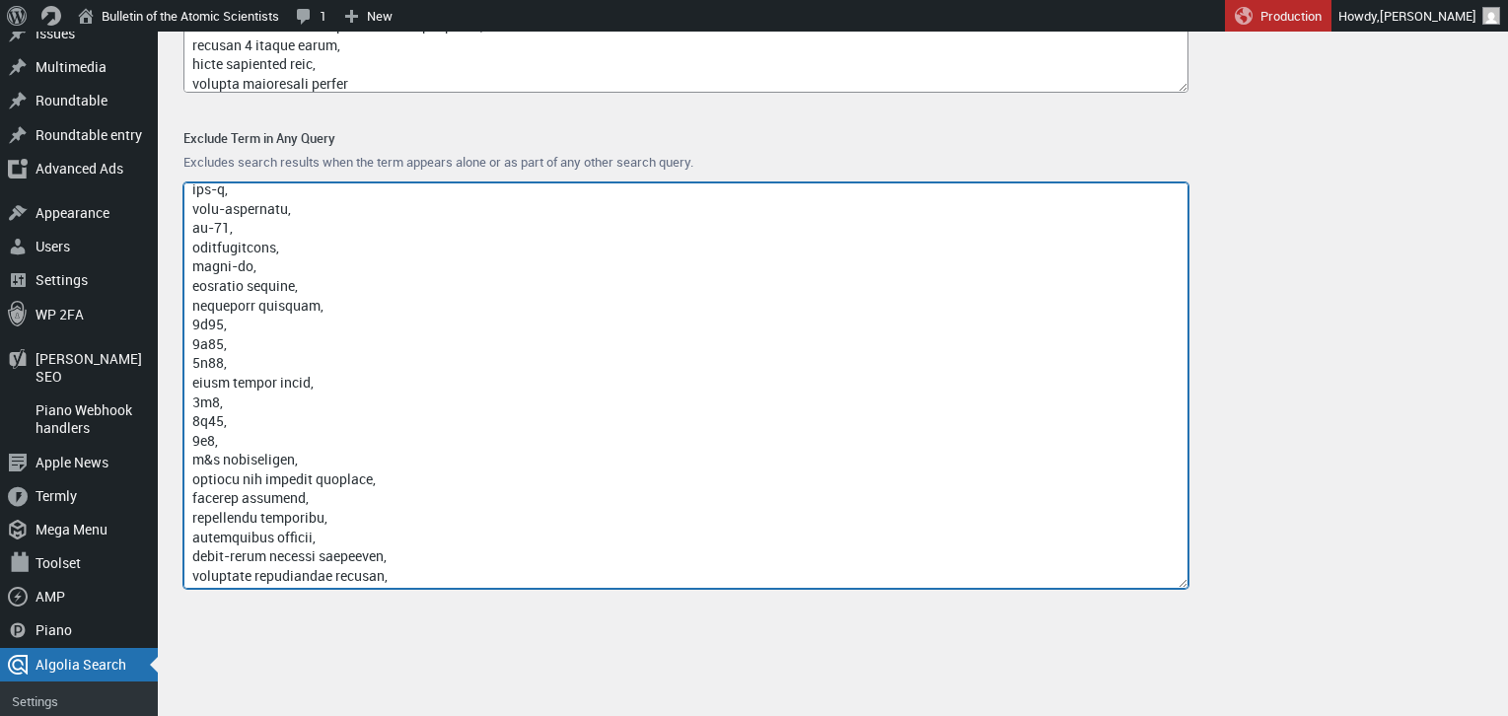
scroll to position [18287, 0]
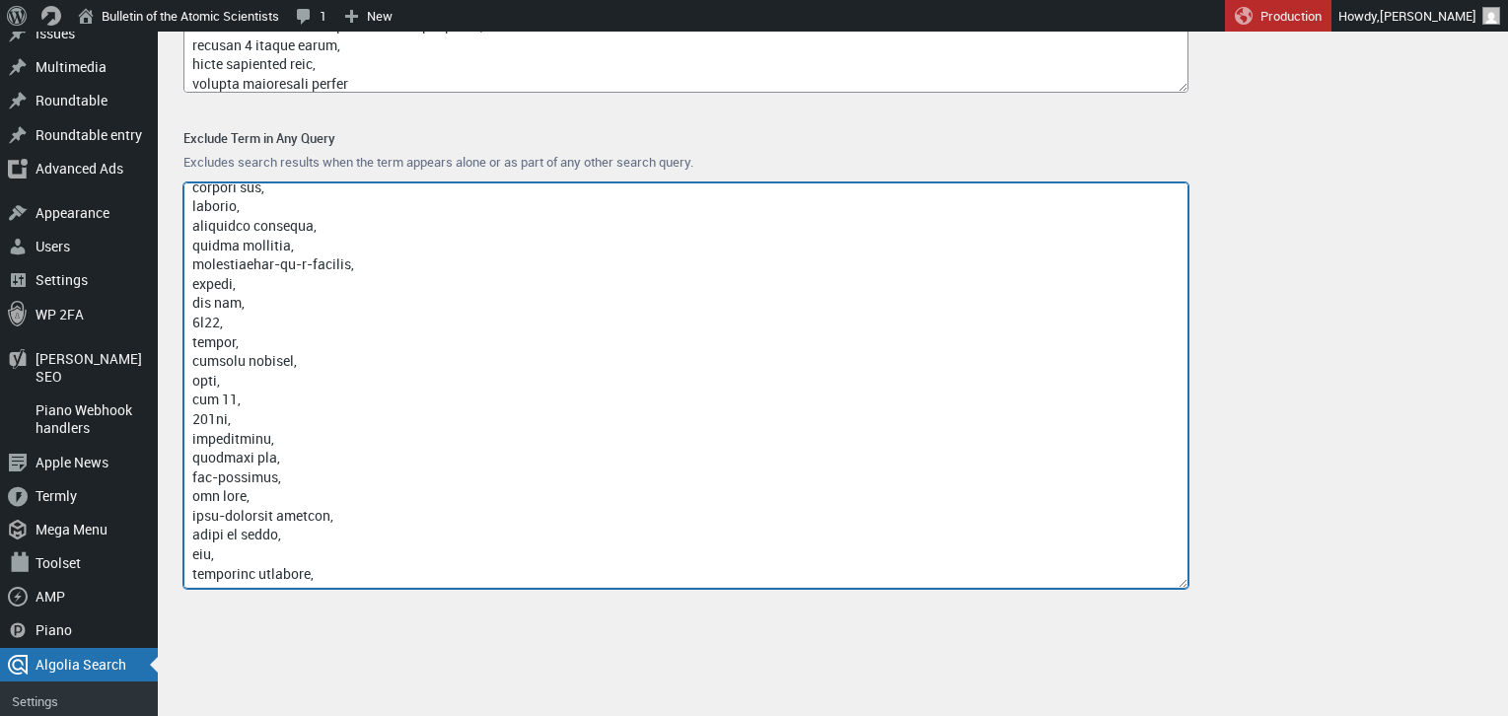
paste textarea "industrial equipment conflict glory china quantum lidar"
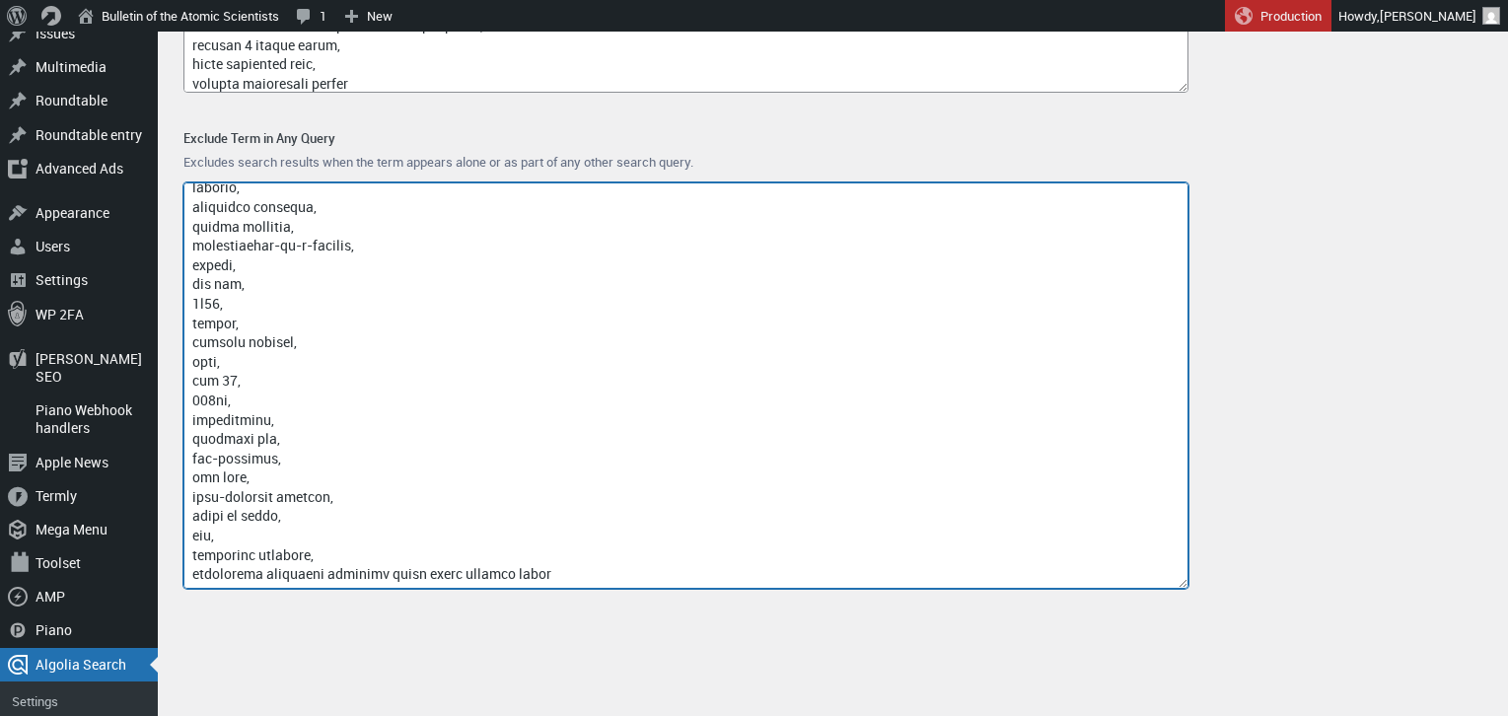
drag, startPoint x: 568, startPoint y: 570, endPoint x: 373, endPoint y: 571, distance: 195.2
click at [373, 571] on textarea "Exclude Term in Any Query" at bounding box center [685, 385] width 1005 height 406
click at [395, 566] on textarea "Exclude Term in Any Query" at bounding box center [685, 385] width 1005 height 406
click at [373, 573] on textarea "Exclude Term in Any Query" at bounding box center [685, 385] width 1005 height 406
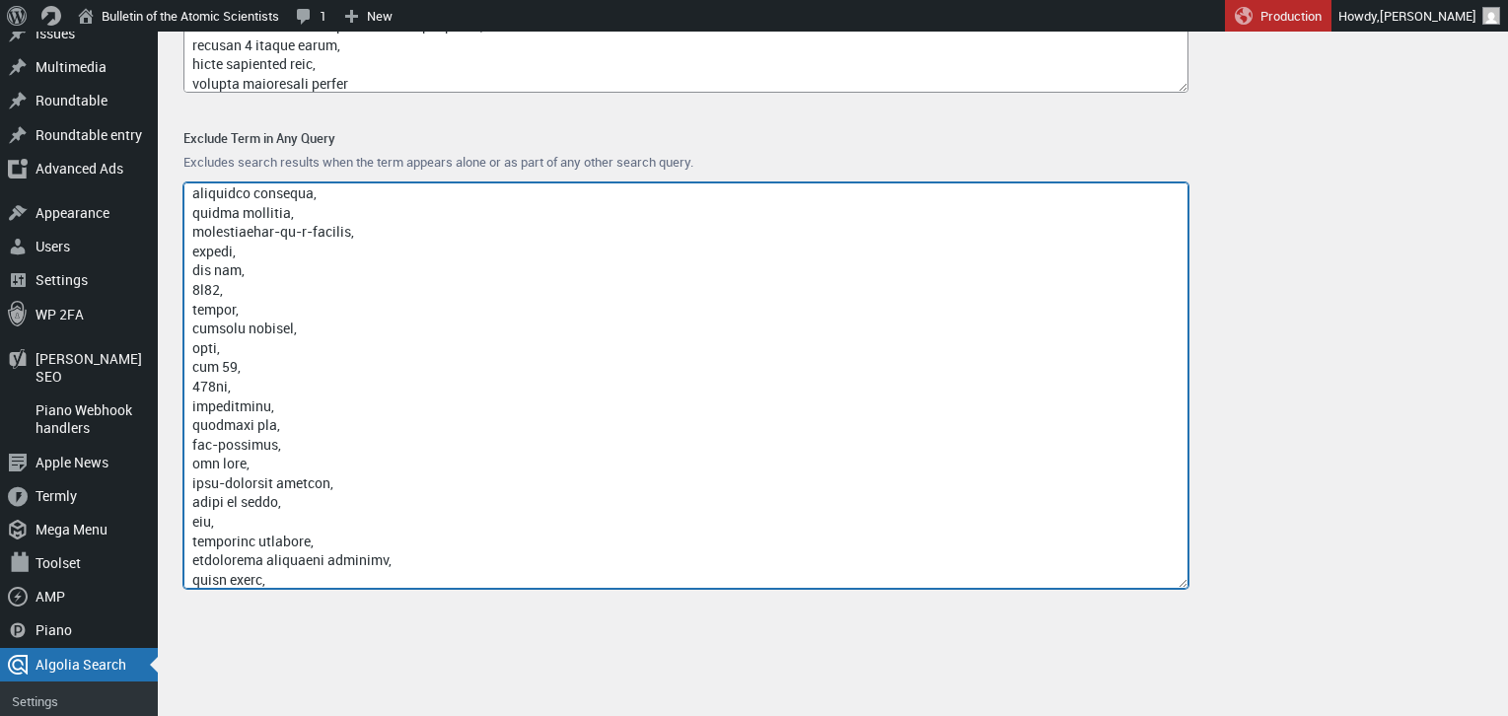
scroll to position [18320, 0]
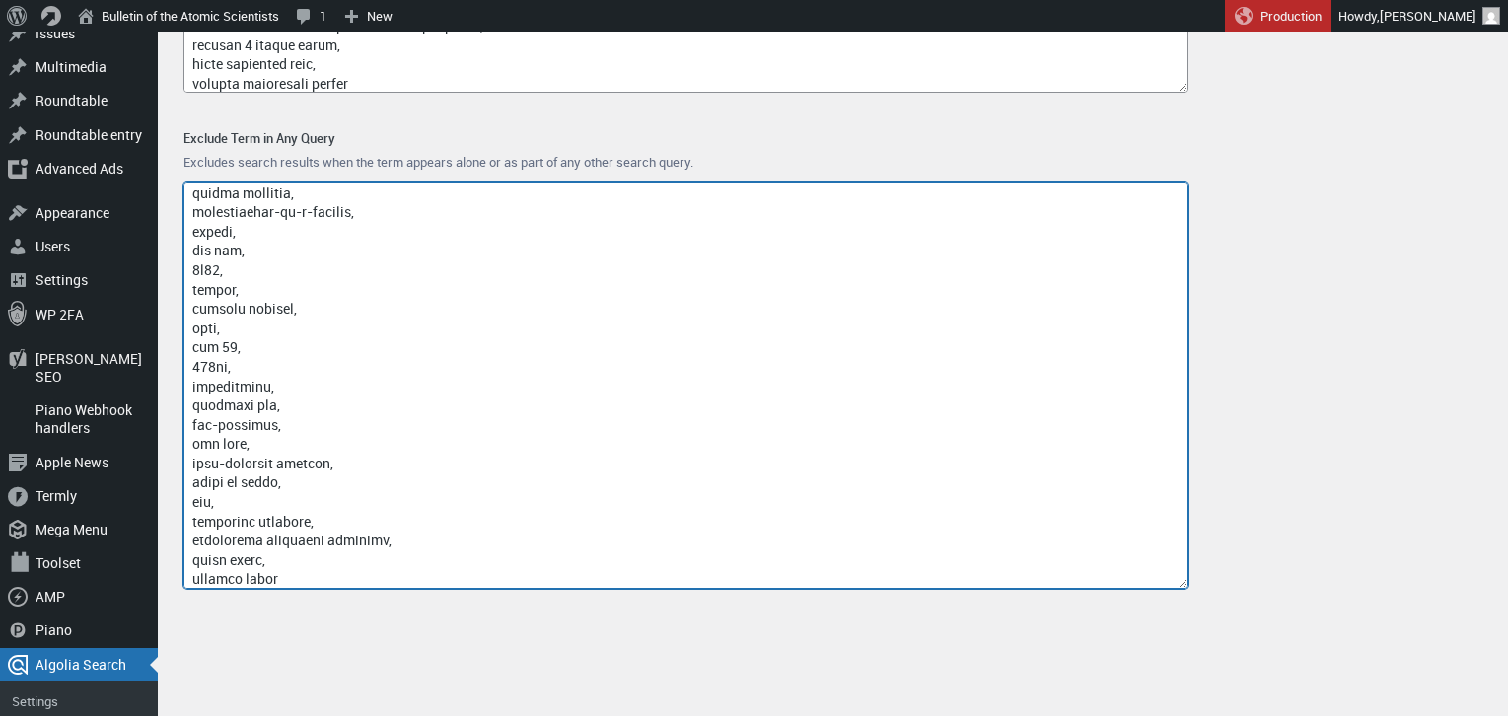
click at [317, 578] on textarea "Exclude Term in Any Query" at bounding box center [685, 385] width 1005 height 406
paste textarea "industrial equipment war quantum tunnel diode"
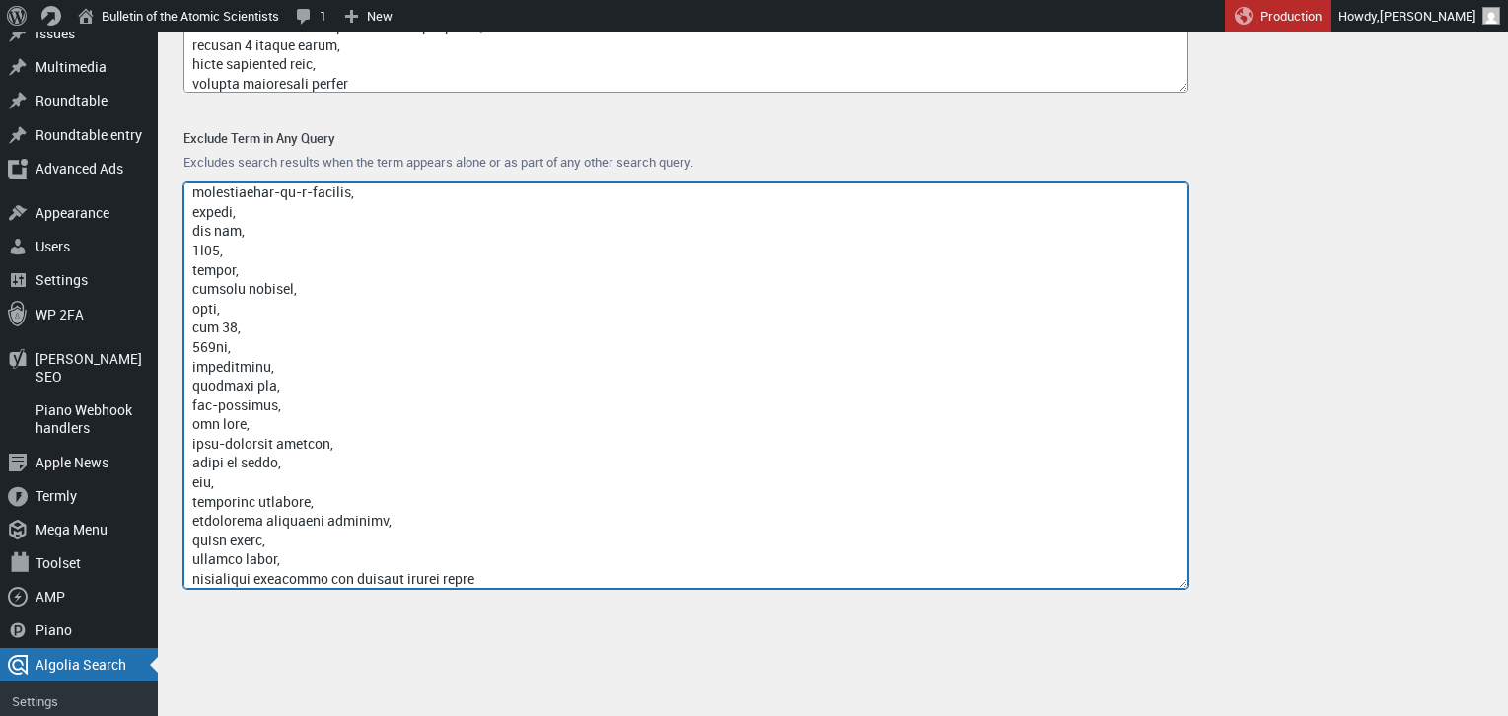
scroll to position [18345, 0]
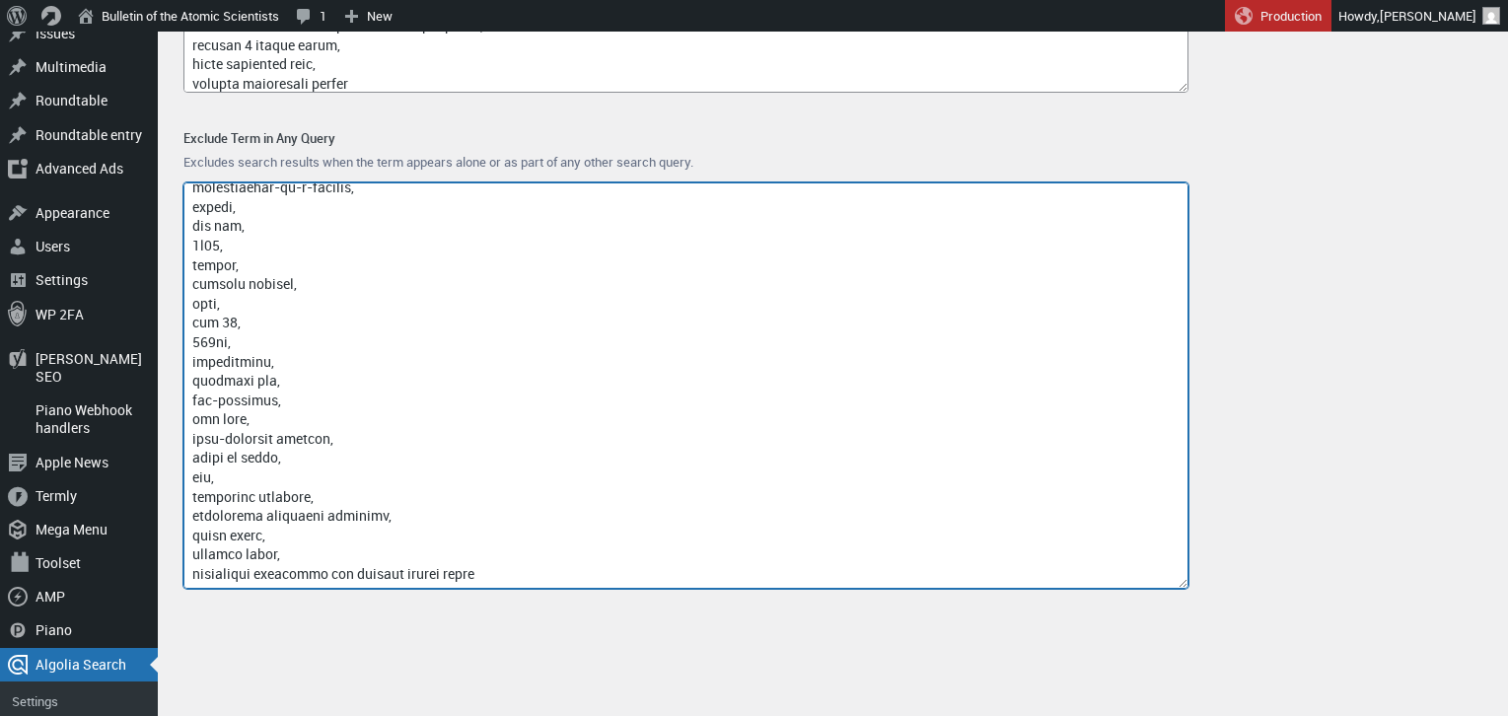
click at [352, 571] on textarea "Exclude Term in Any Query" at bounding box center [685, 385] width 1005 height 406
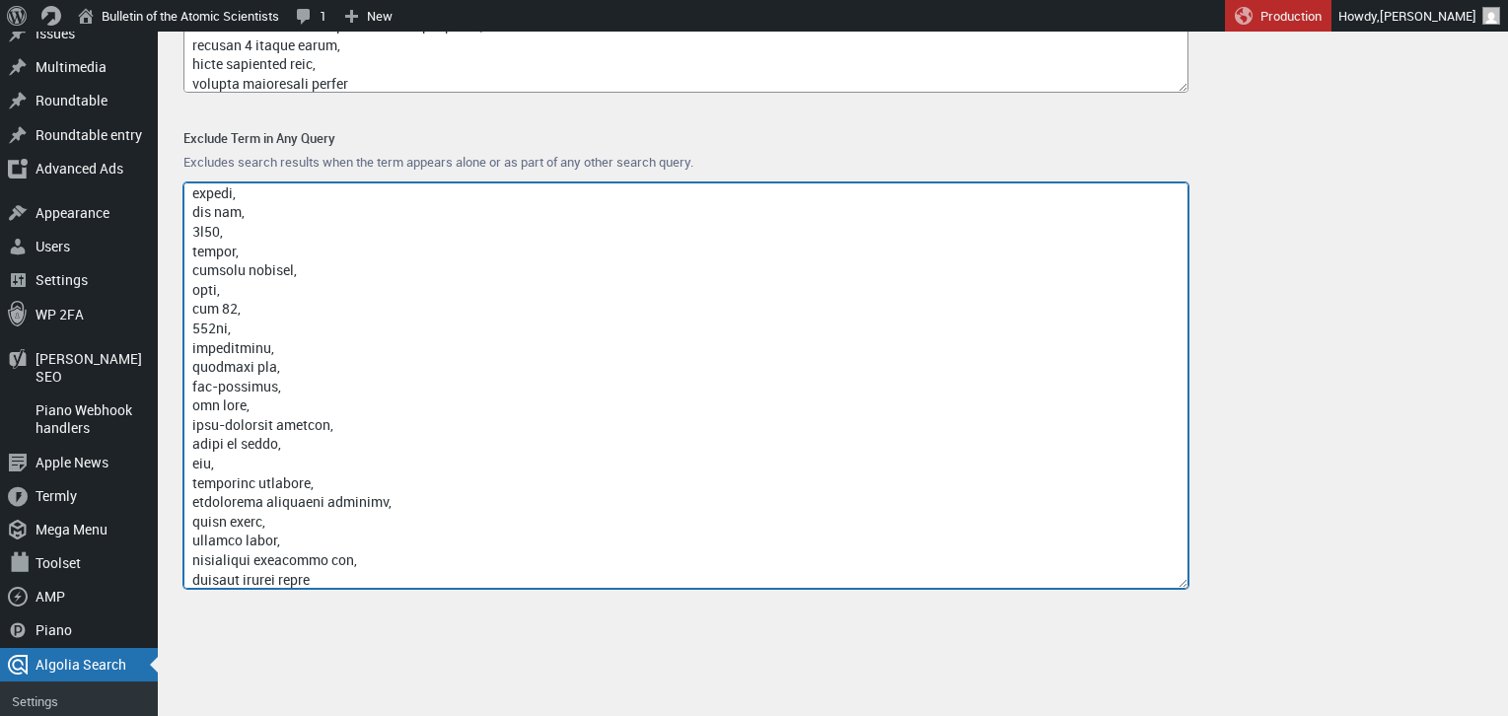
click at [348, 576] on textarea "Exclude Term in Any Query" at bounding box center [685, 385] width 1005 height 406
paste textarea "fabrication machine university of science and technology of china"
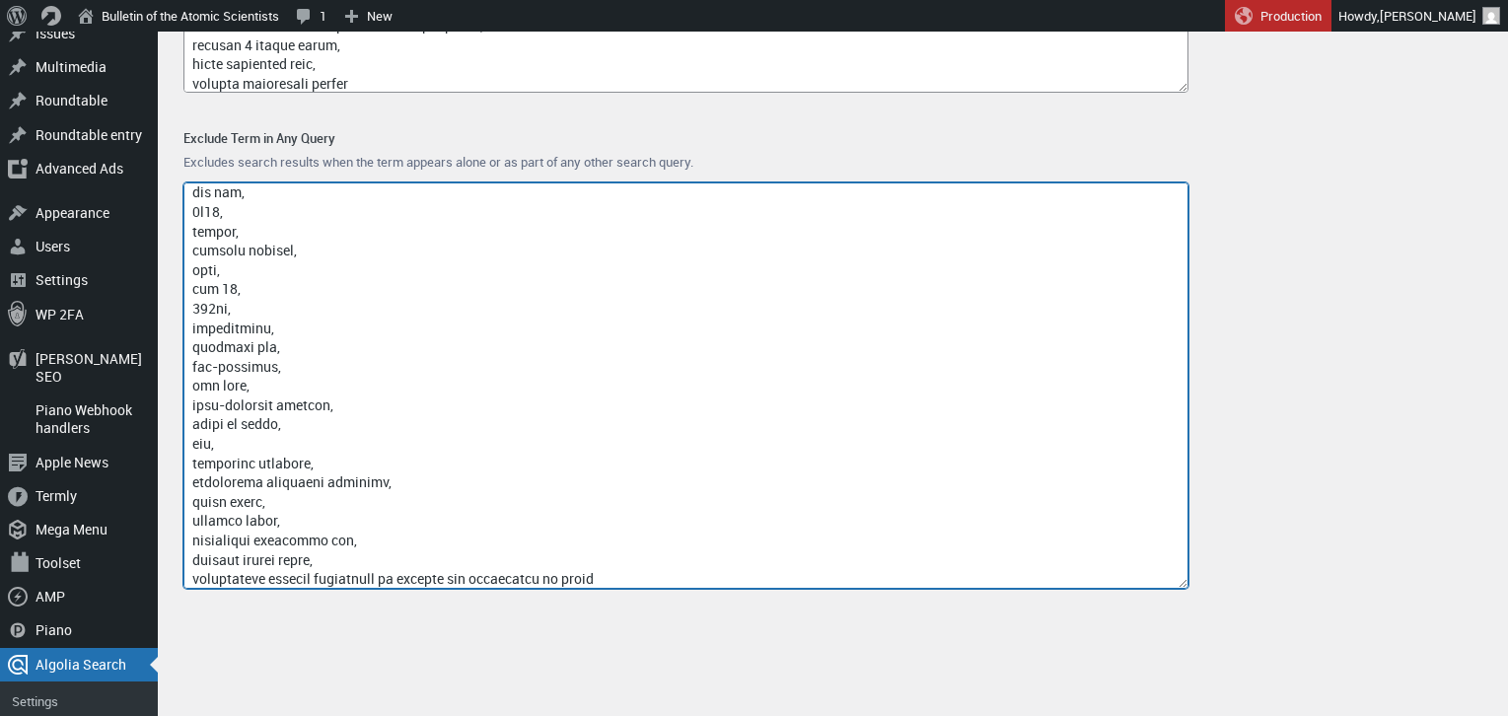
click at [324, 575] on textarea "Exclude Term in Any Query" at bounding box center [685, 385] width 1005 height 406
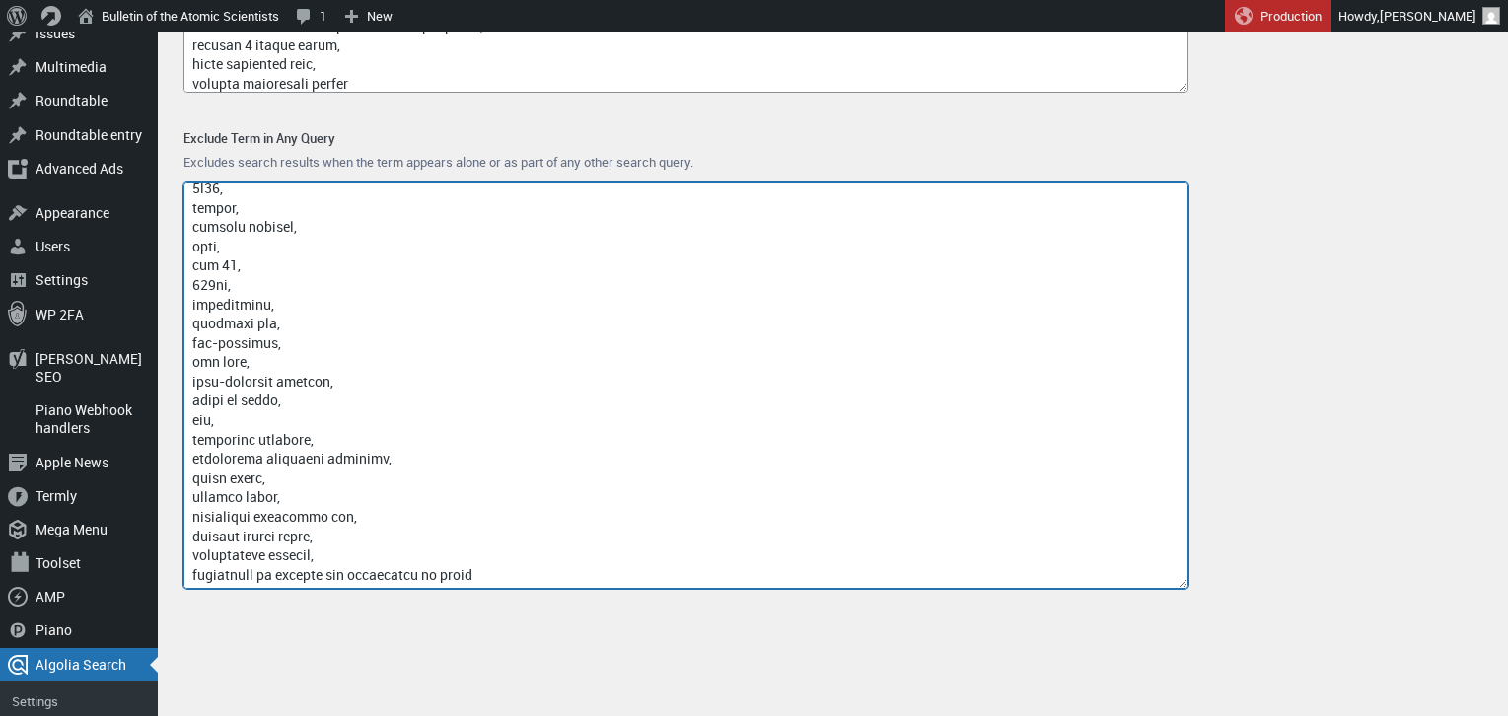
click at [538, 561] on textarea "Exclude Term in Any Query" at bounding box center [685, 385] width 1005 height 406
click at [520, 571] on textarea "Exclude Term in Any Query" at bounding box center [685, 385] width 1005 height 406
paste textarea "base material xiaohong quantum chip"
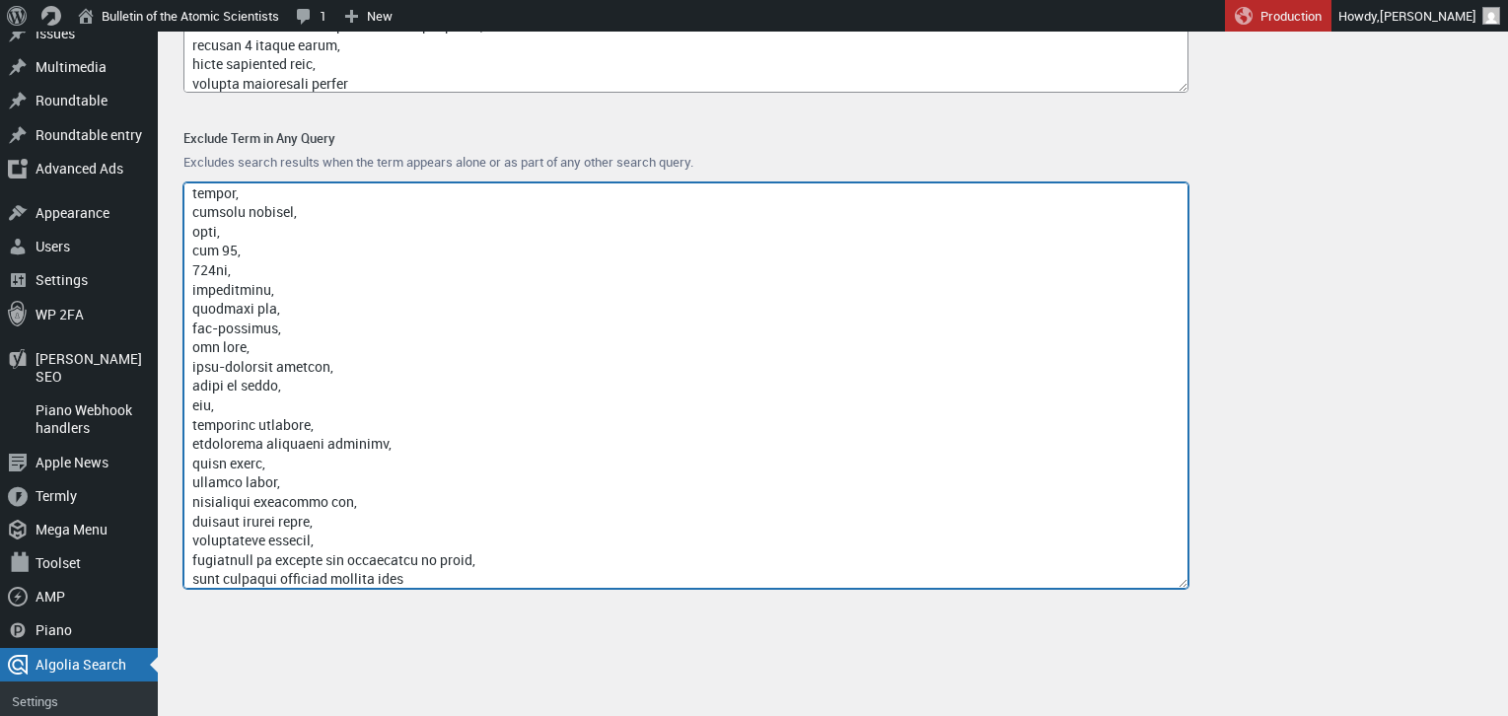
click at [281, 575] on textarea "Exclude Term in Any Query" at bounding box center [685, 385] width 1005 height 406
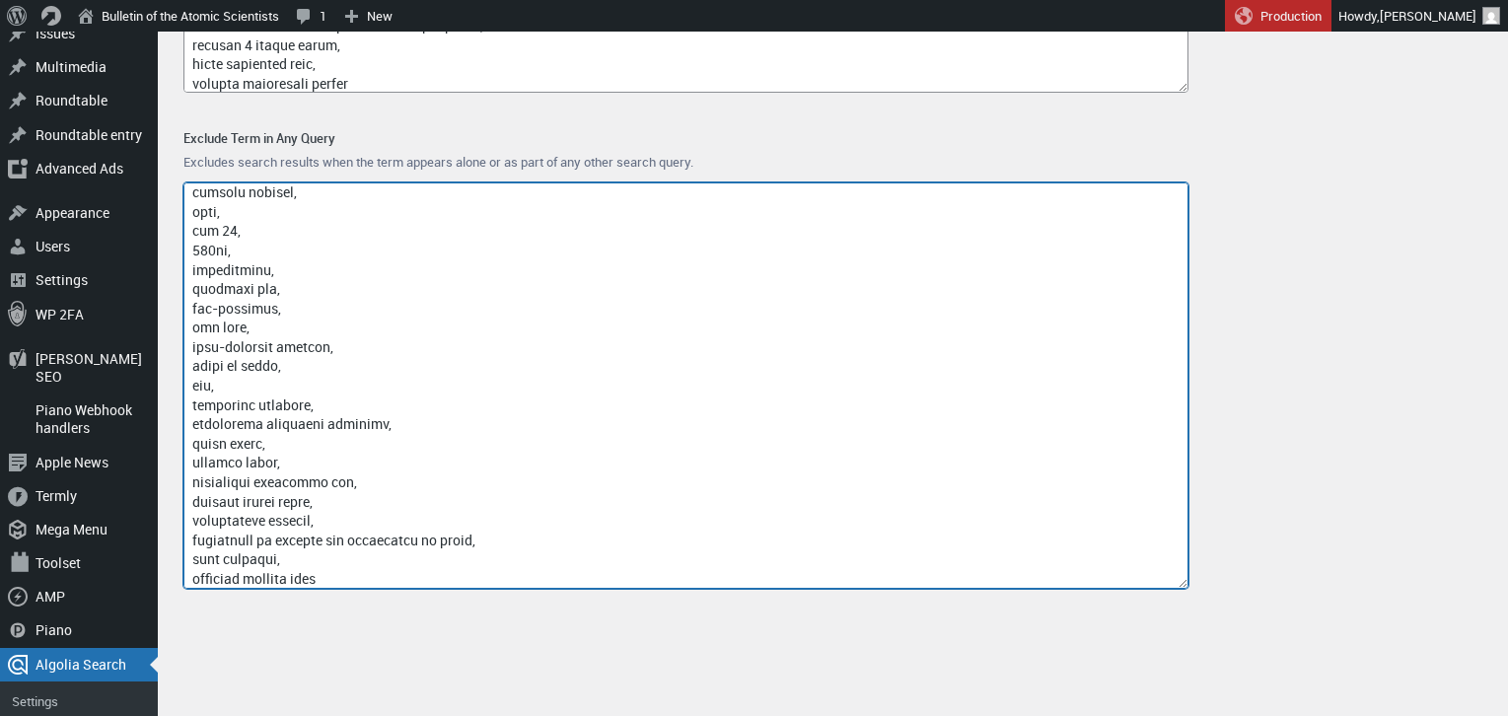
click at [395, 576] on textarea "Exclude Term in Any Query" at bounding box center [685, 385] width 1005 height 406
paste textarea "tracked robotic chassis uran"
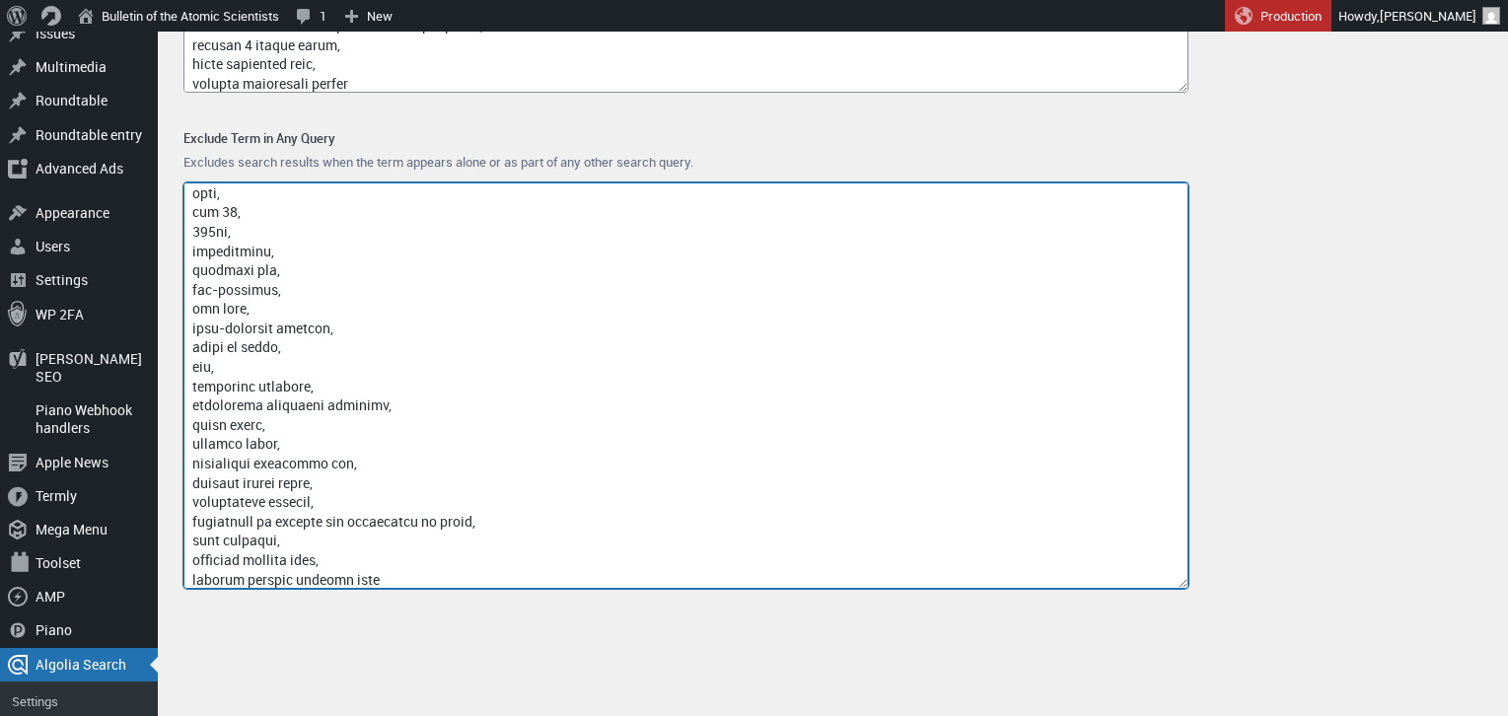
scroll to position [18461, 0]
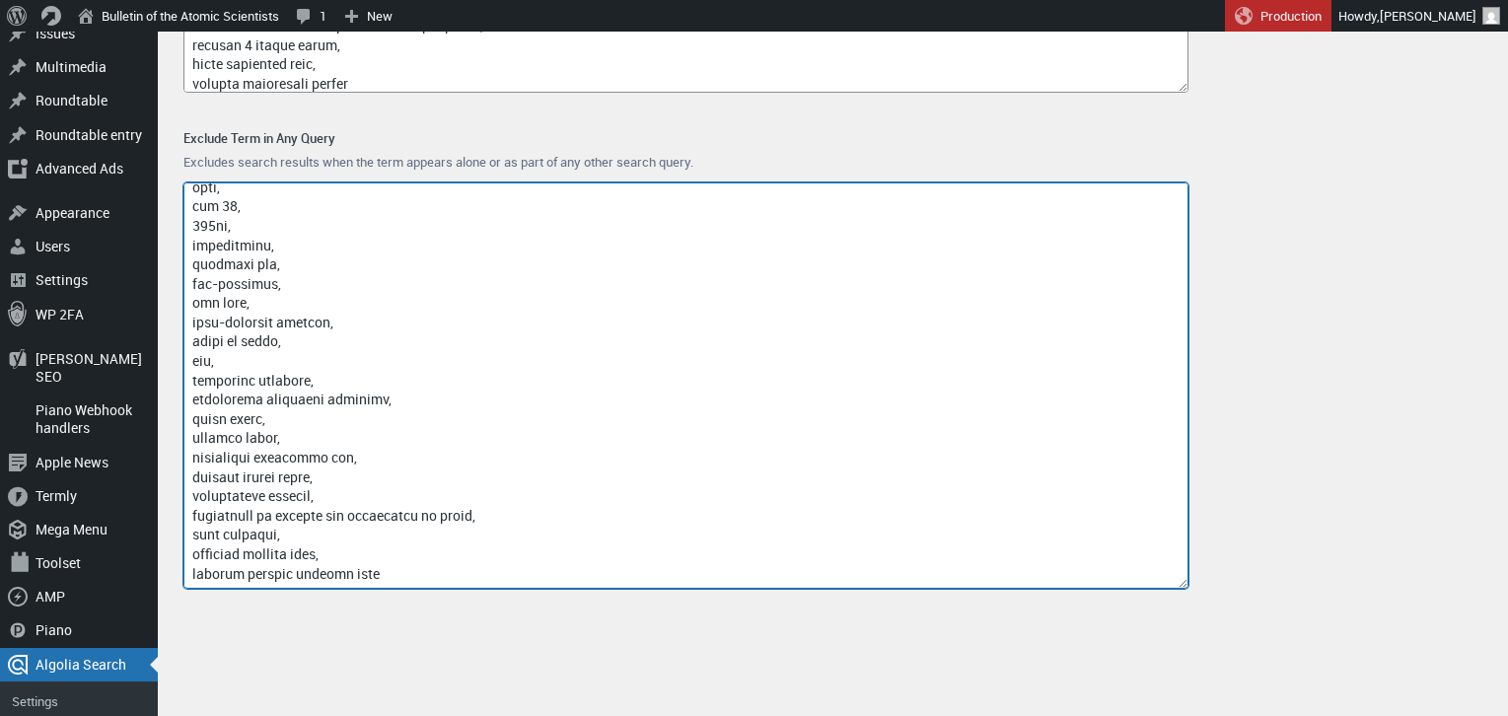
drag, startPoint x: 378, startPoint y: 578, endPoint x: 341, endPoint y: 577, distance: 36.5
click at [341, 577] on textarea "Exclude Term in Any Query" at bounding box center [685, 385] width 1005 height 406
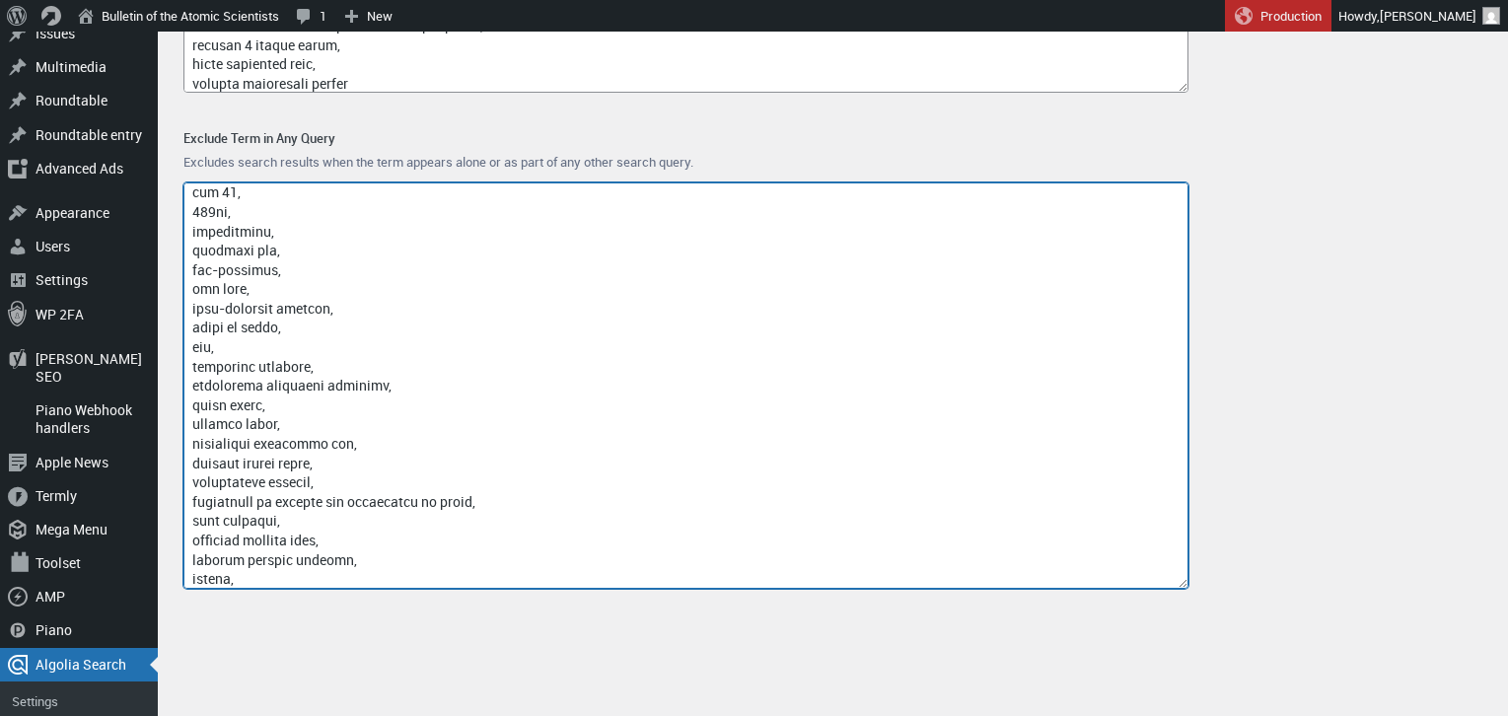
scroll to position [18494, 0]
paste textarea "crude oil quantum telecommunication network"
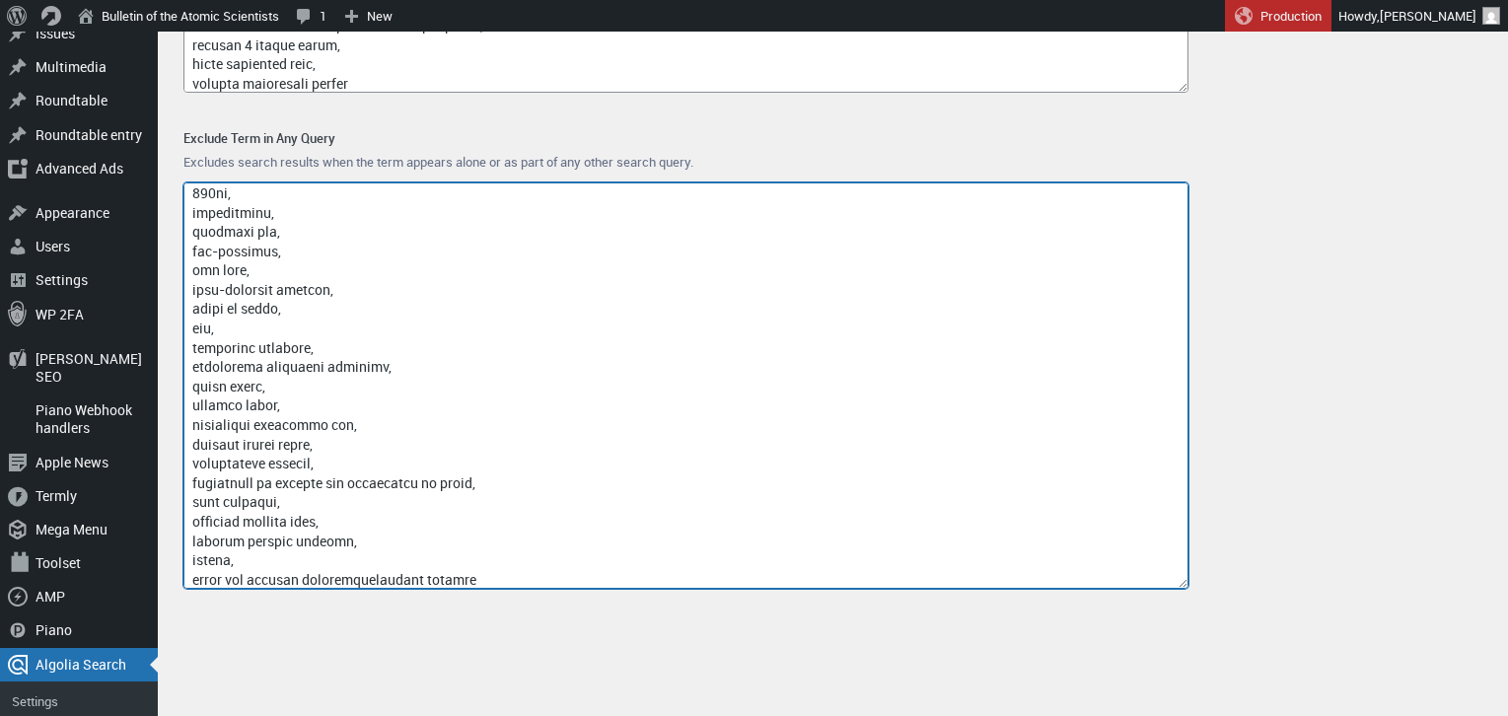
scroll to position [18500, 0]
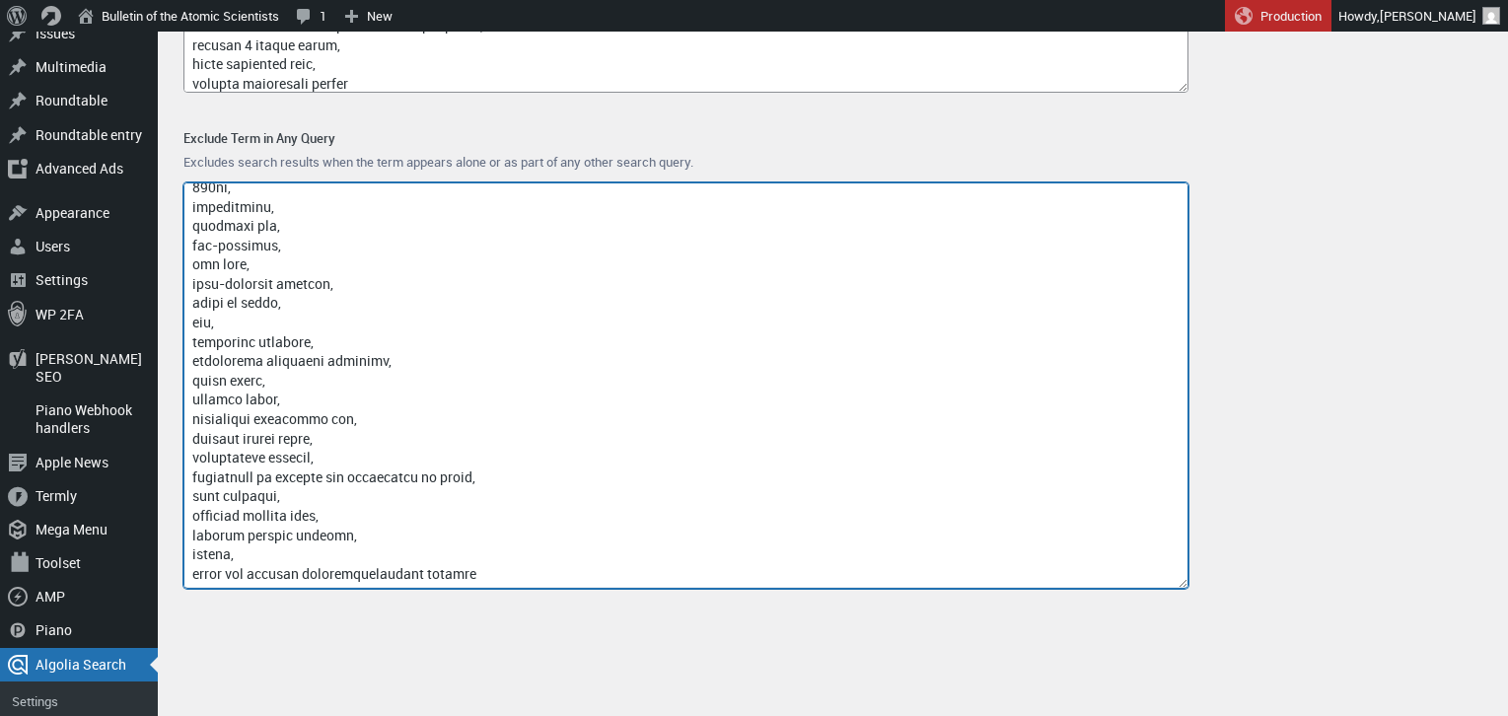
drag, startPoint x: 497, startPoint y: 575, endPoint x: 307, endPoint y: 580, distance: 190.4
click at [307, 580] on textarea "Exclude Term in Any Query" at bounding box center [685, 385] width 1005 height 406
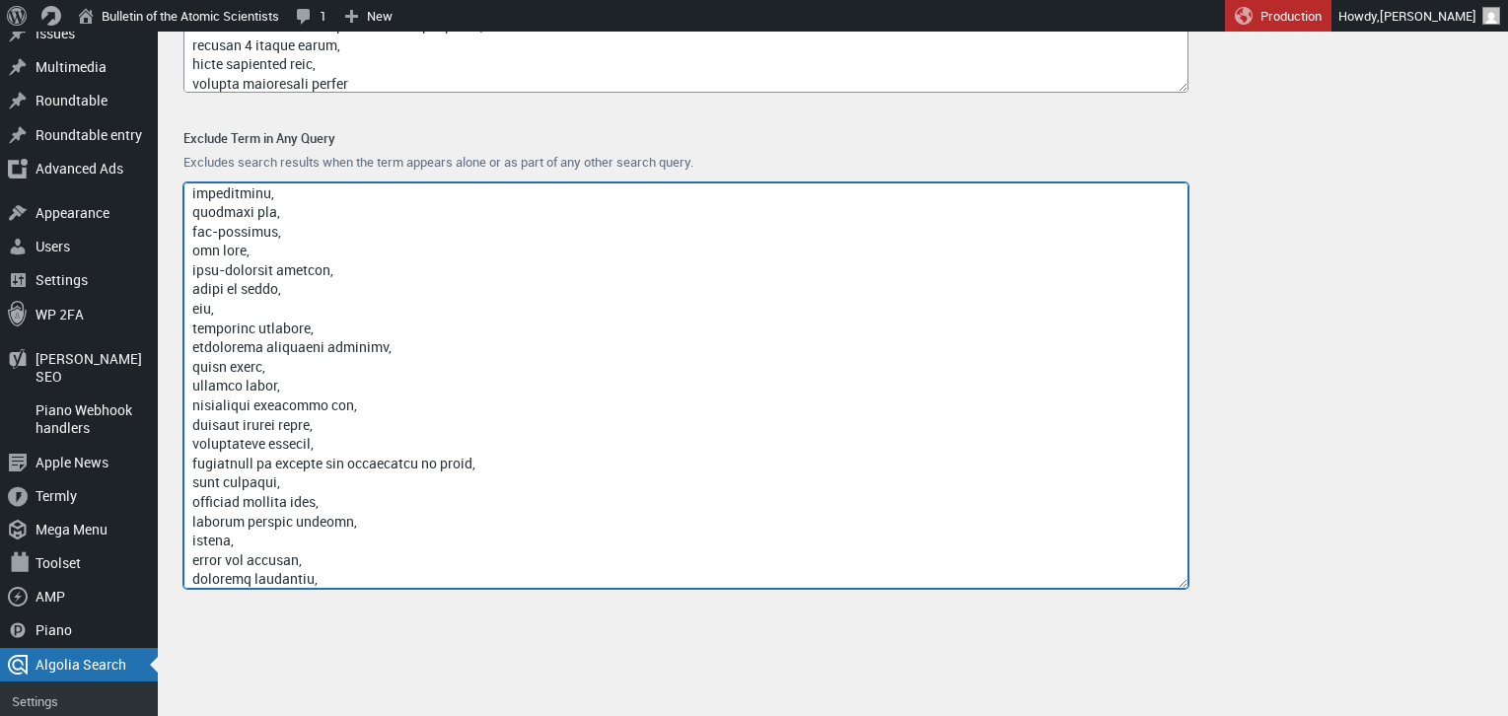
scroll to position [18532, 0]
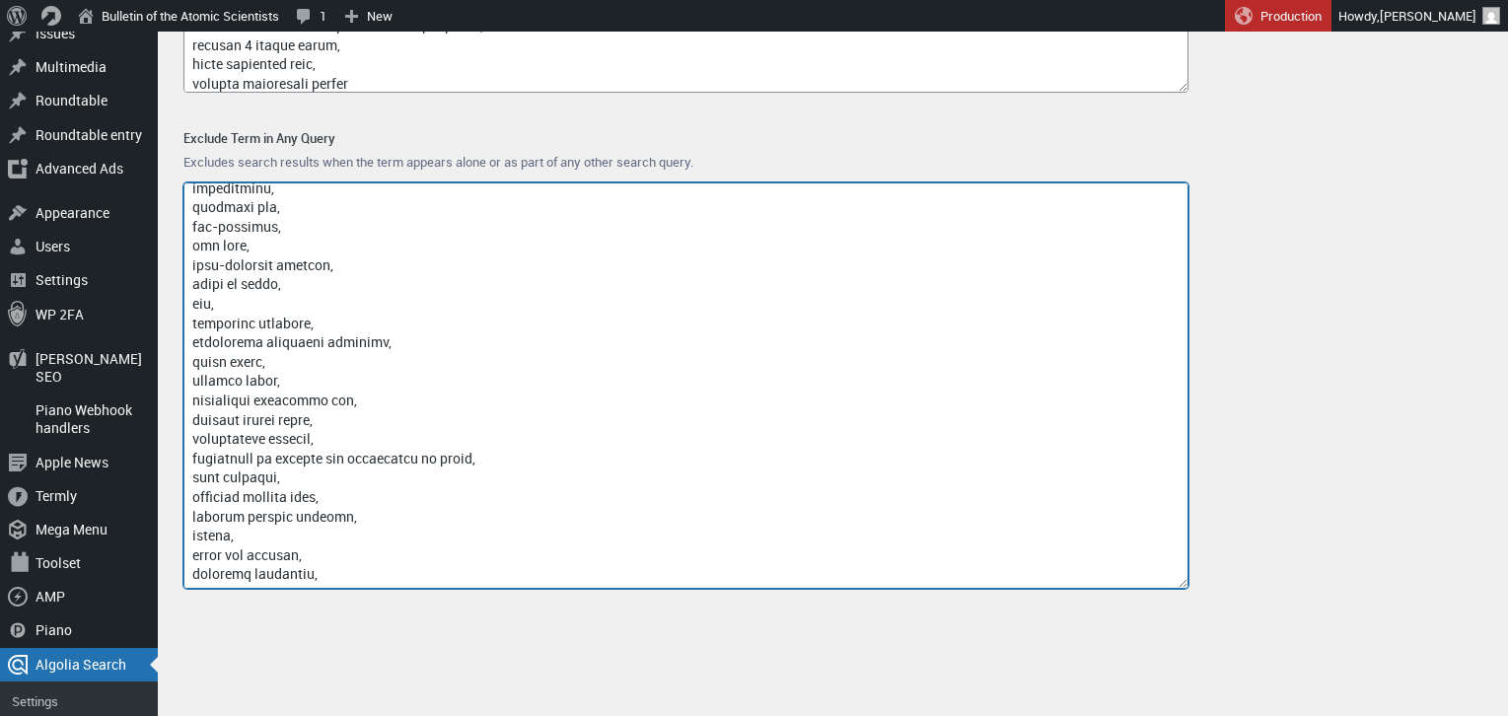
paste textarea "public subsidy xiaohong quantum chip"
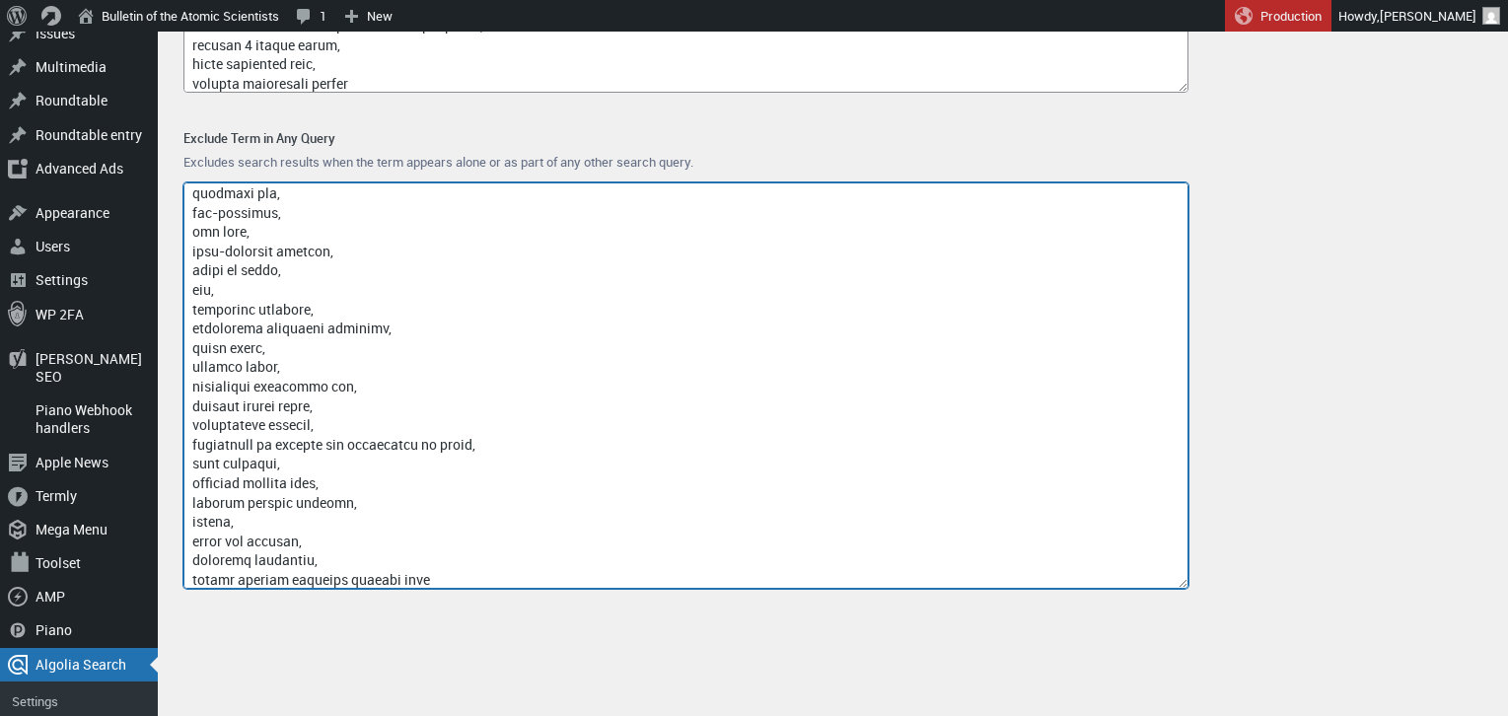
scroll to position [18538, 0]
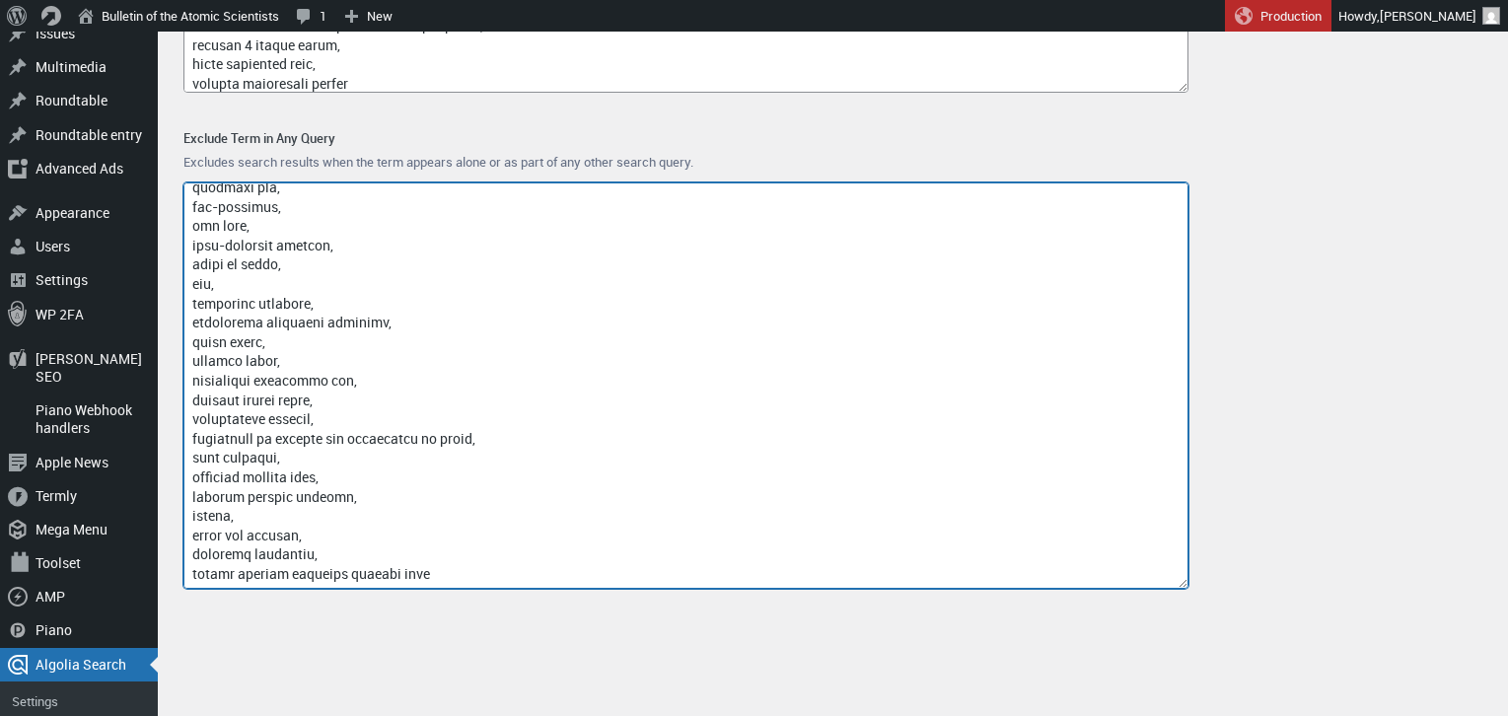
drag, startPoint x: 460, startPoint y: 578, endPoint x: 283, endPoint y: 569, distance: 176.7
click at [283, 569] on textarea "Exclude Term in Any Query" at bounding box center [685, 385] width 1005 height 406
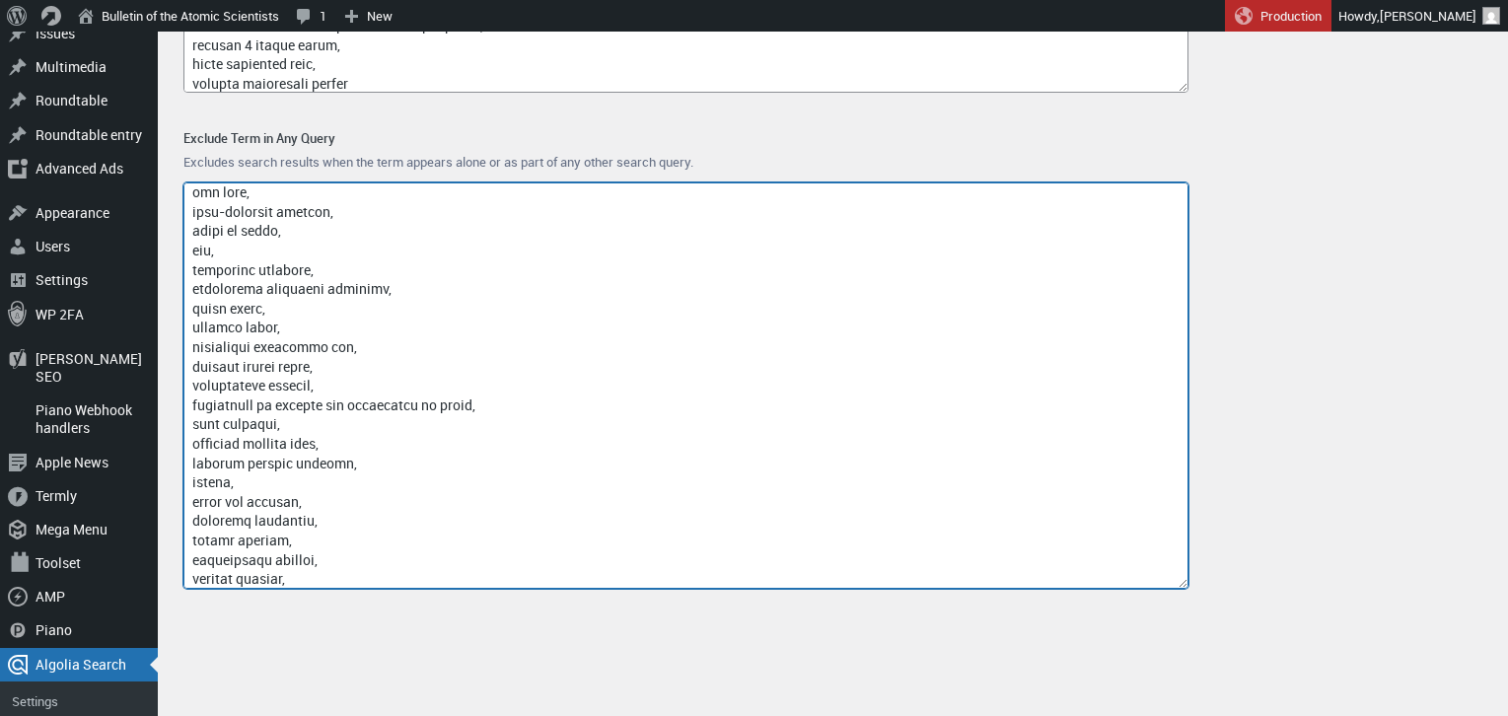
scroll to position [18590, 0]
paste textarea "machinery quantum telecommunication network"
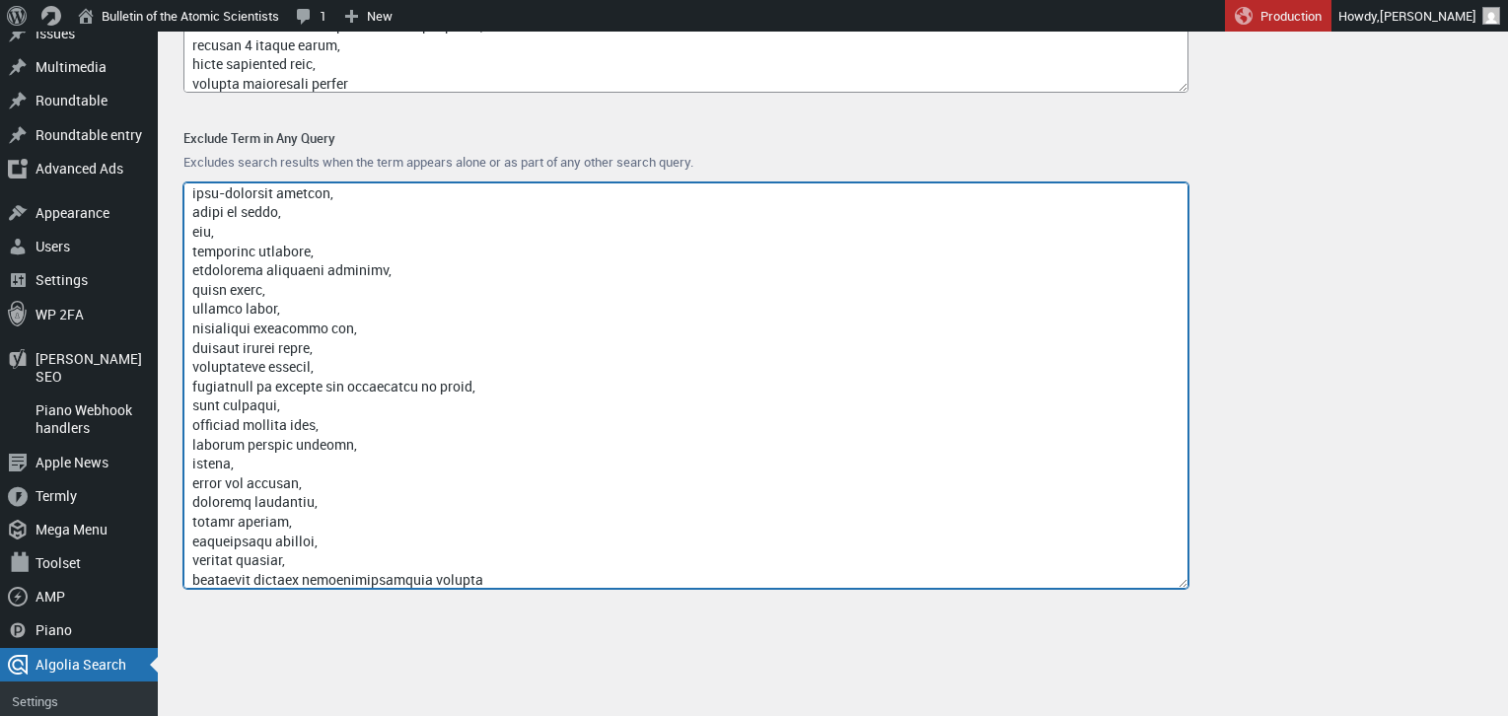
scroll to position [18596, 0]
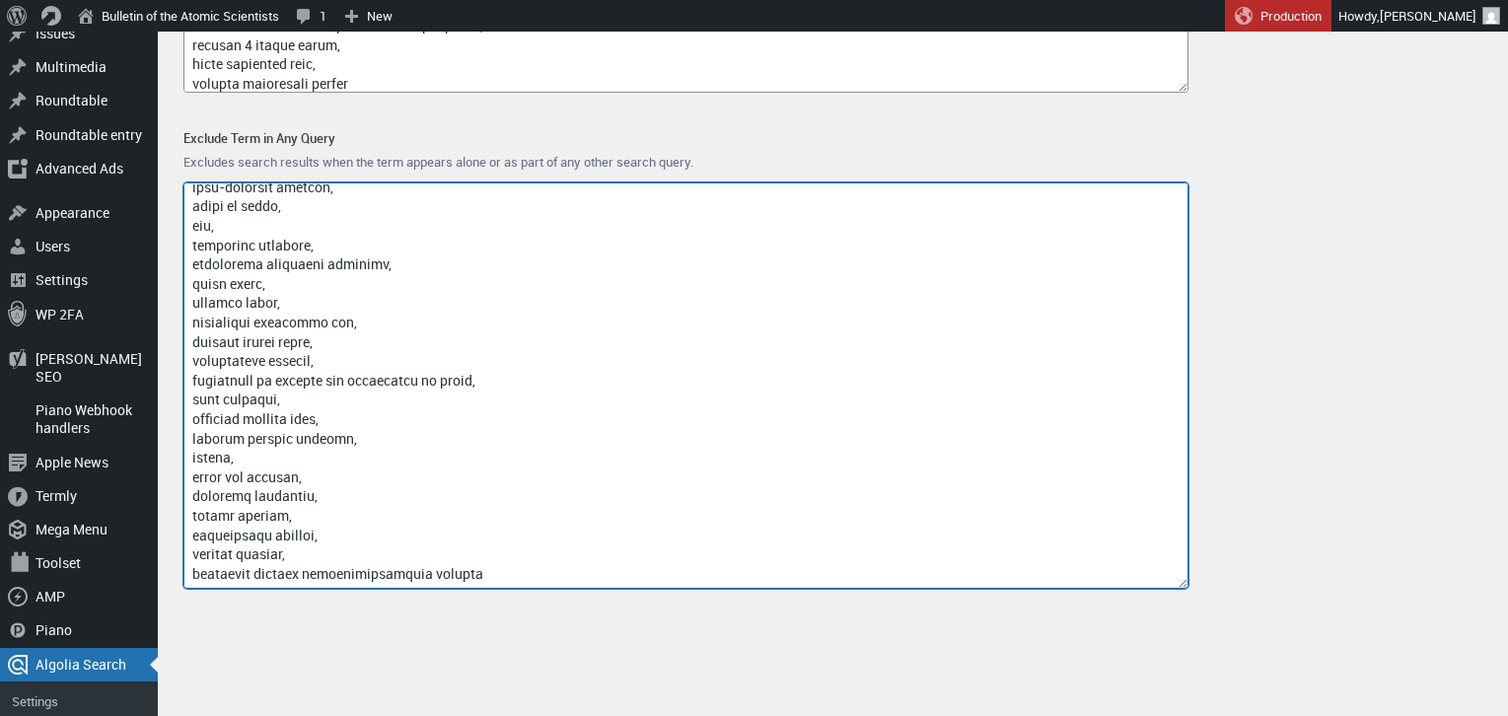
drag, startPoint x: 319, startPoint y: 578, endPoint x: 594, endPoint y: 566, distance: 274.4
click at [594, 566] on textarea "Exclude Term in Any Query" at bounding box center [685, 385] width 1005 height 406
paste textarea "electronic component quantum tunnel diode"
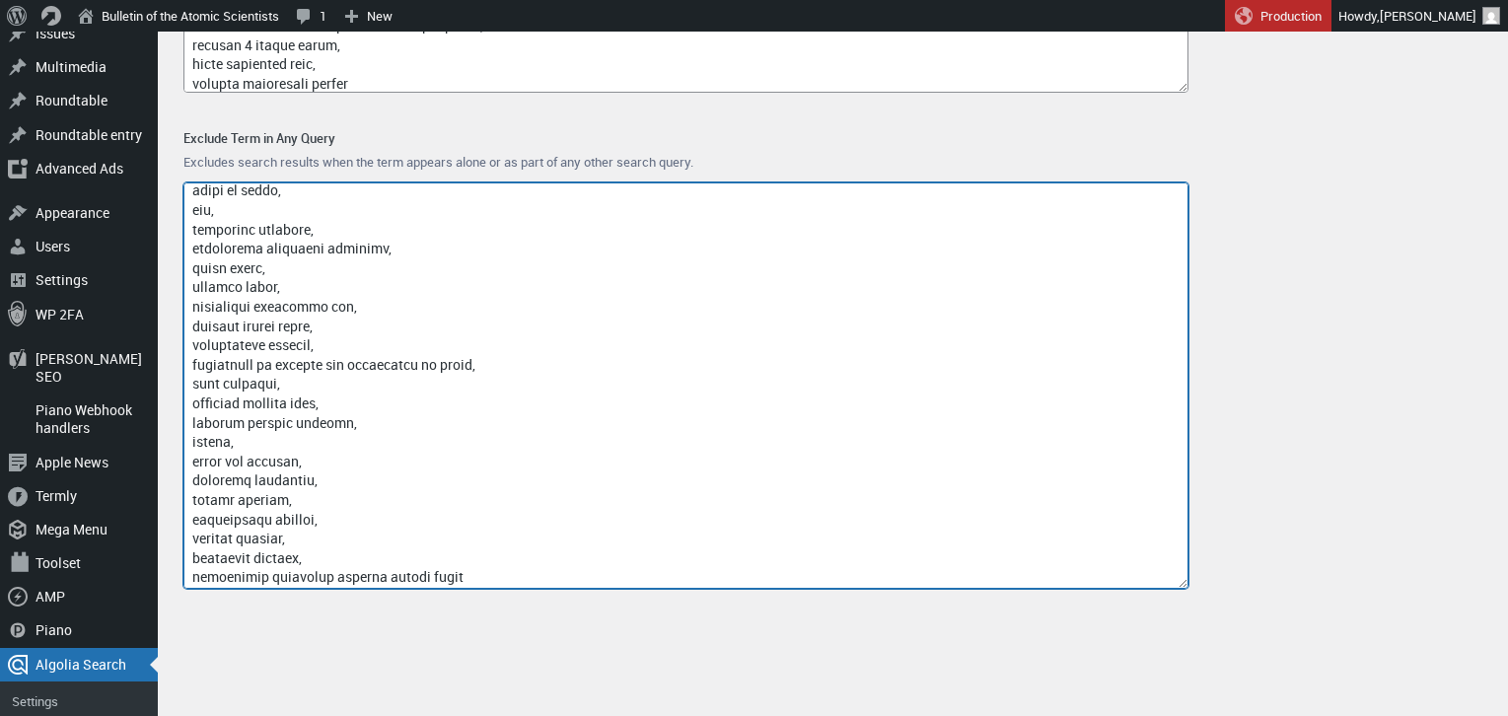
scroll to position [18615, 0]
drag, startPoint x: 478, startPoint y: 567, endPoint x: 330, endPoint y: 570, distance: 147.9
click at [330, 570] on textarea "Exclude Term in Any Query" at bounding box center [685, 385] width 1005 height 406
paste textarea "aluminum sheets quantum information theory"
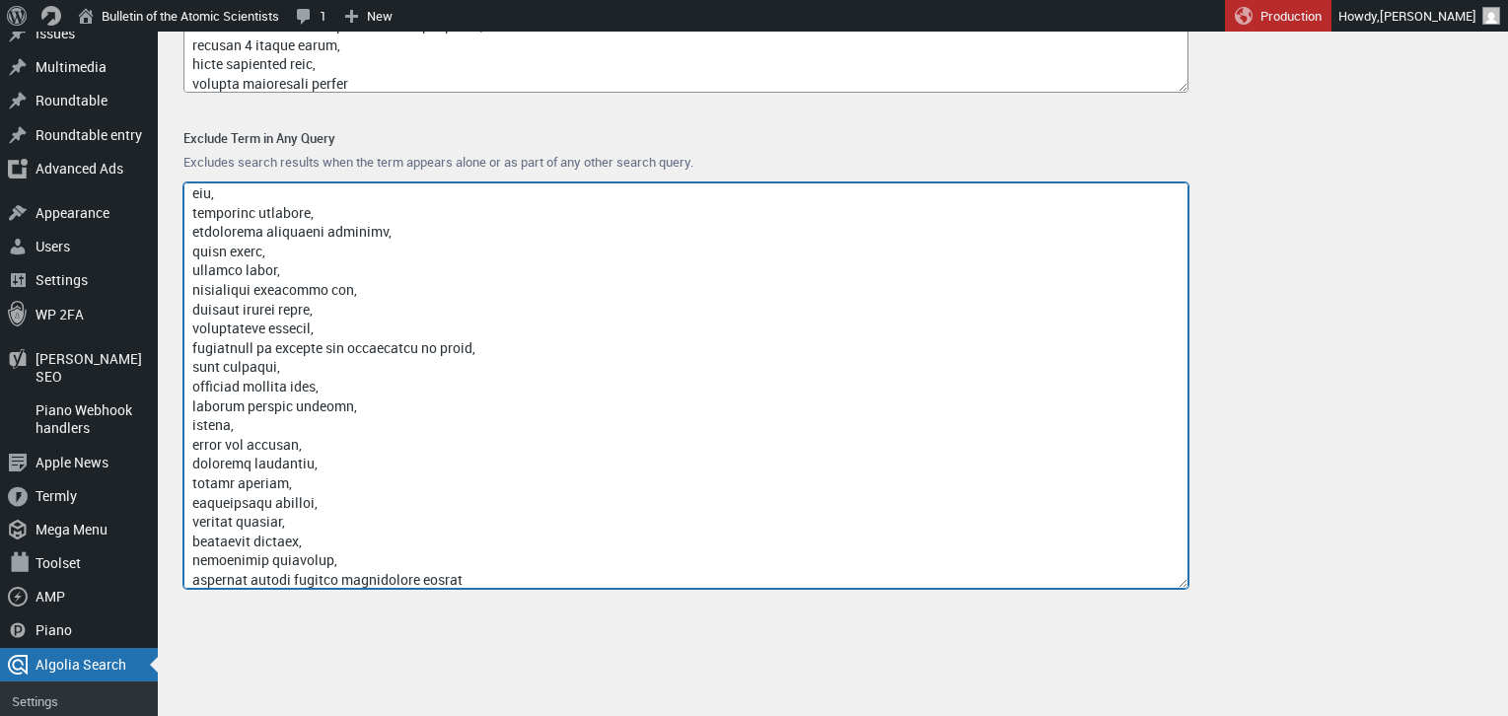
scroll to position [18635, 0]
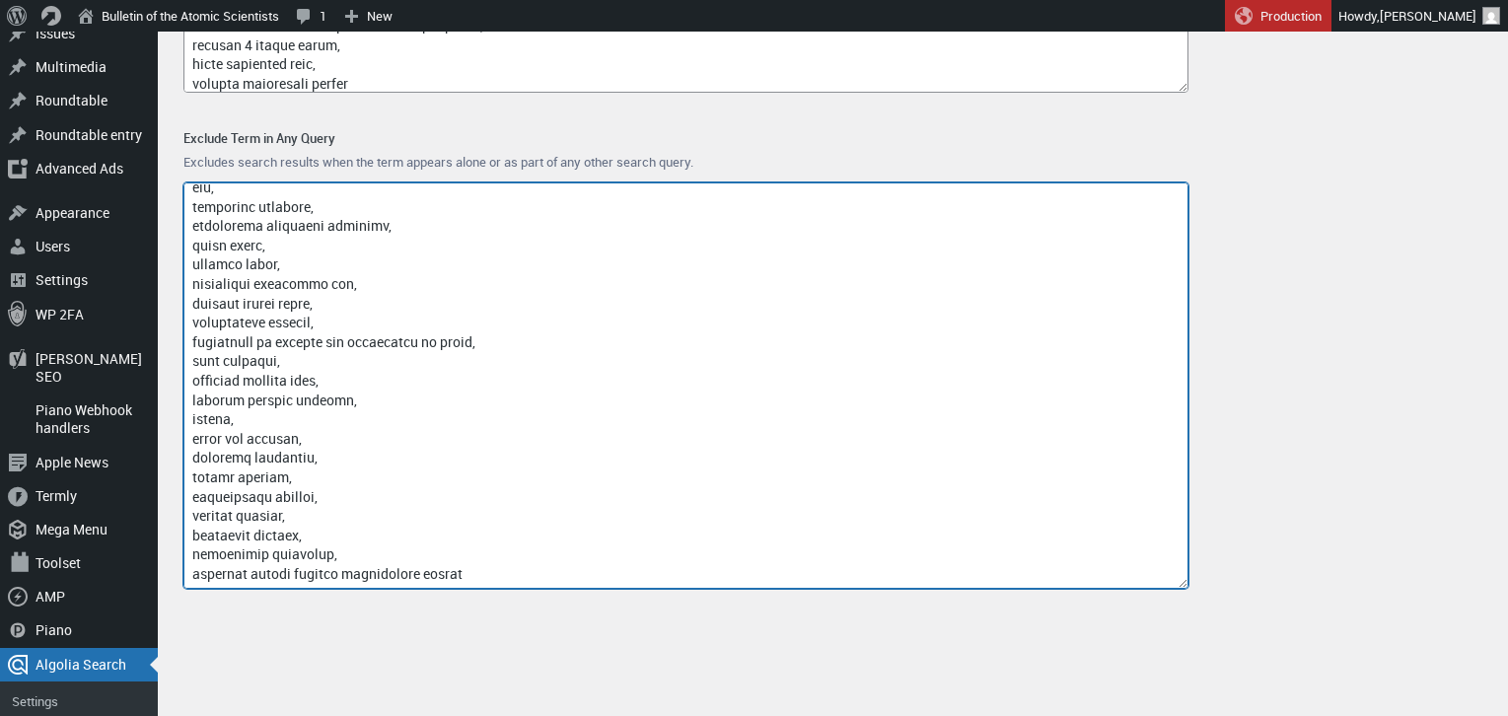
drag, startPoint x: 300, startPoint y: 581, endPoint x: 551, endPoint y: 576, distance: 251.5
click at [551, 576] on textarea "Exclude Term in Any Query" at bounding box center [685, 385] width 1005 height 406
paste textarea "ground drone nerekhta"
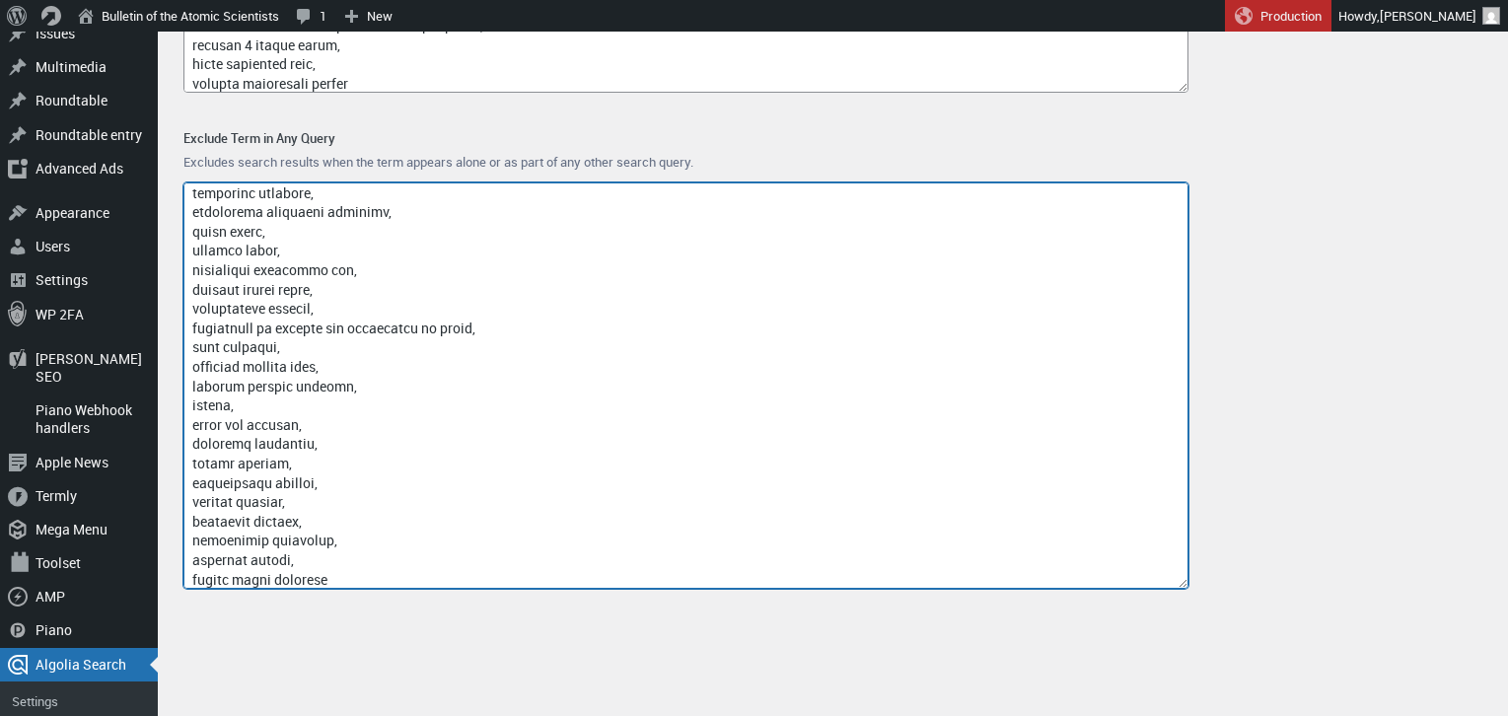
scroll to position [18654, 0]
drag, startPoint x: 282, startPoint y: 579, endPoint x: 188, endPoint y: 570, distance: 94.1
click at [188, 570] on textarea "Exclude Term in Any Query" at bounding box center [685, 385] width 1005 height 406
click at [310, 578] on textarea "Exclude Term in Any Query" at bounding box center [685, 385] width 1005 height 406
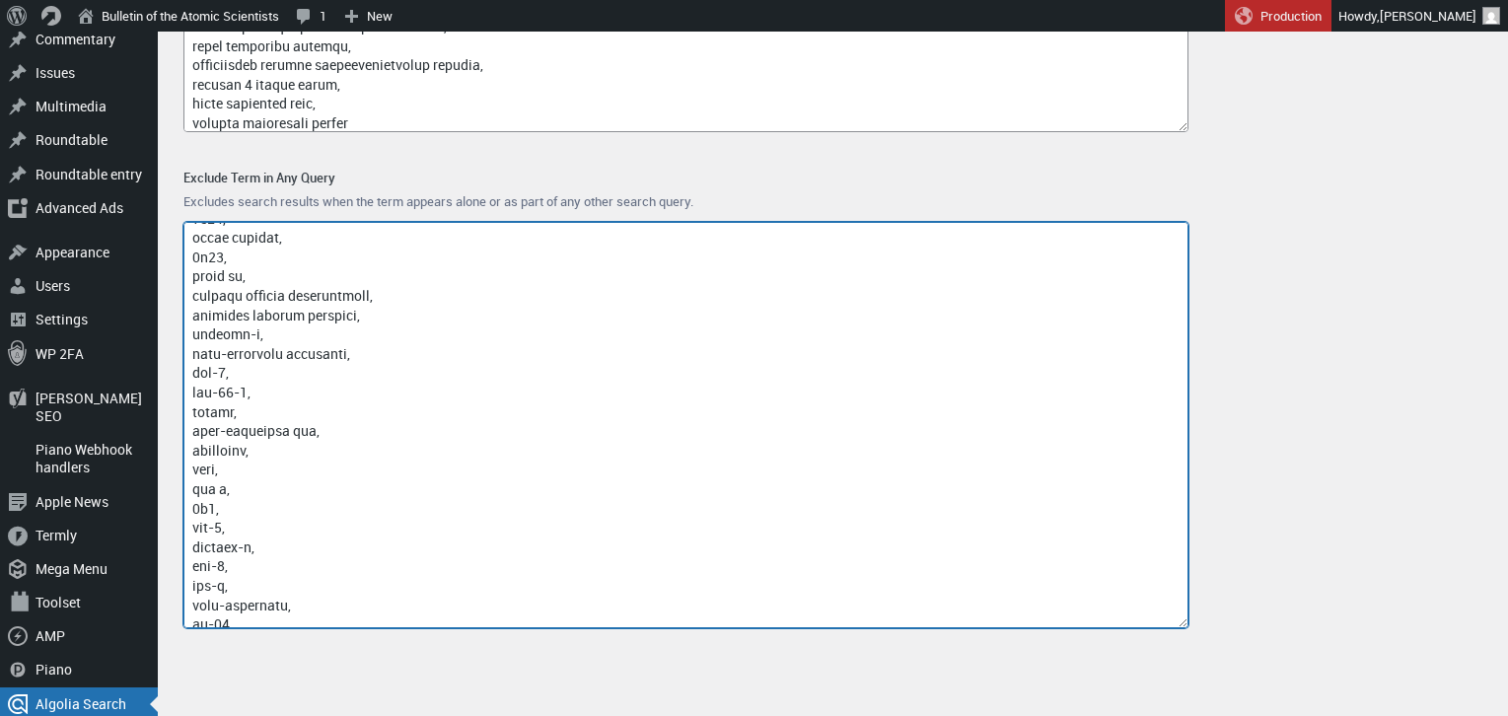
scroll to position [18673, 0]
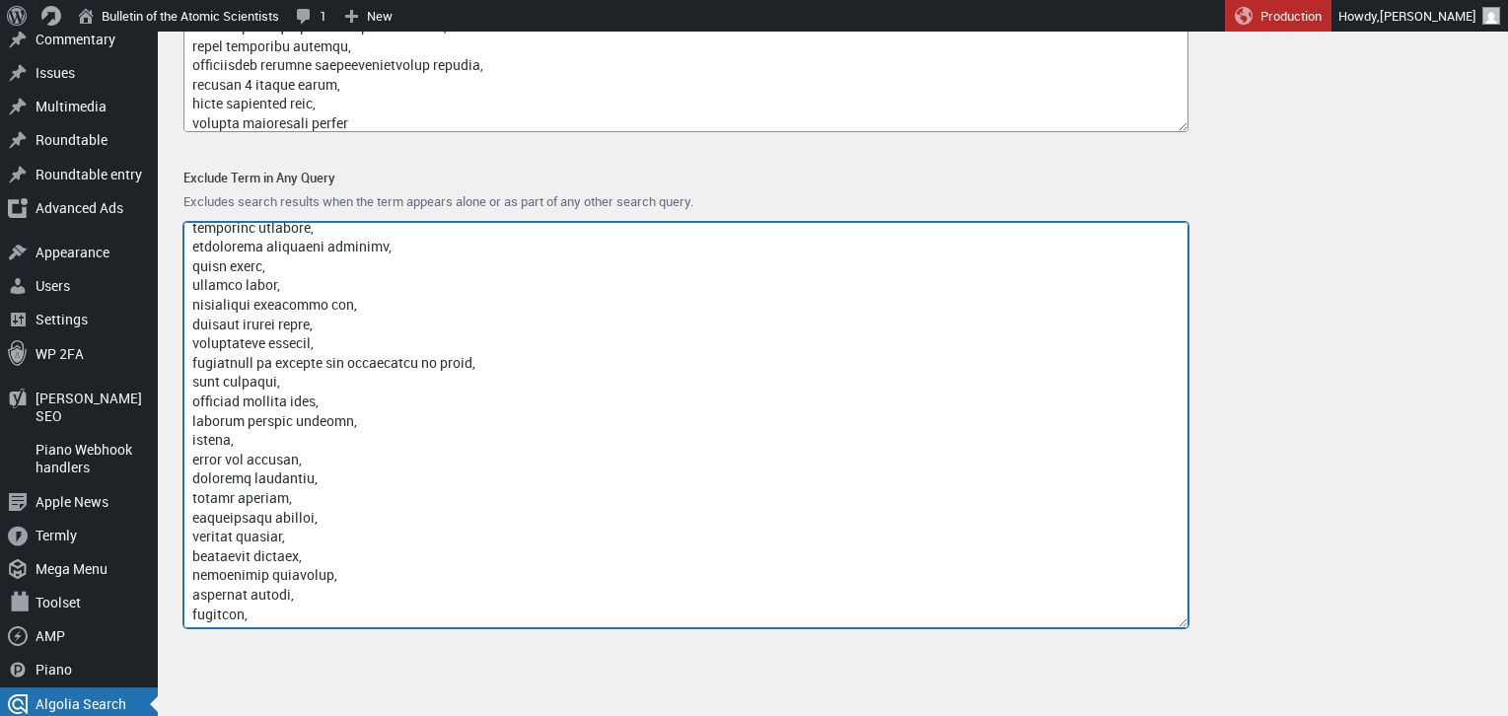
paste textarea "clearpath robotics uran-6"
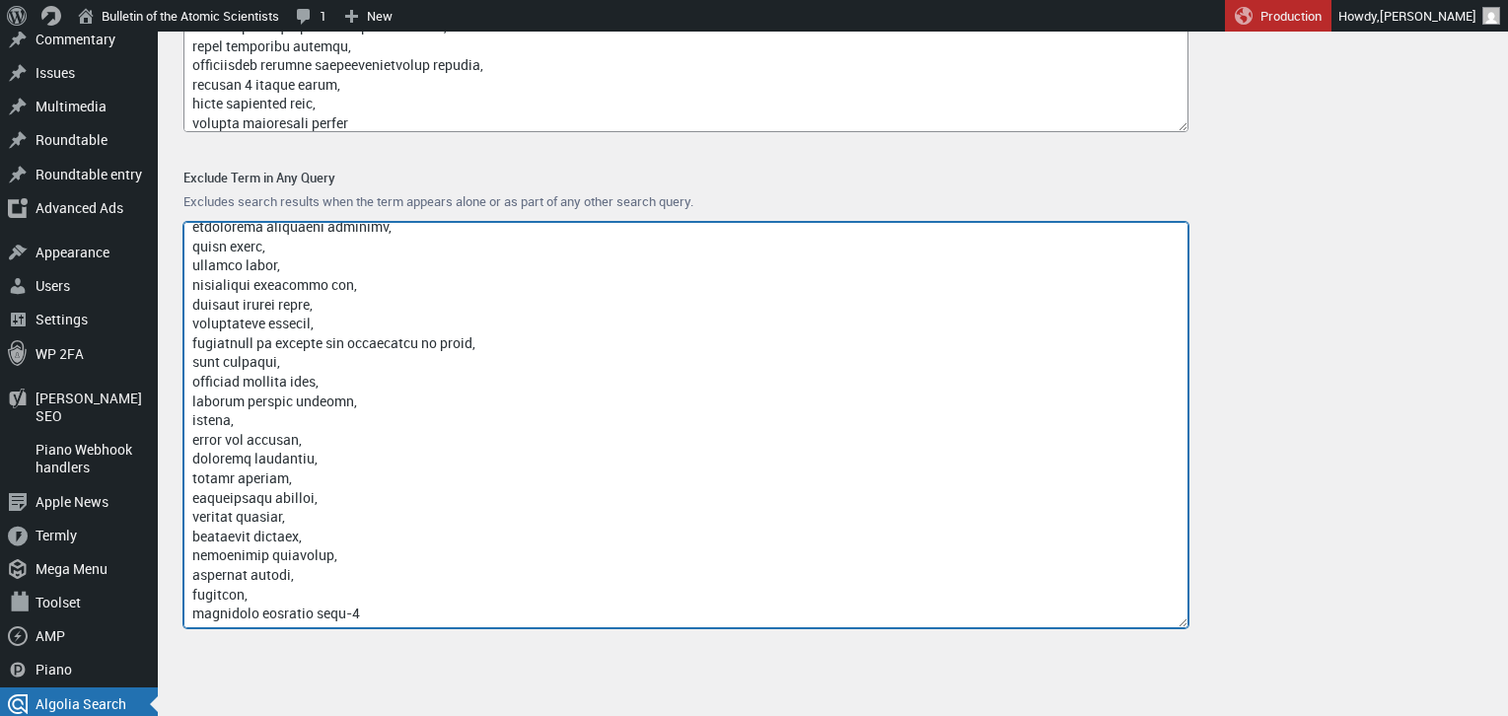
drag, startPoint x: 370, startPoint y: 607, endPoint x: 308, endPoint y: 611, distance: 62.2
click at [308, 611] on textarea "Exclude Term in Any Query" at bounding box center [685, 425] width 1005 height 406
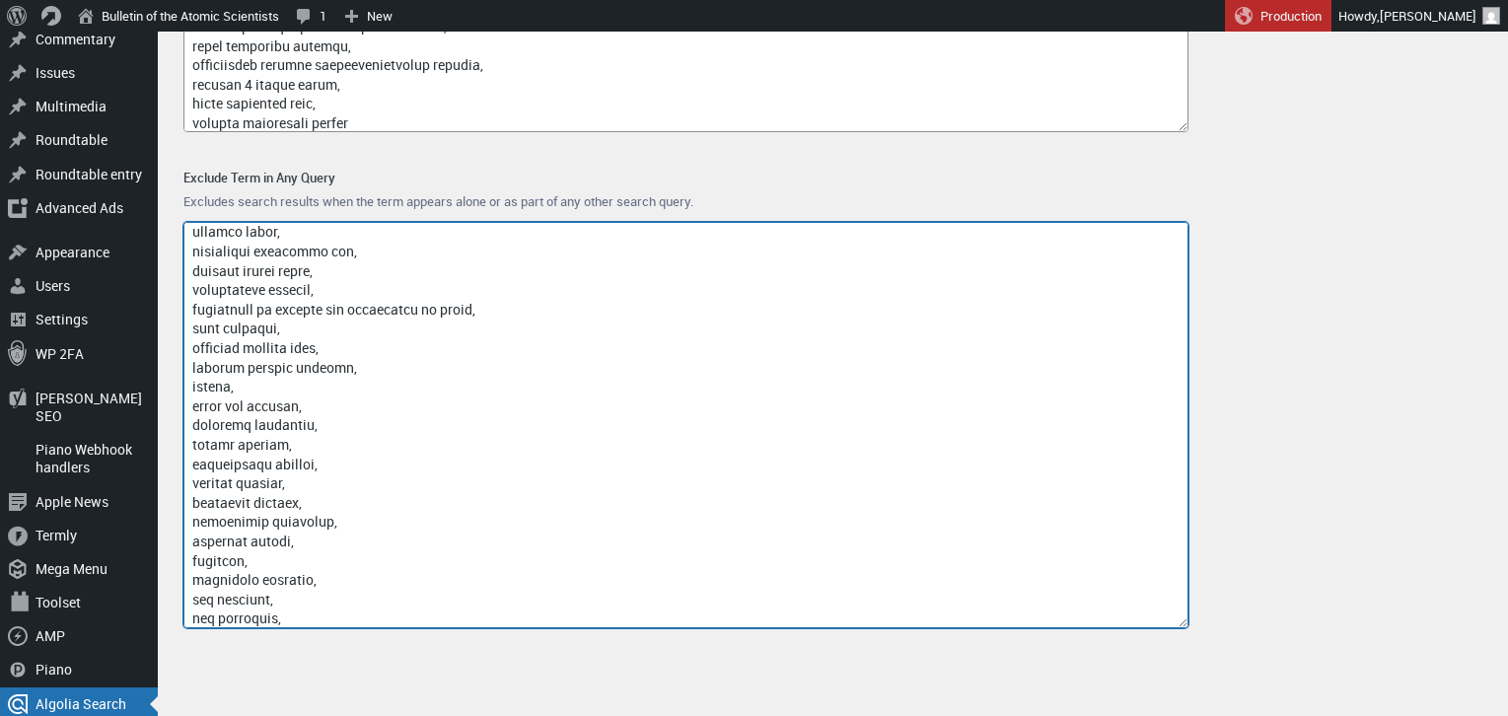
scroll to position [18726, 0]
type textarea "access-type/, article-subject/, invokefunction, to66.asia, binance.com, index/,…"
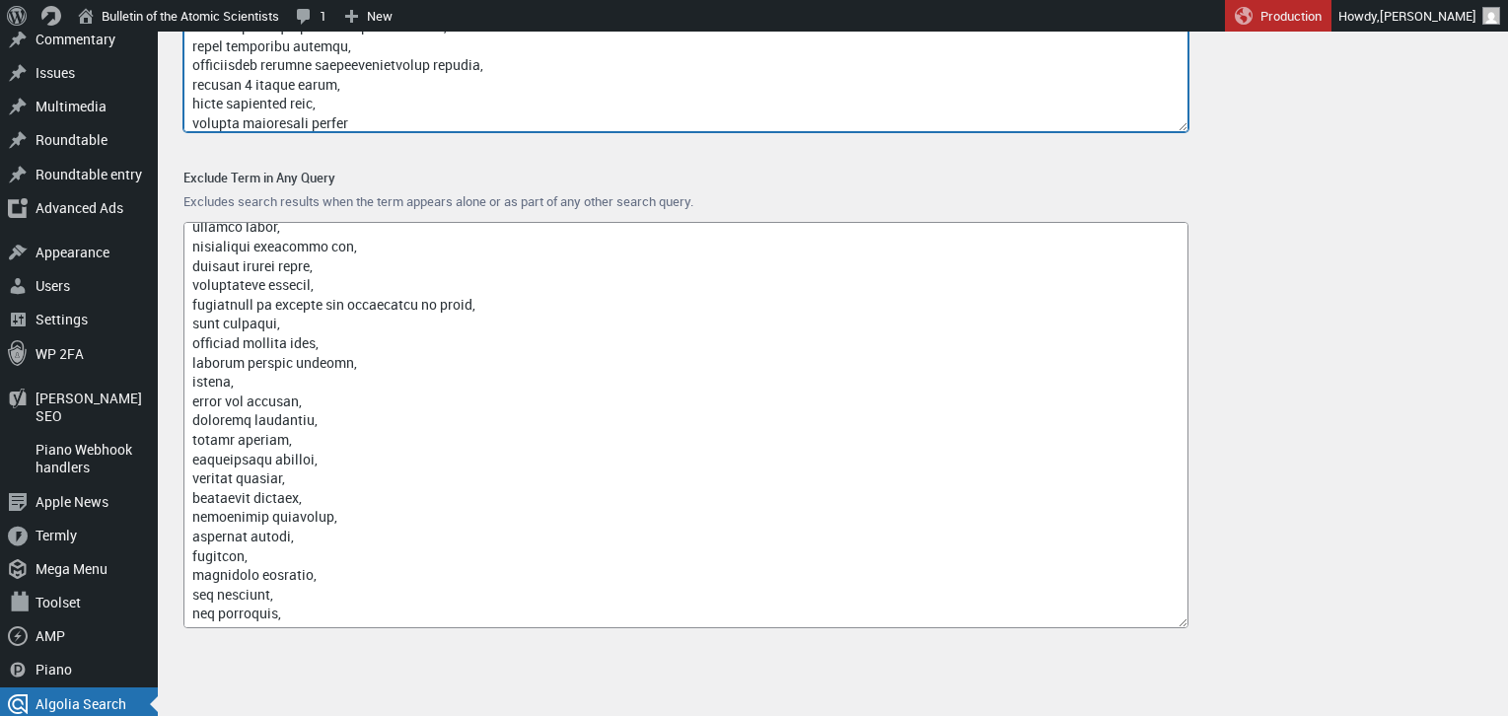
click at [393, 119] on textarea "Exclude on Exact Match" at bounding box center [685, 49] width 1005 height 165
paste textarea "fundraising quantum"
type textarea "google, captcha, www.nubobeauty.com, amp, feed, {search_term_string}, say what,…"
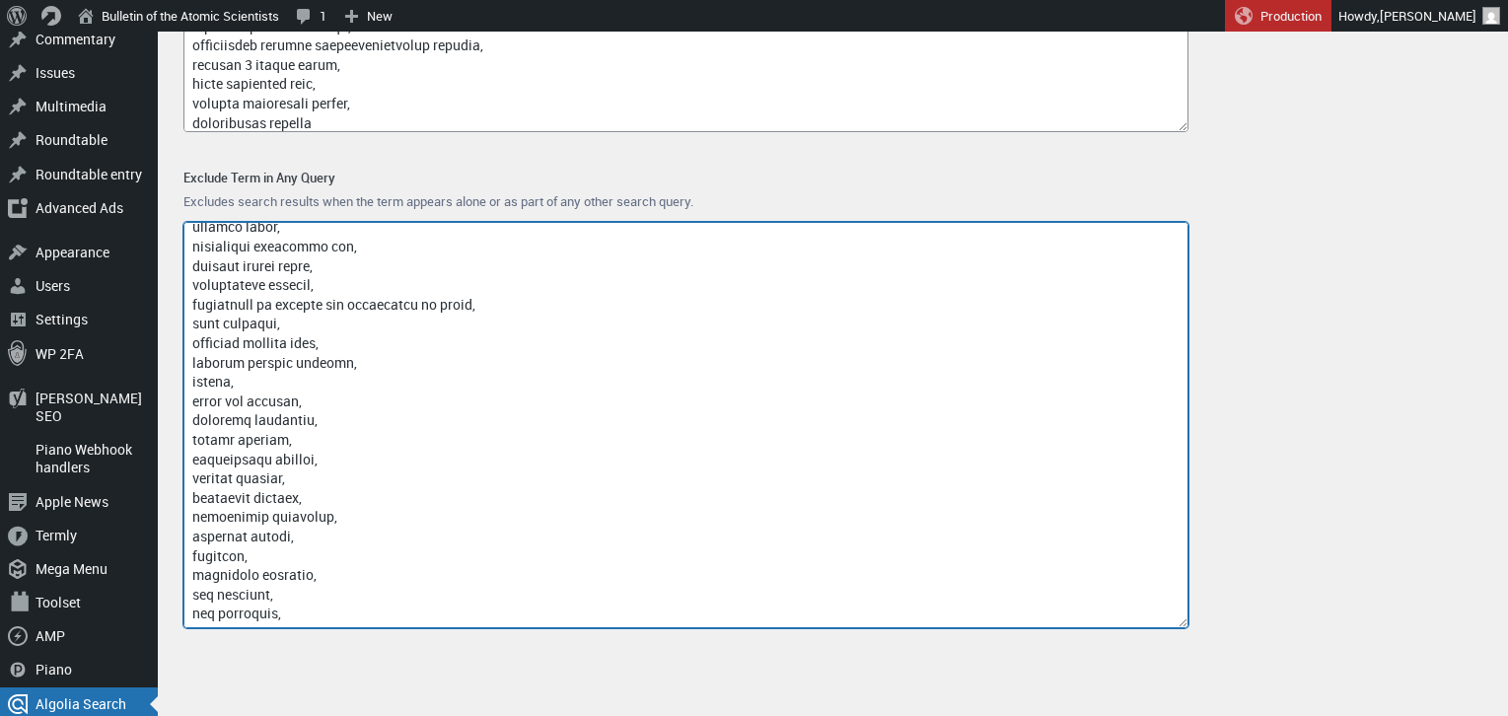
click at [244, 613] on textarea "Exclude Term in Any Query" at bounding box center [685, 425] width 1005 height 406
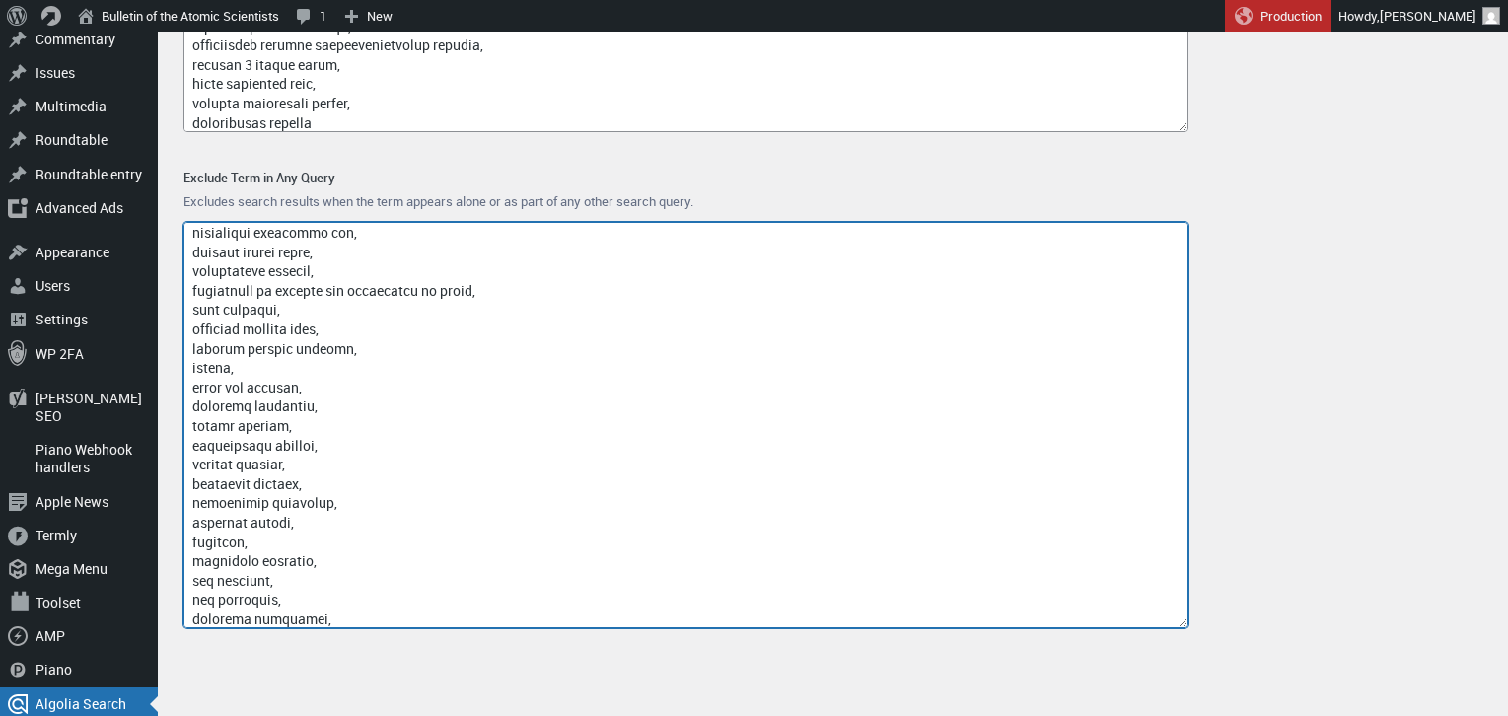
scroll to position [18745, 0]
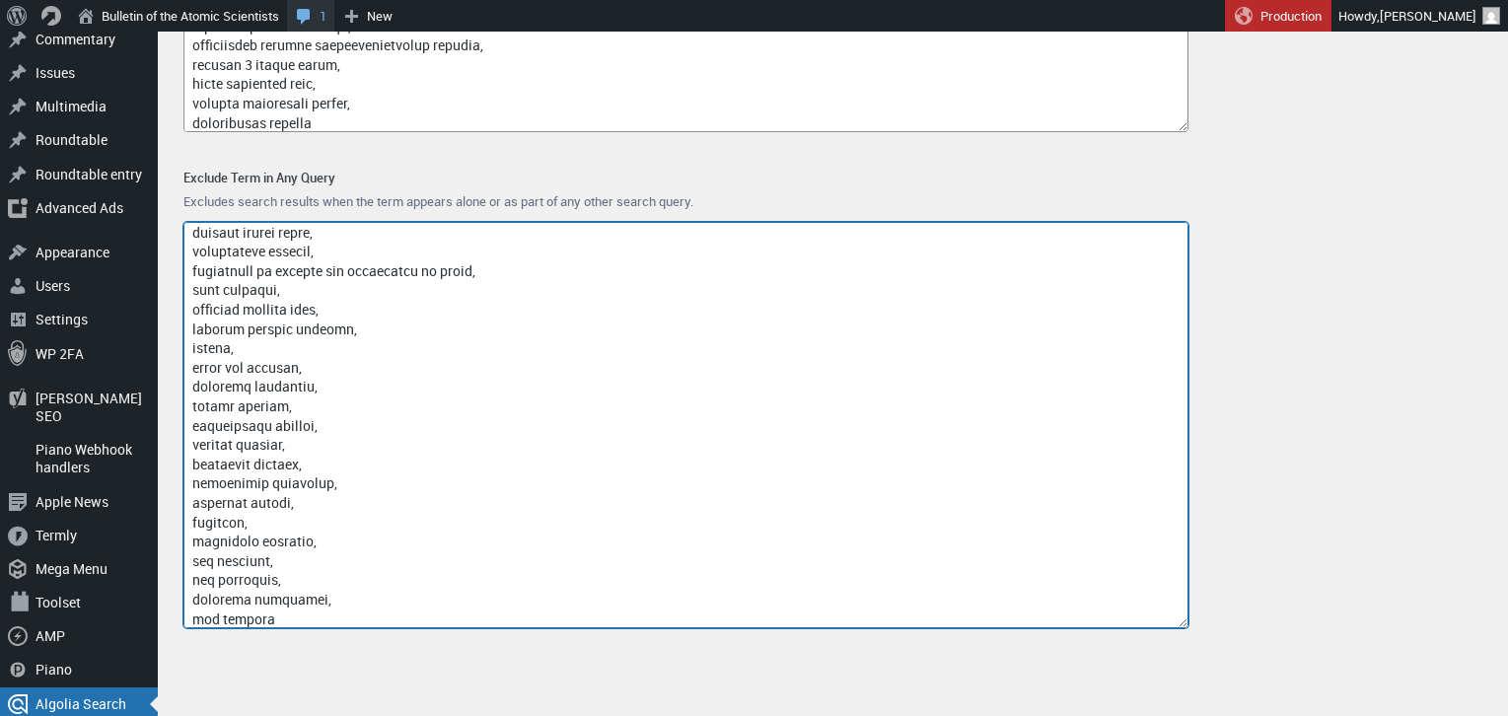
type textarea "access-type/, article-subject/, invokefunction, to66.asia, binance.com, index/,…"
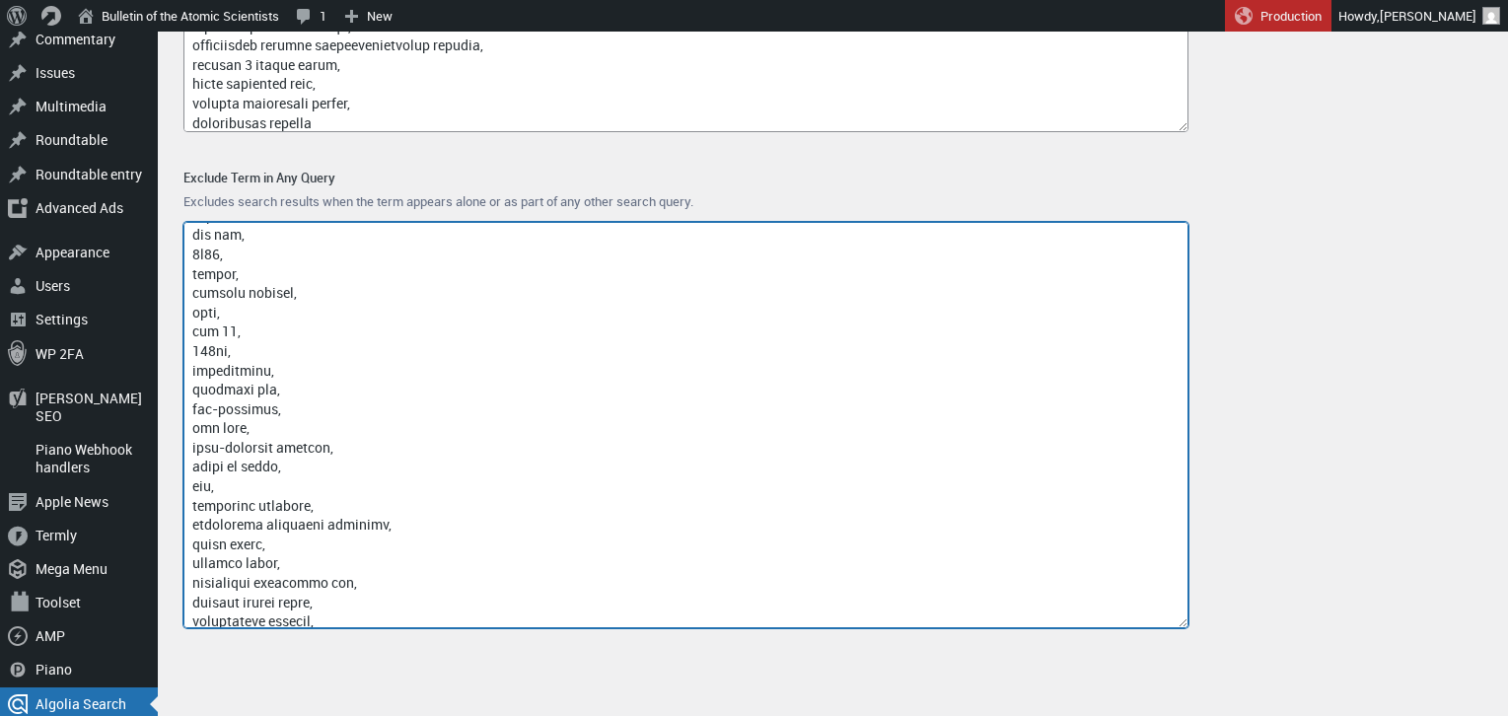
scroll to position [18750, 0]
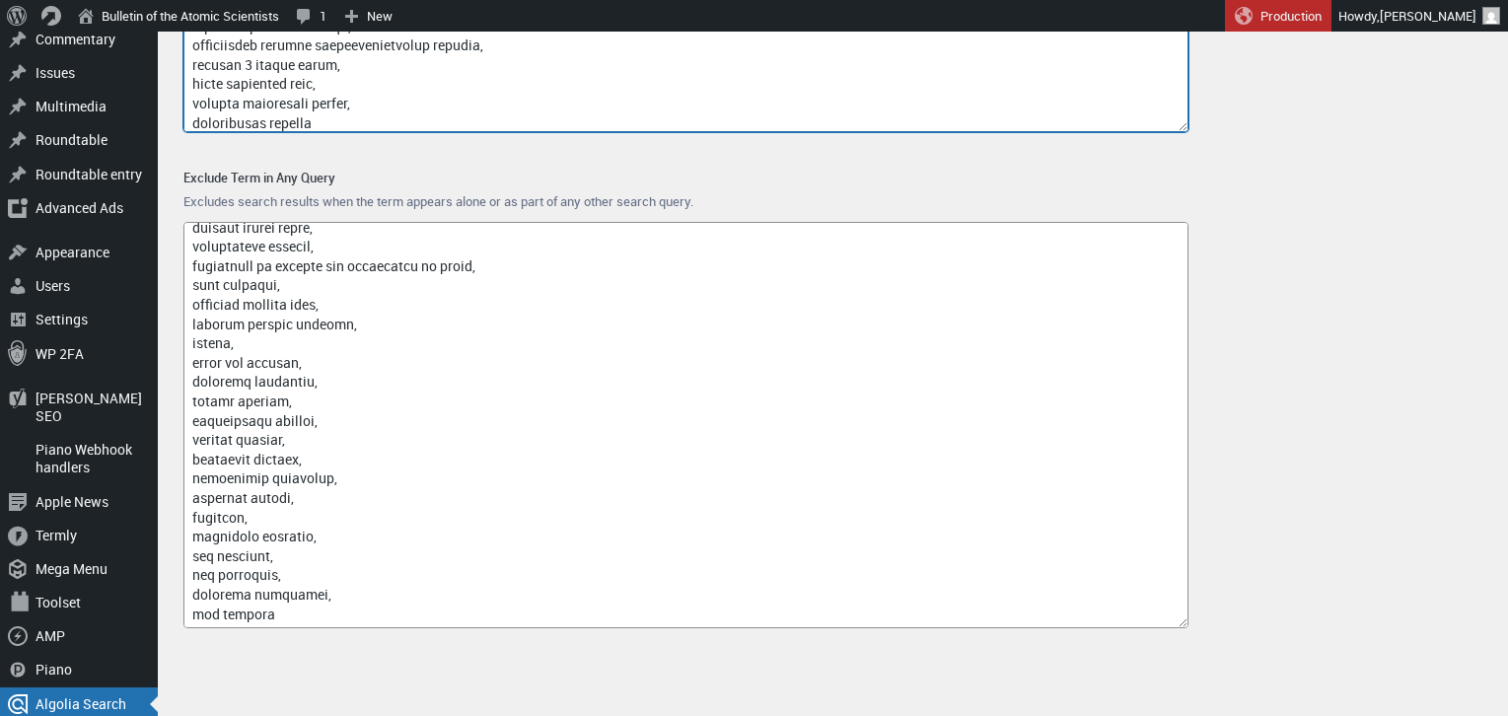
click at [380, 116] on textarea "Exclude on Exact Match" at bounding box center [685, 49] width 1005 height 165
paste textarea "financing quantum telecommunication network"
type textarea "google, captcha, www.nubobeauty.com, amp, feed, {search_term_string}, say what,…"
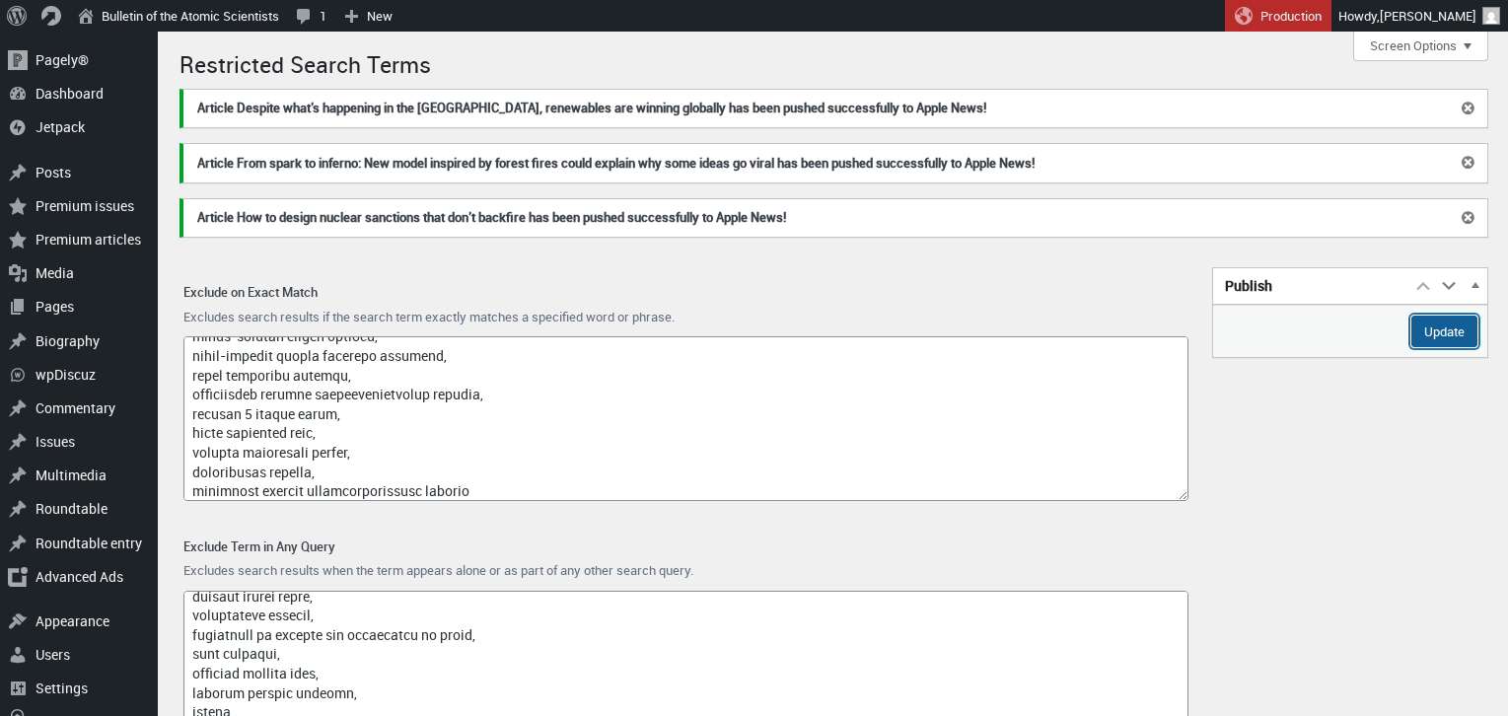
click at [1427, 329] on input "Update" at bounding box center [1444, 332] width 66 height 32
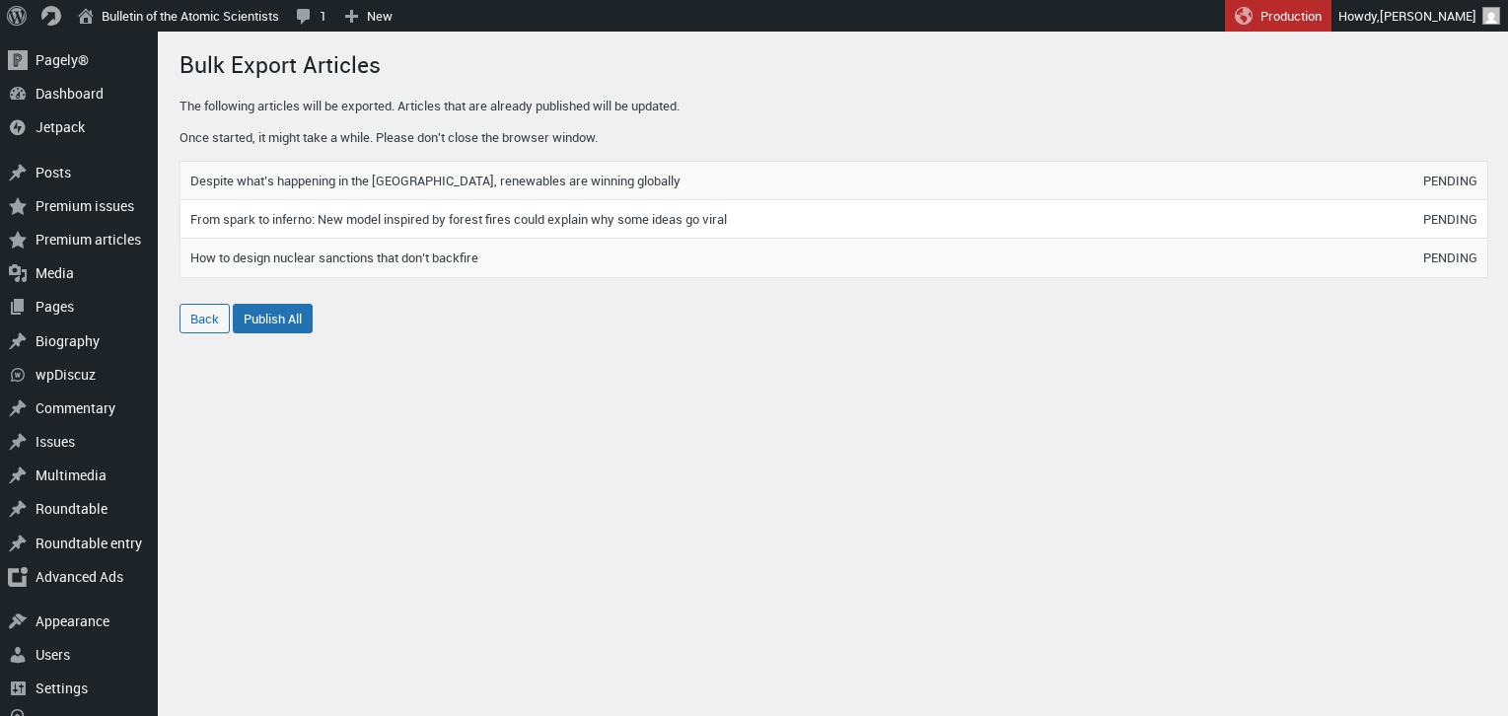
scroll to position [401, 0]
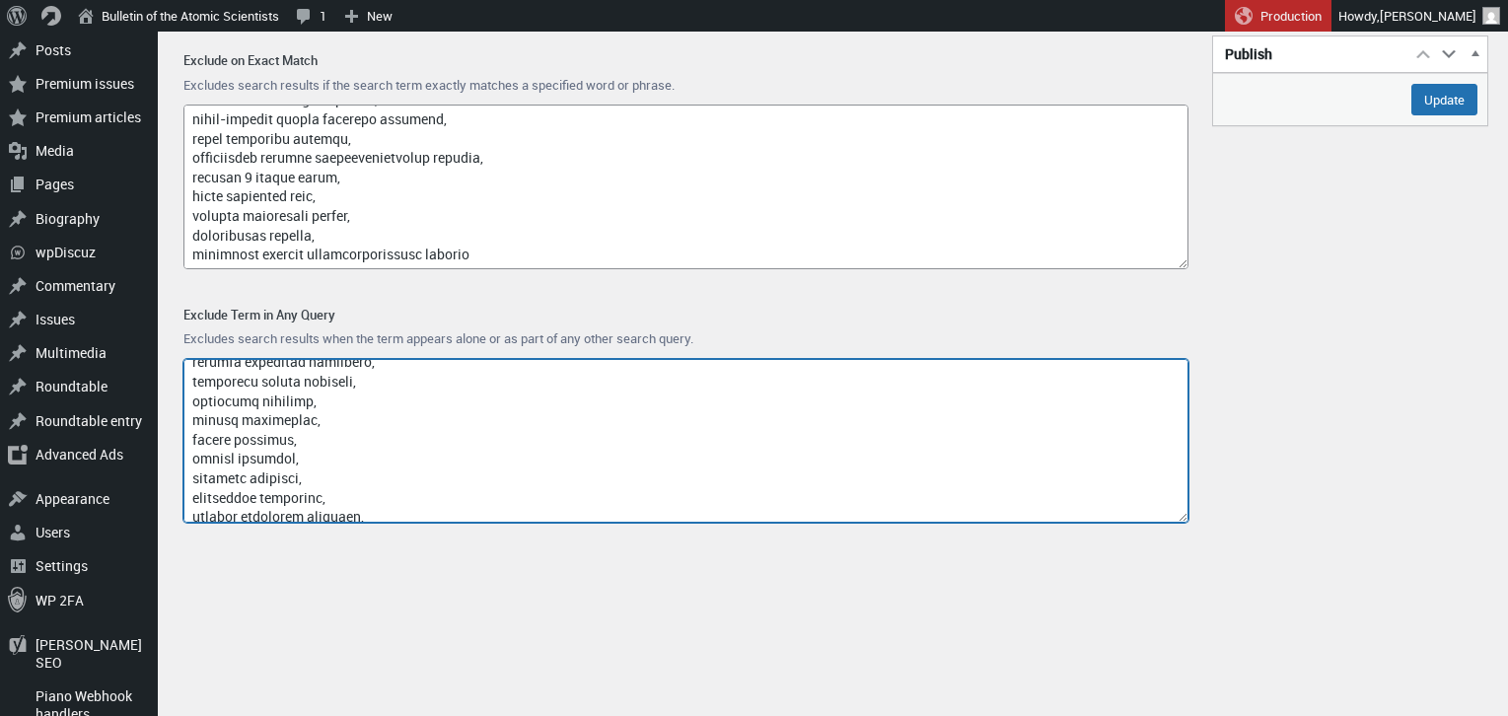
scroll to position [16988, 0]
drag, startPoint x: 276, startPoint y: 509, endPoint x: 192, endPoint y: 431, distance: 114.4
click at [192, 431] on textarea "Exclude Term in Any Query" at bounding box center [685, 441] width 1005 height 165
click at [328, 444] on textarea "Exclude Term in Any Query" at bounding box center [685, 441] width 1005 height 165
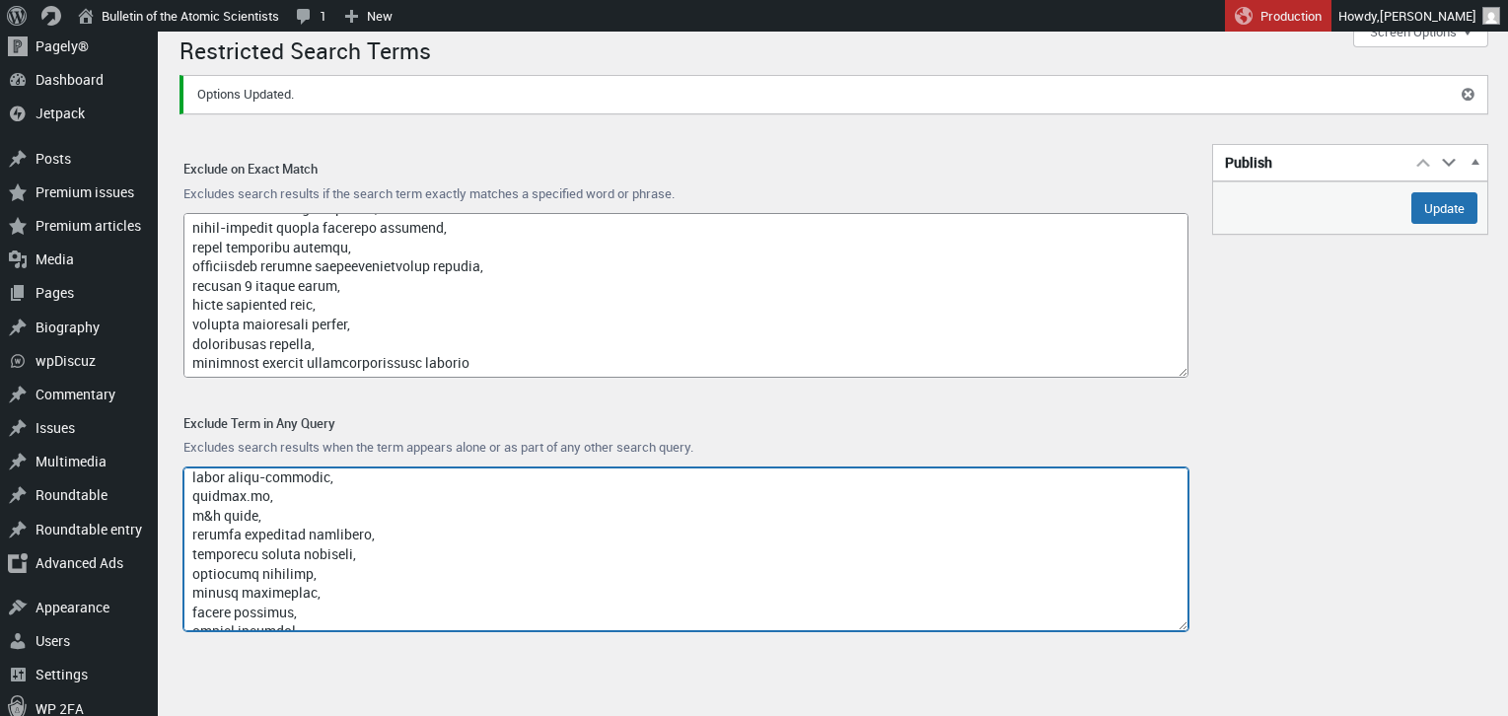
scroll to position [39, 0]
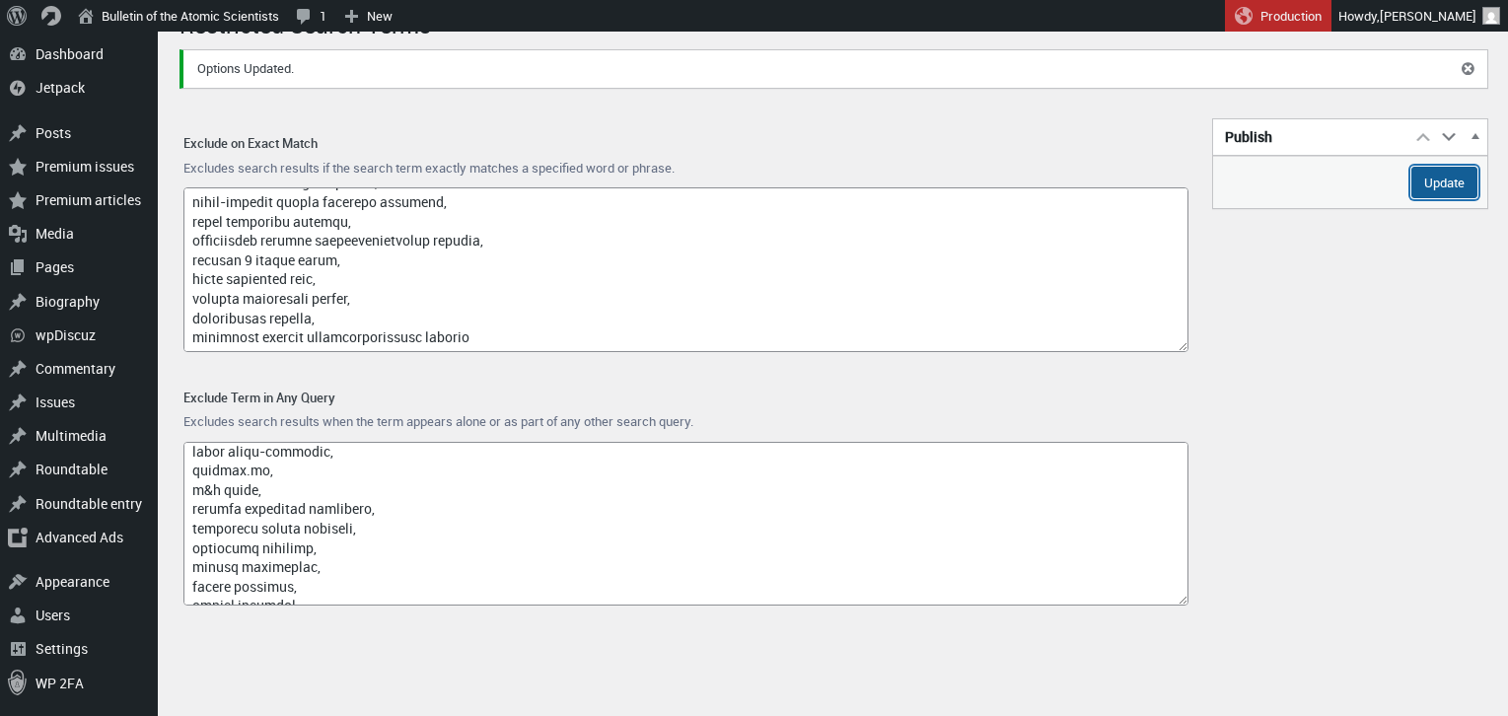
click at [1433, 178] on input "Update" at bounding box center [1444, 183] width 66 height 32
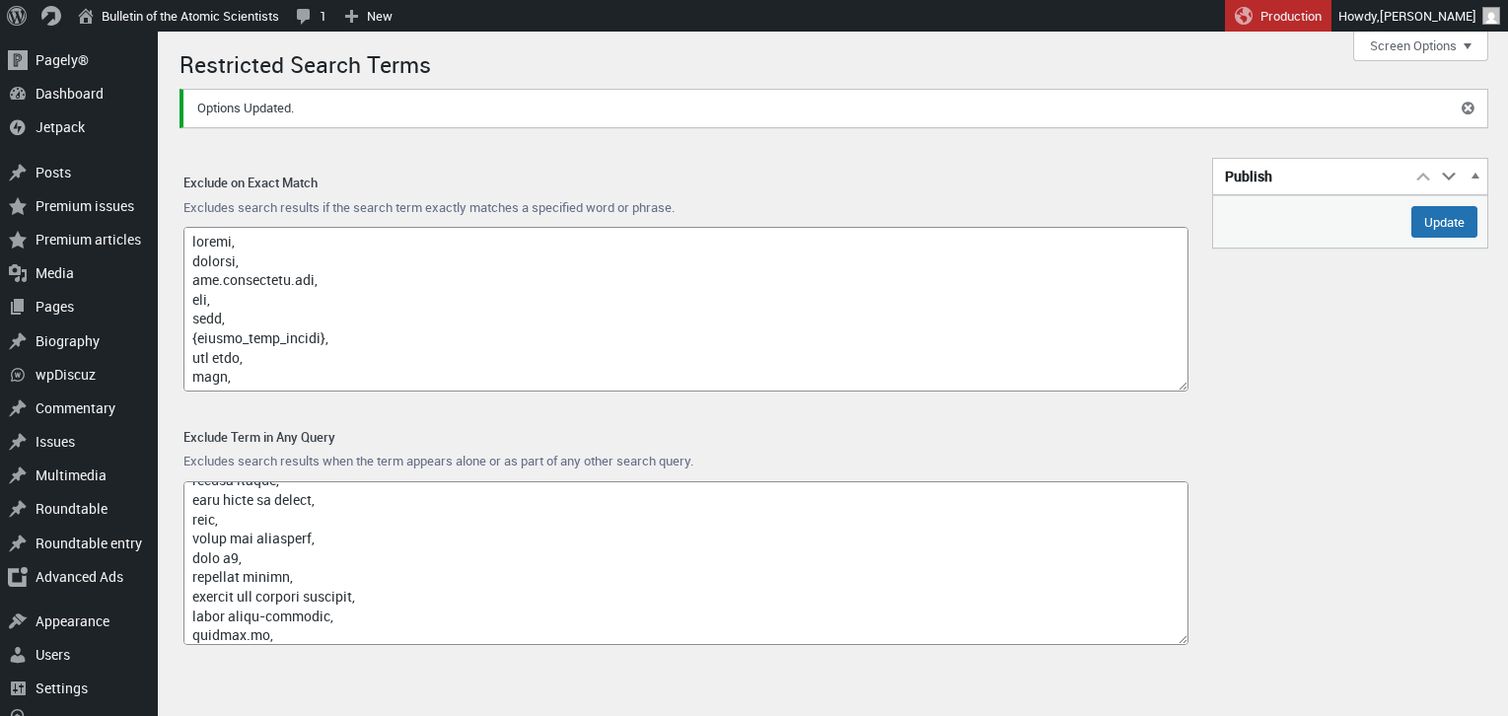
scroll to position [18886, 0]
click at [1218, 433] on div "Publish Move up Move Publish box up Move down Move Publish box down Toggle pane…" at bounding box center [833, 413] width 1309 height 541
click at [1434, 220] on input "Update" at bounding box center [1444, 222] width 66 height 32
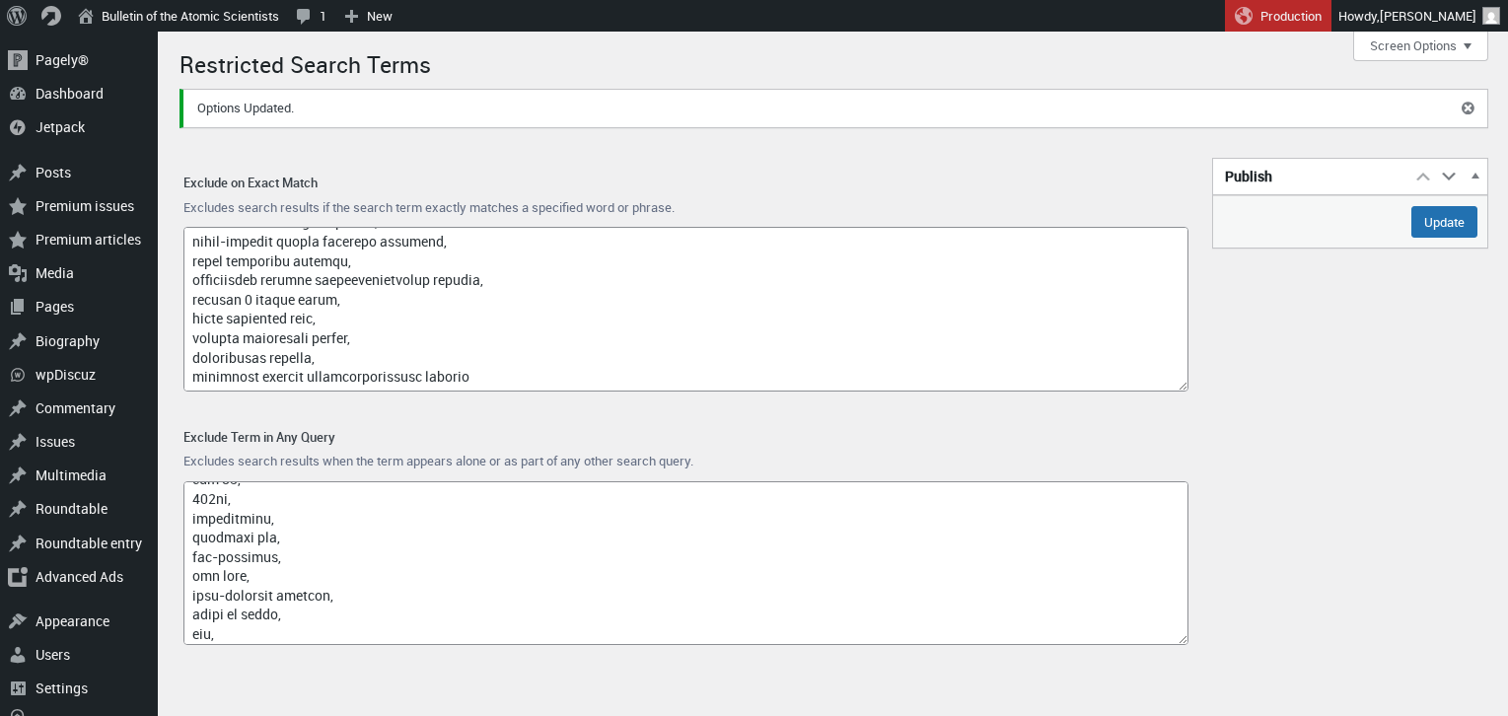
scroll to position [18992, 0]
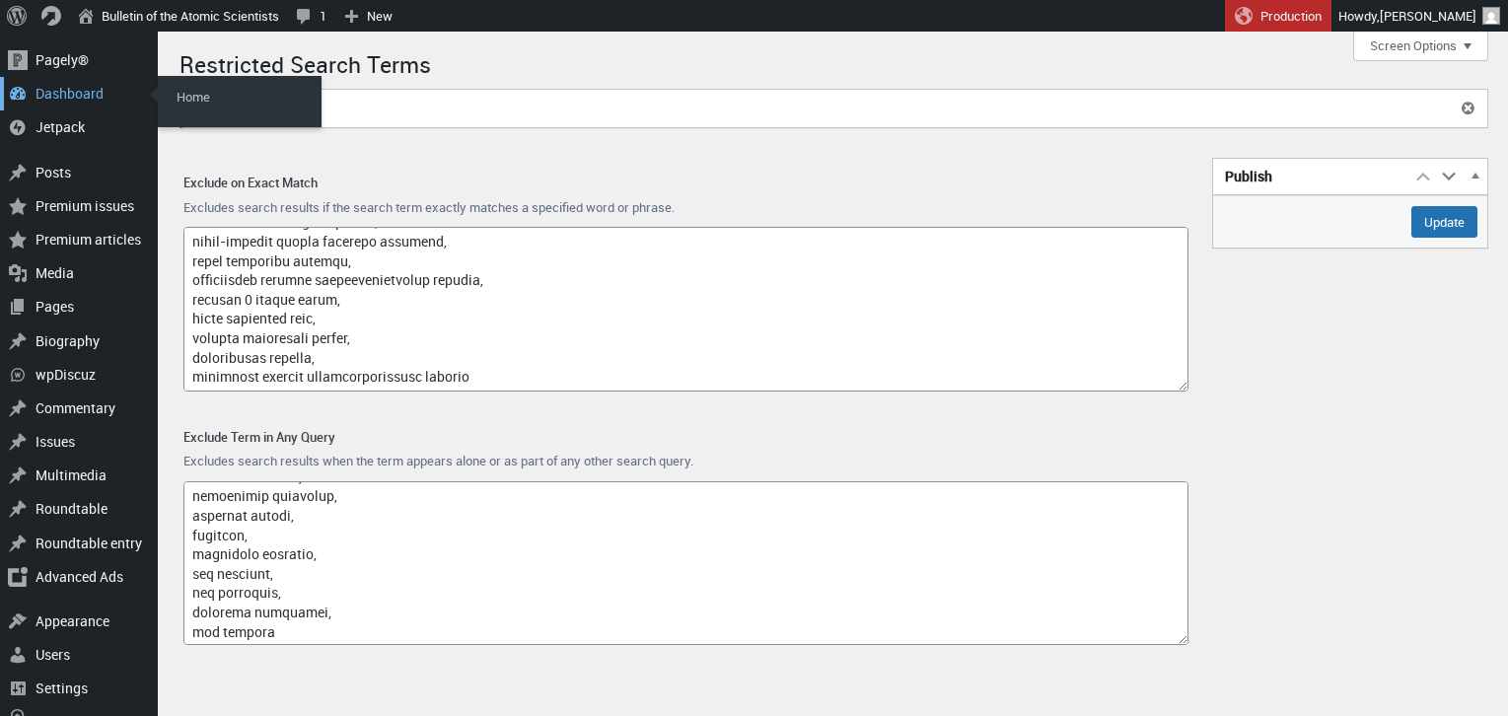
click at [63, 92] on div "Dashboard" at bounding box center [79, 94] width 158 height 34
